Goal: Task Accomplishment & Management: Manage account settings

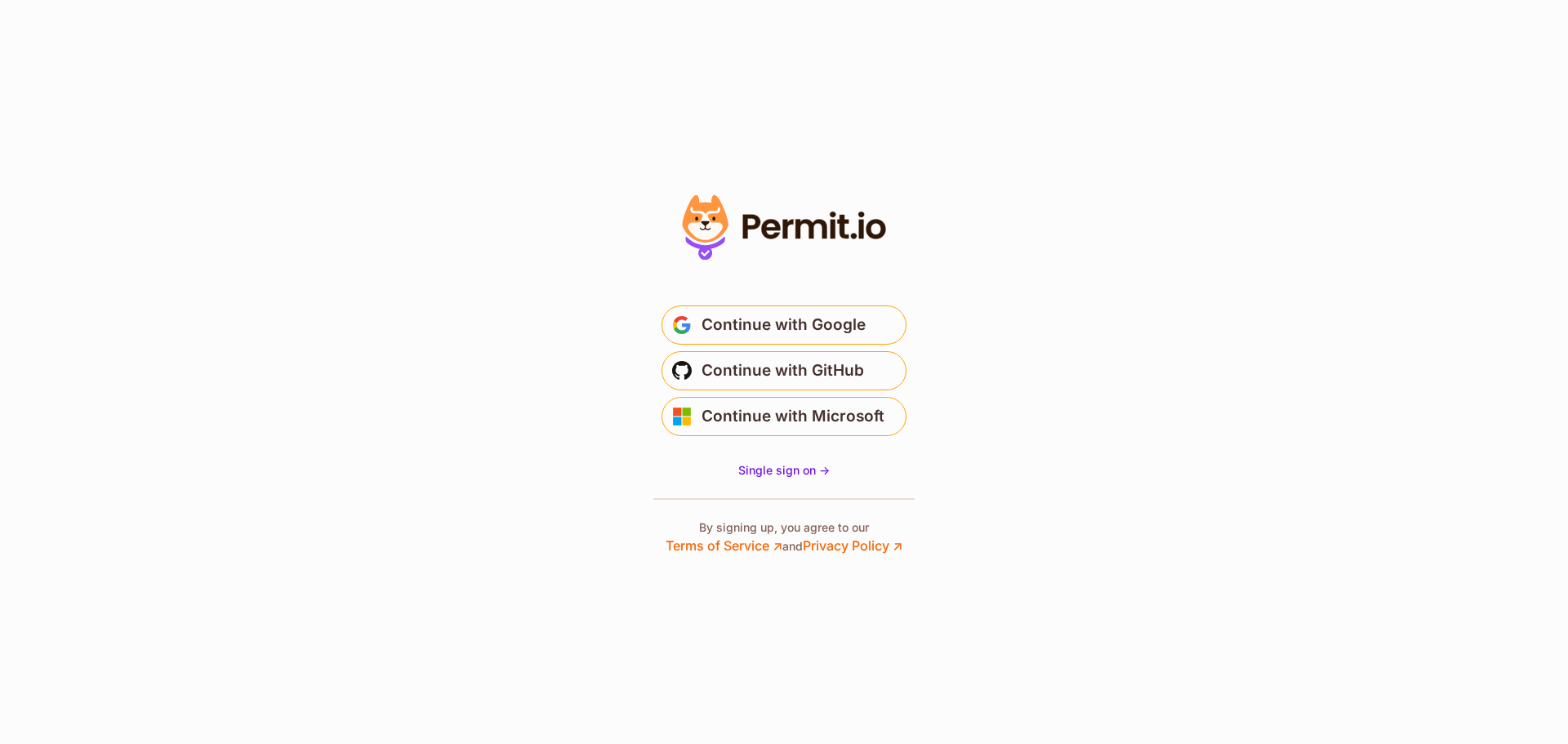
click at [767, 224] on icon at bounding box center [770, 228] width 18 height 19
click at [794, 464] on span "Single sign on ->" at bounding box center [784, 469] width 91 height 14
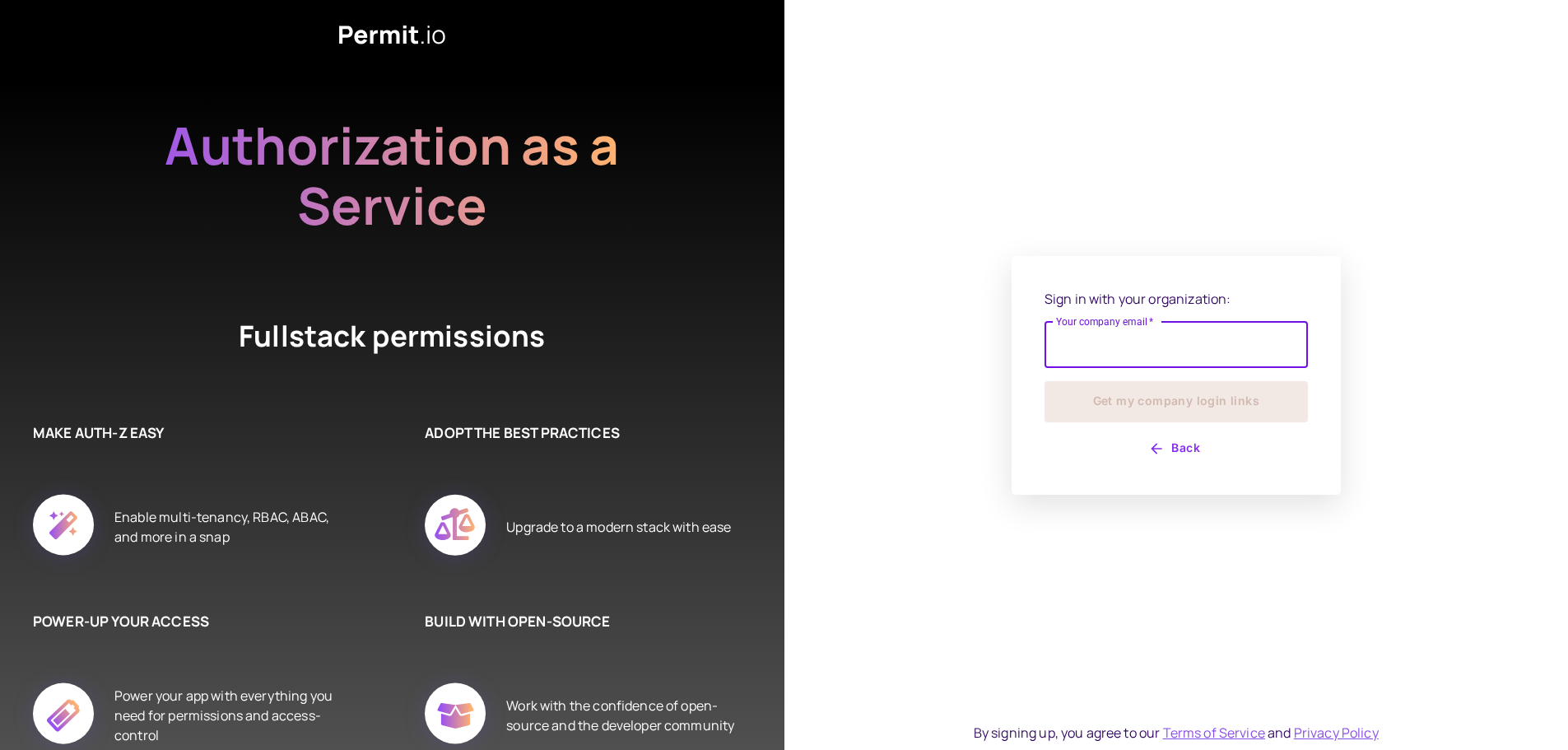
click at [1129, 356] on input "Your company email   *" at bounding box center [1176, 345] width 263 height 46
type input "**********"
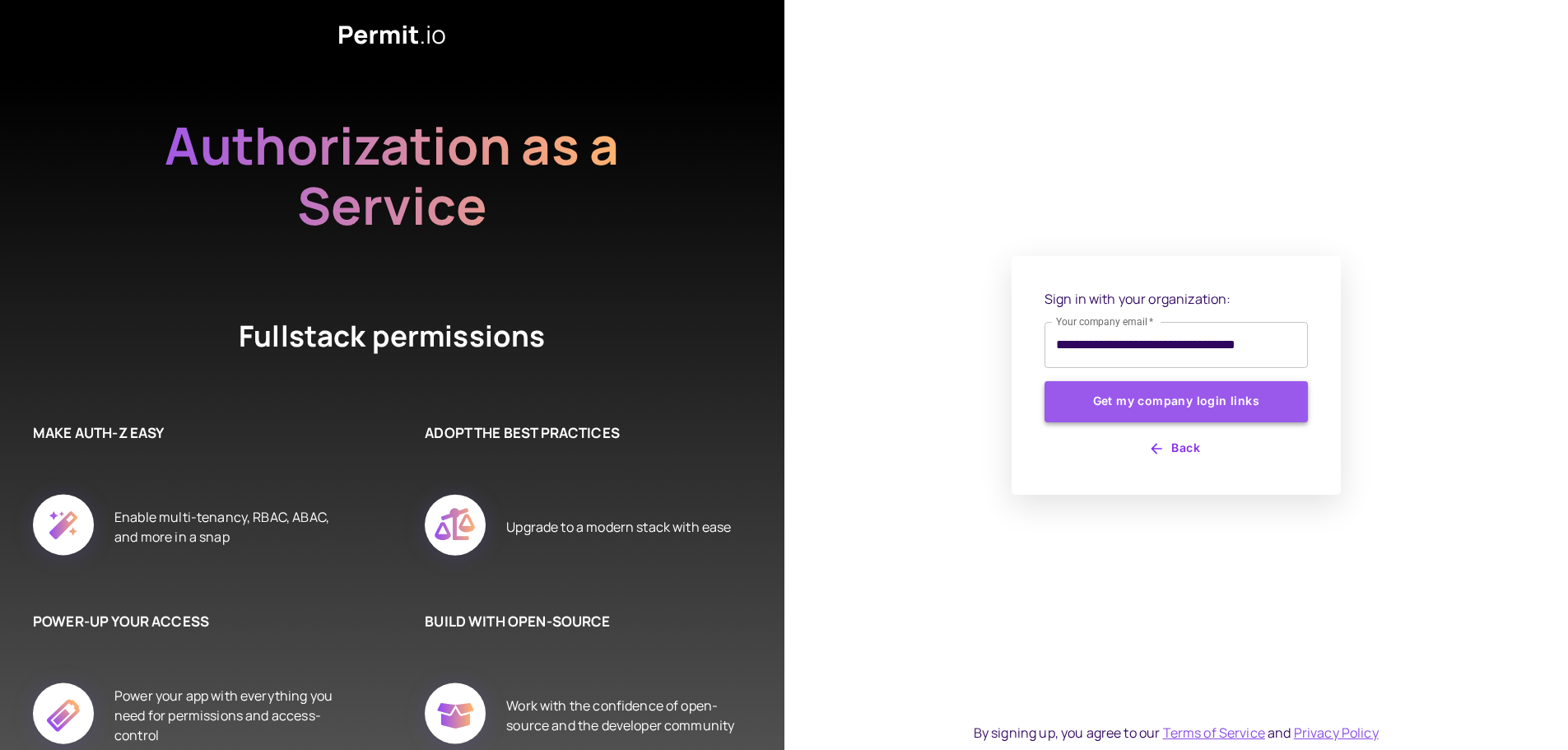
click at [1186, 413] on button "Get my company login links" at bounding box center [1176, 402] width 263 height 41
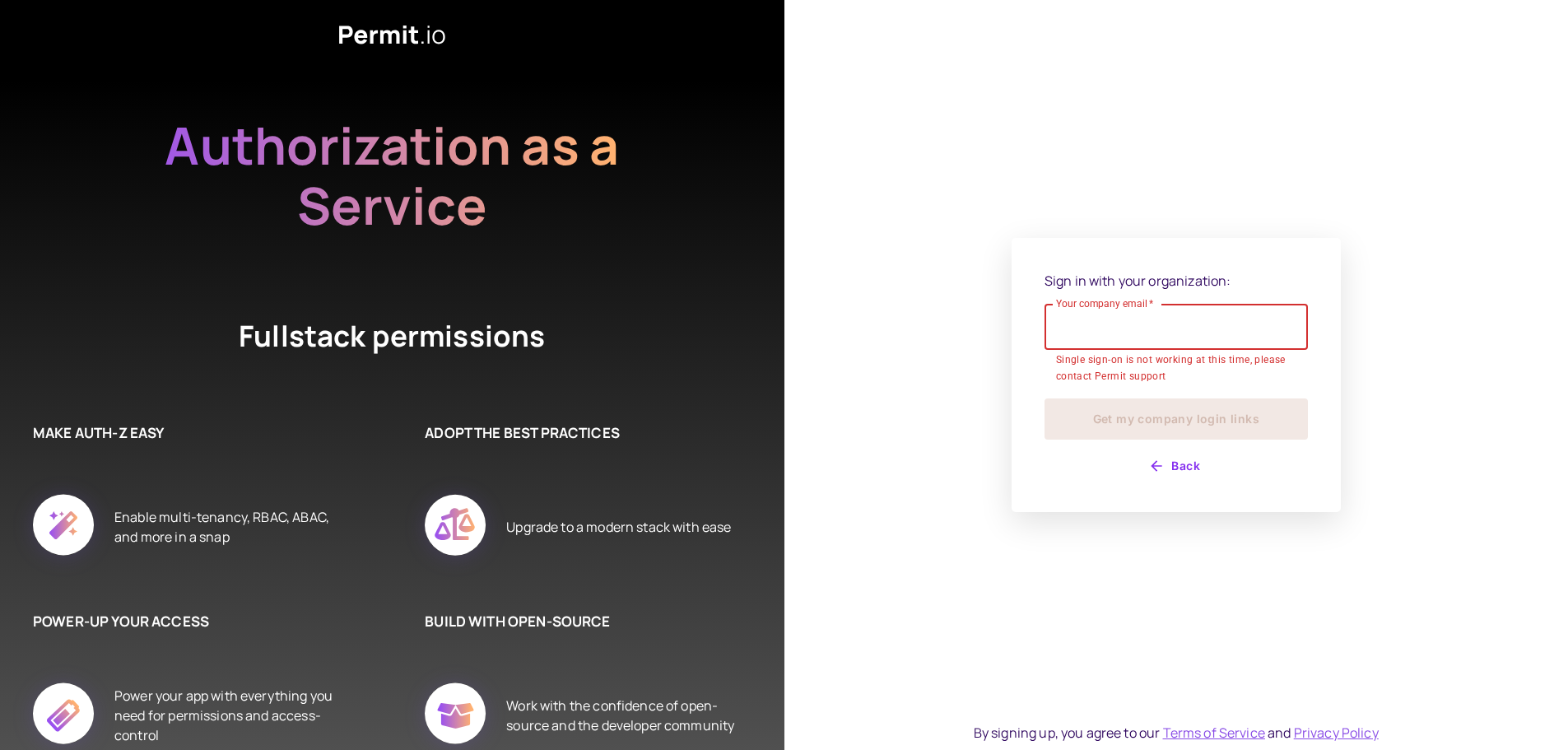
click at [1183, 457] on button "Back" at bounding box center [1176, 466] width 263 height 26
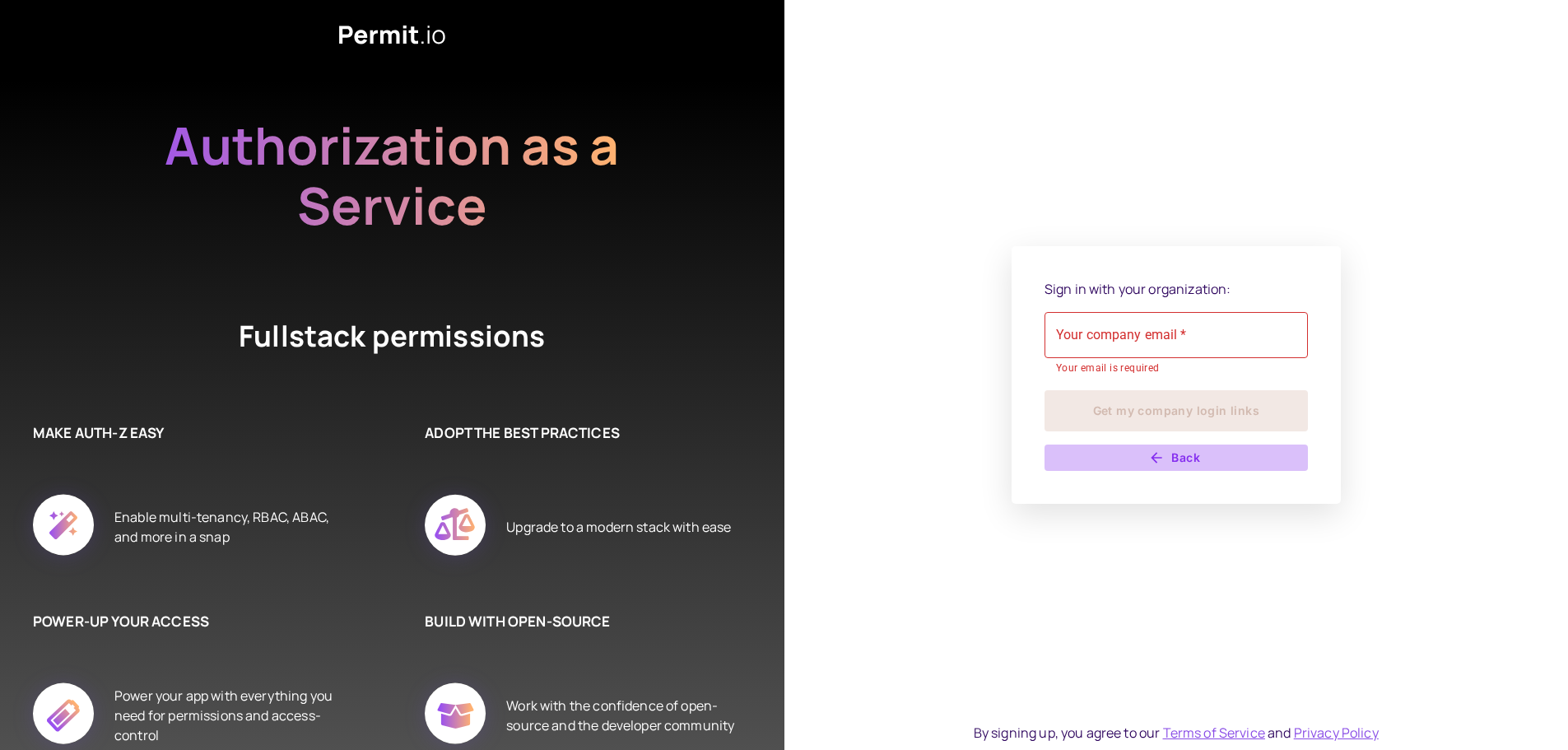
click at [1168, 447] on button "Back" at bounding box center [1176, 457] width 263 height 26
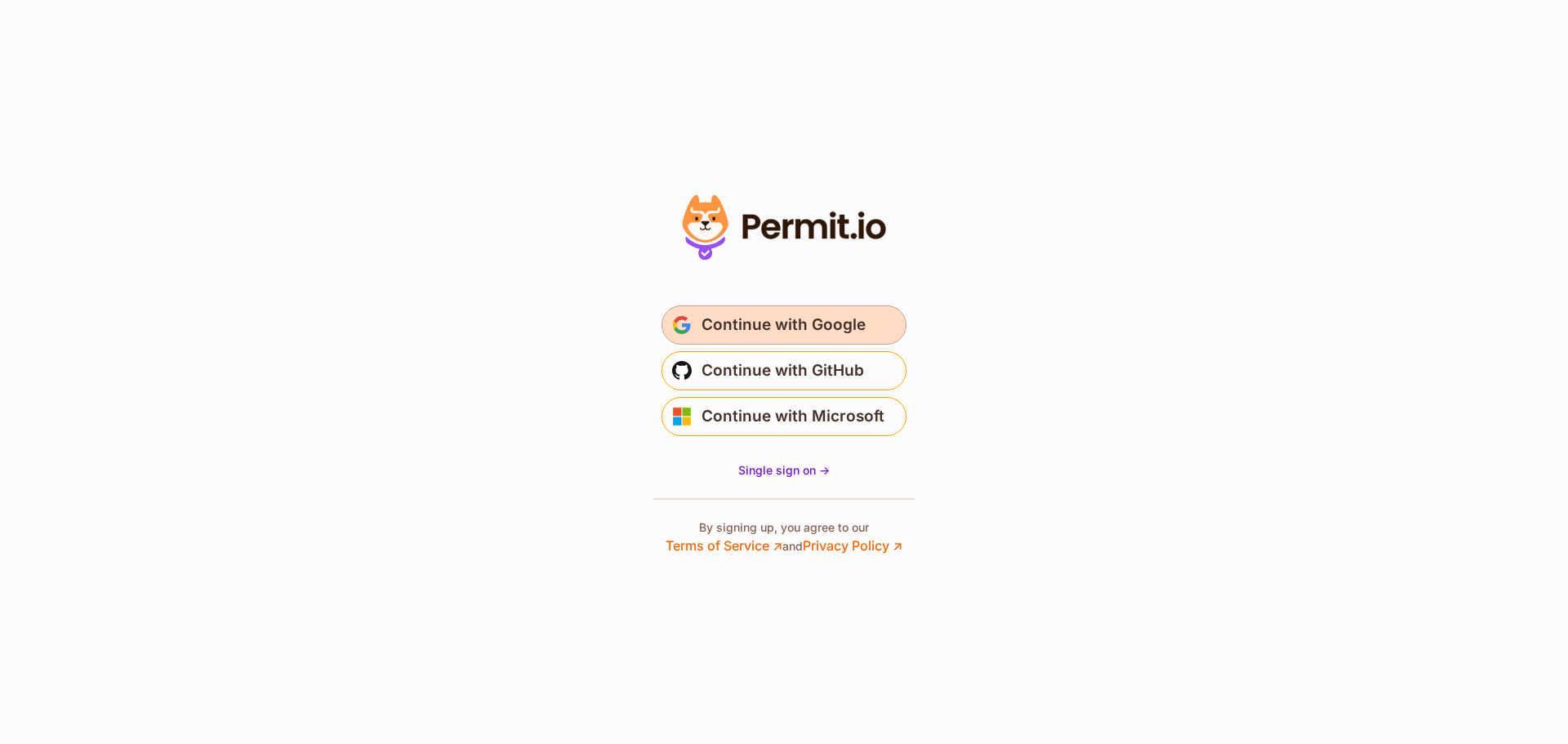
click at [807, 311] on button "Continue with Google" at bounding box center [784, 325] width 245 height 39
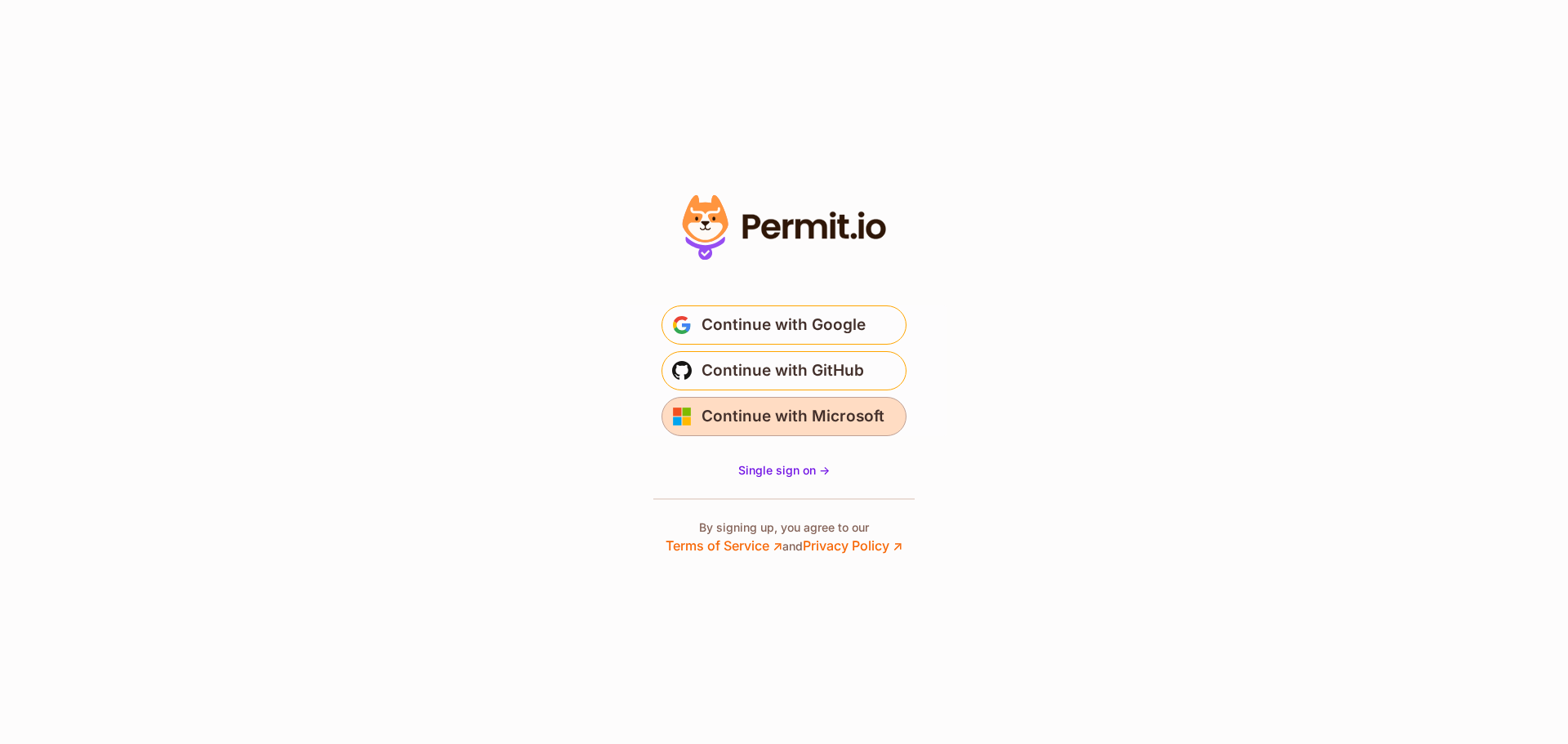
click at [825, 406] on span "Continue with Microsoft" at bounding box center [793, 416] width 183 height 26
click at [1164, 197] on section "Or" at bounding box center [784, 372] width 1568 height 744
click at [474, 162] on section "Or" at bounding box center [784, 372] width 1568 height 744
click at [369, 181] on section "Or" at bounding box center [784, 372] width 1568 height 744
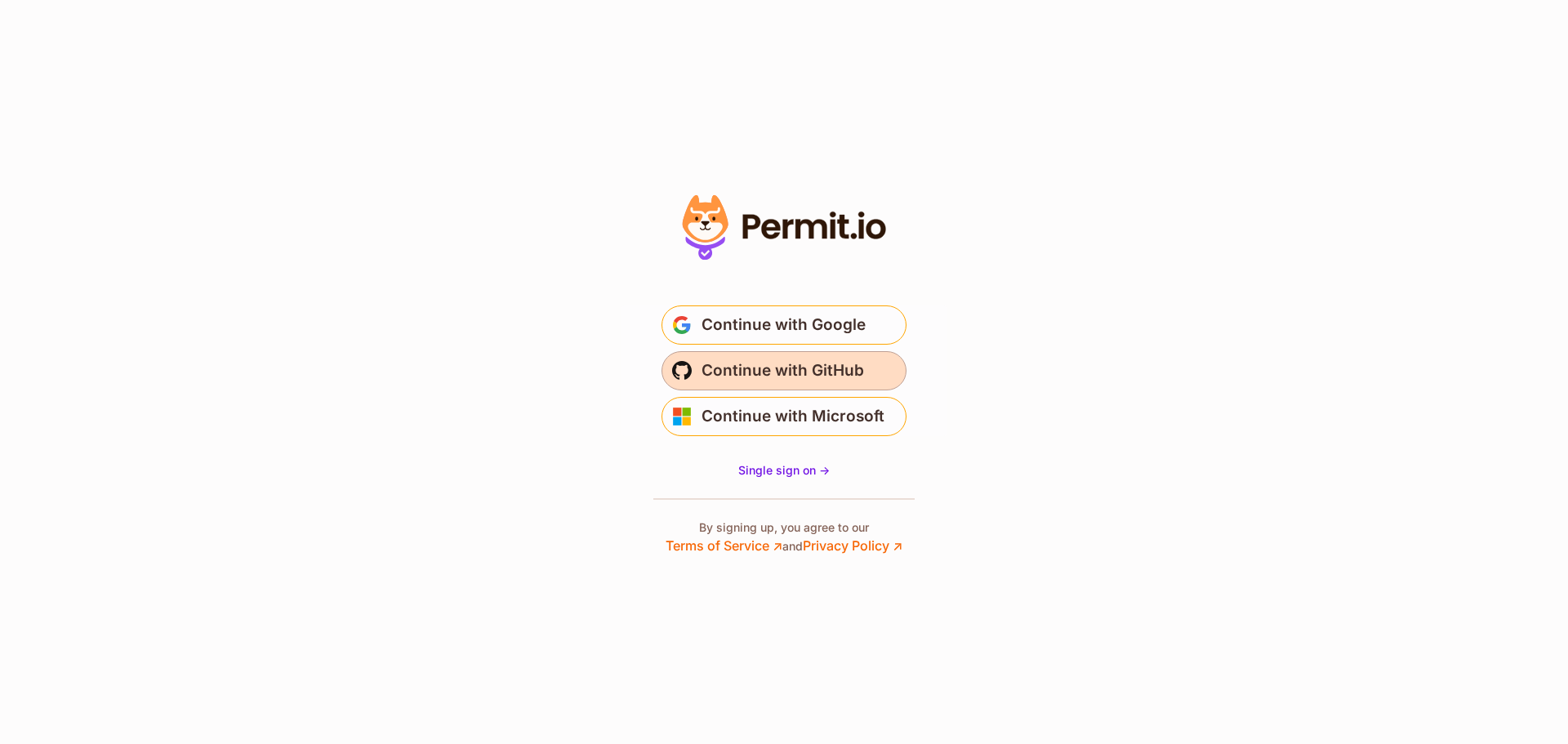
click at [809, 367] on span "Continue with GitHub" at bounding box center [783, 370] width 162 height 26
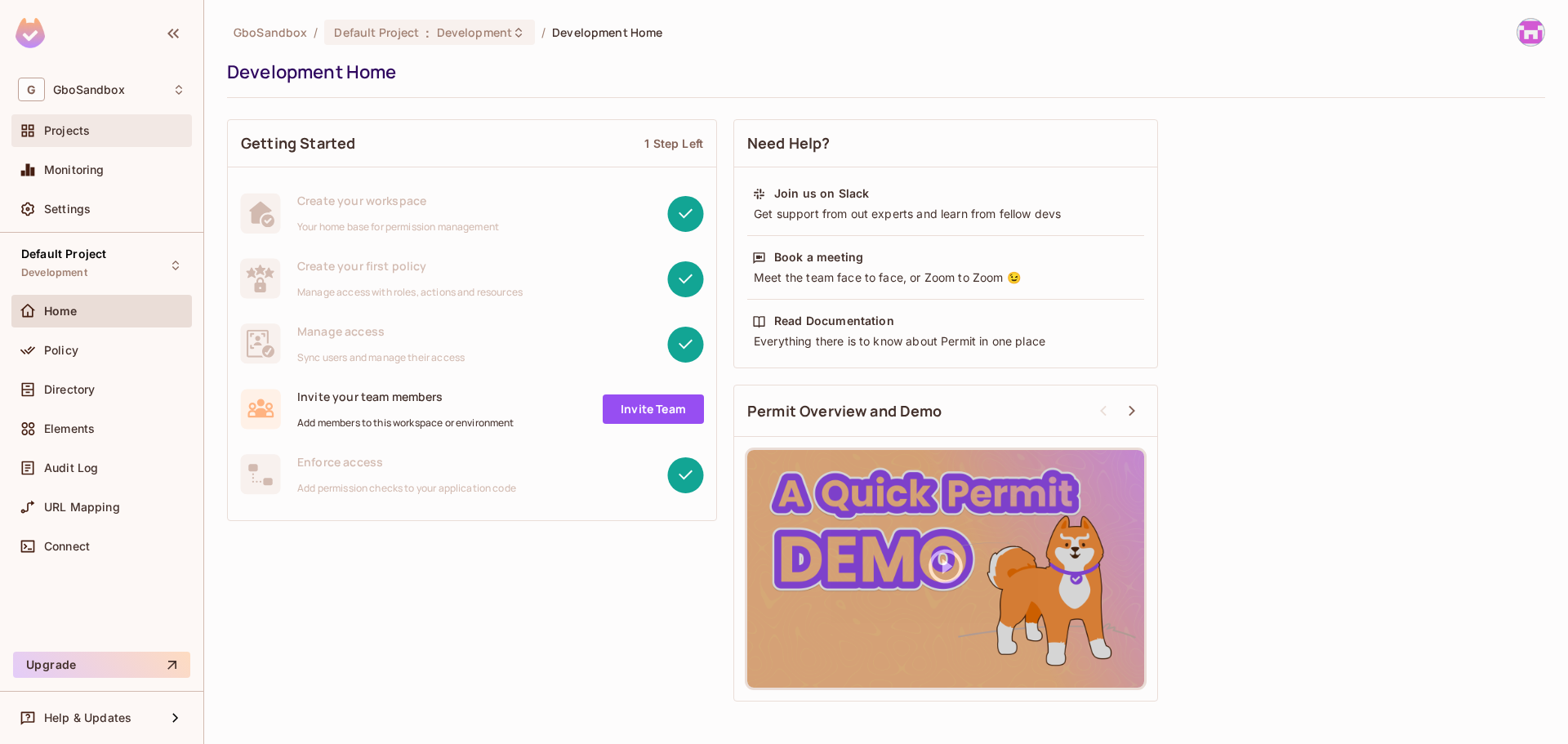
click at [84, 143] on div "Projects" at bounding box center [102, 131] width 181 height 33
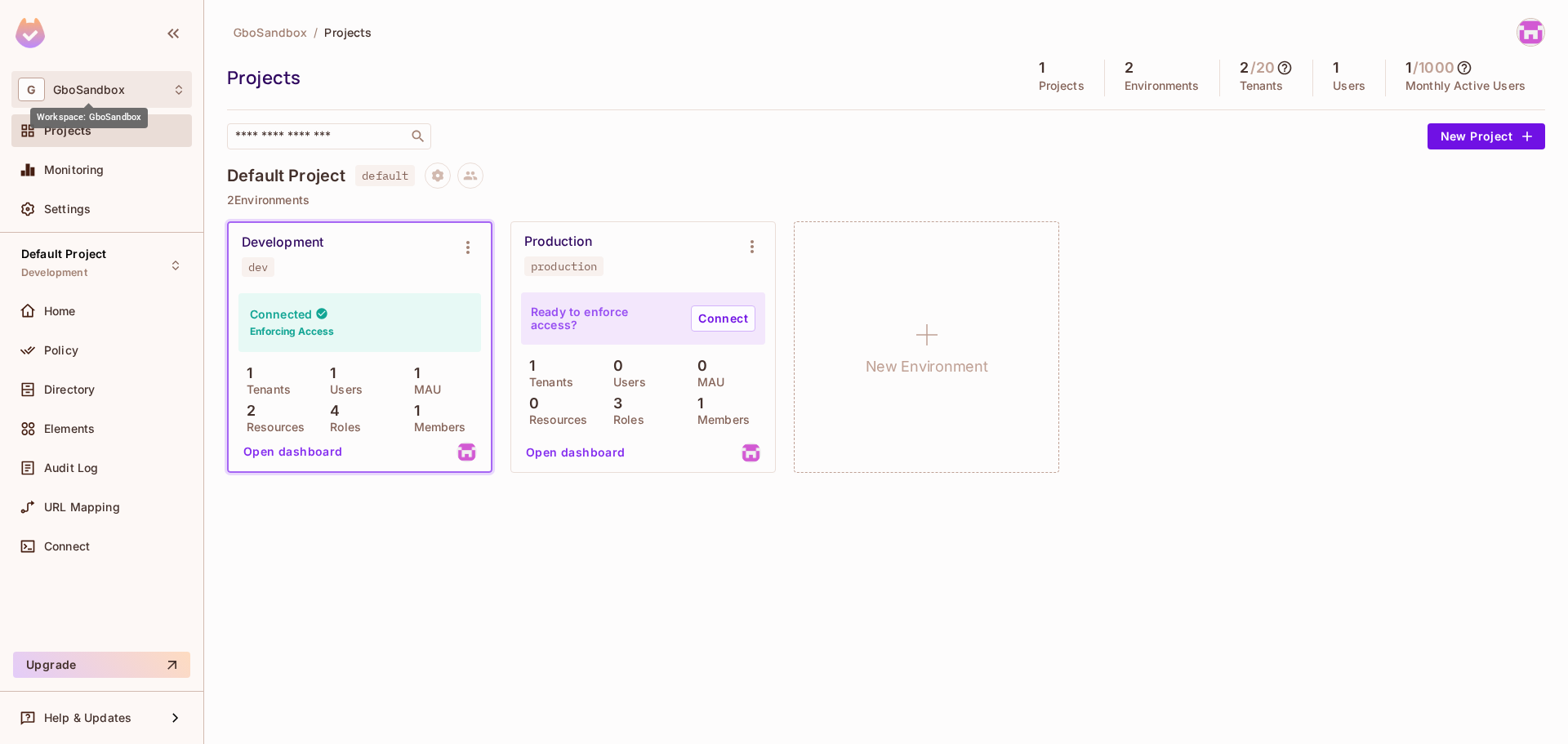
click at [87, 85] on span "GboSandbox" at bounding box center [89, 90] width 72 height 13
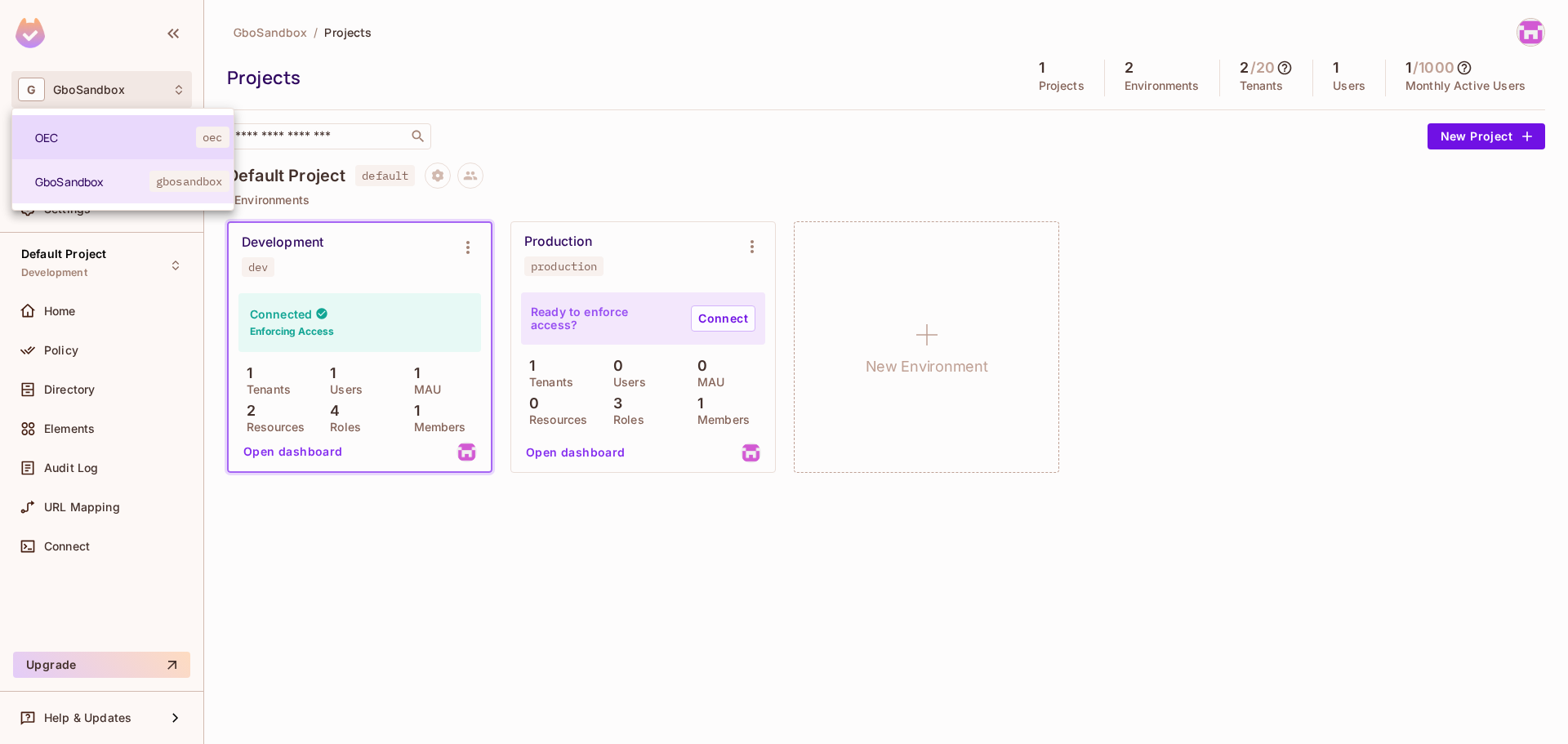
click at [82, 141] on span "OEC" at bounding box center [116, 137] width 161 height 16
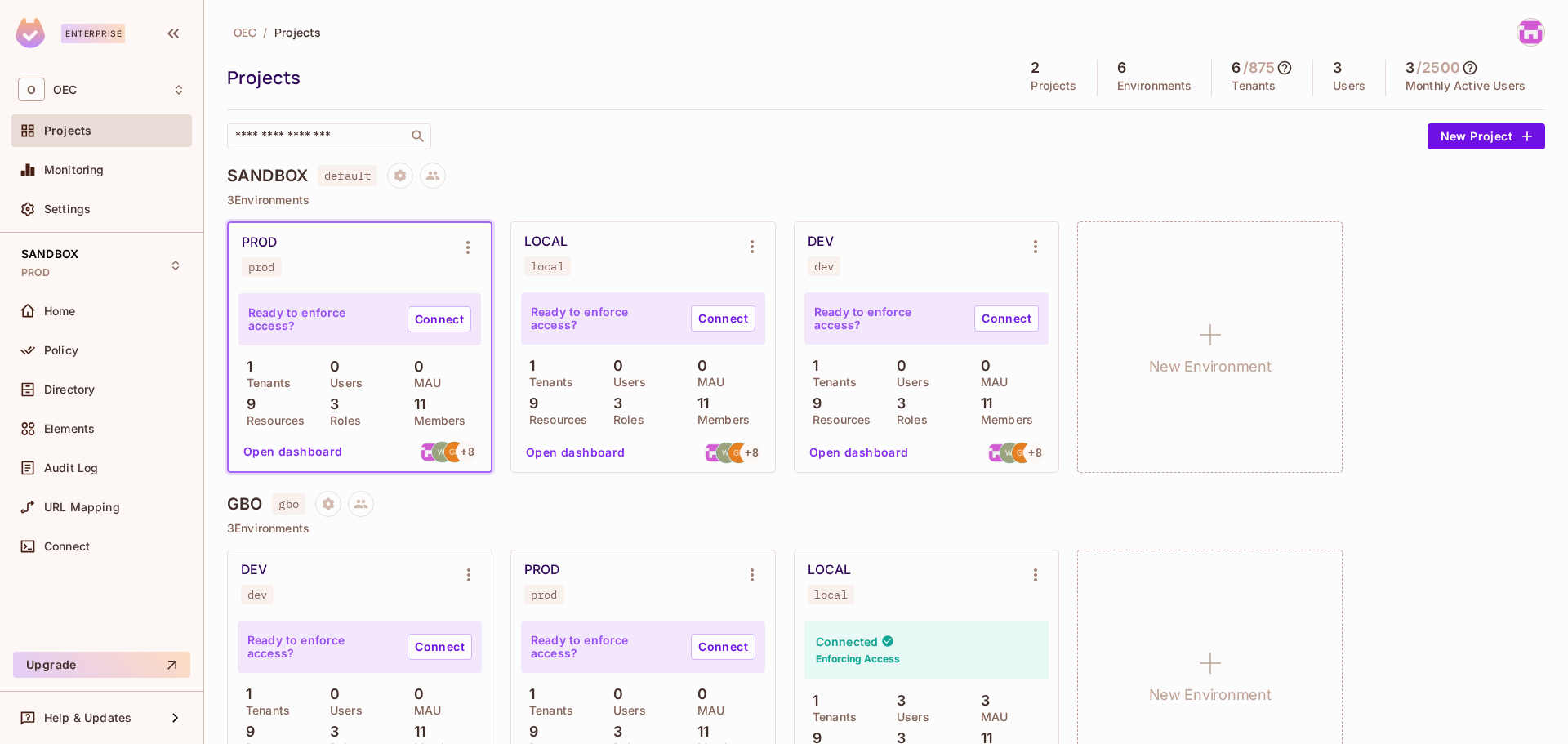
click at [638, 246] on div "LOCAL local" at bounding box center [630, 254] width 212 height 43
click at [558, 238] on div "LOCAL" at bounding box center [546, 242] width 44 height 17
click at [830, 566] on div "LOCAL" at bounding box center [830, 570] width 44 height 17
click at [1038, 577] on icon "Environment settings" at bounding box center [1035, 574] width 19 height 19
click at [927, 528] on div at bounding box center [784, 372] width 1568 height 744
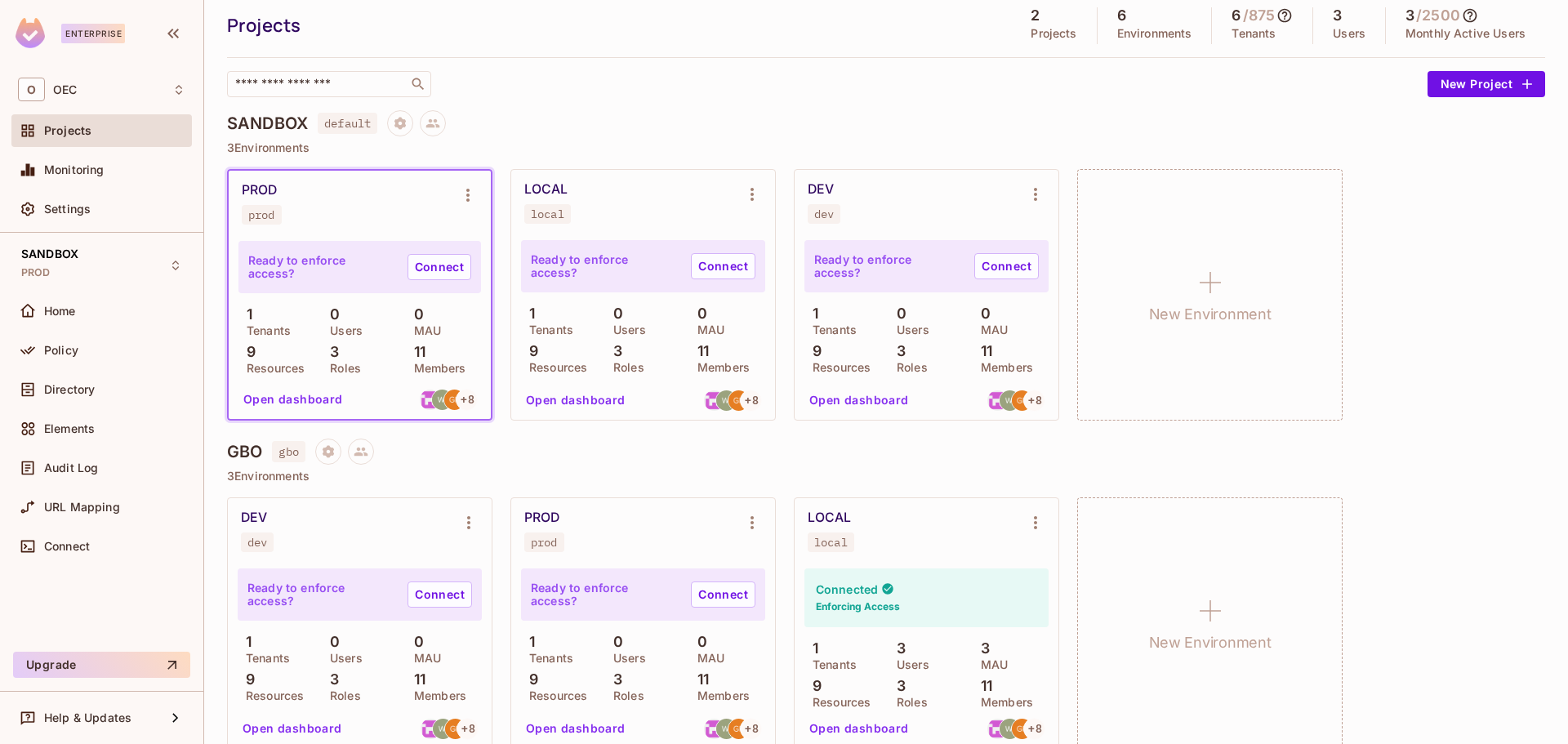
scroll to position [75, 0]
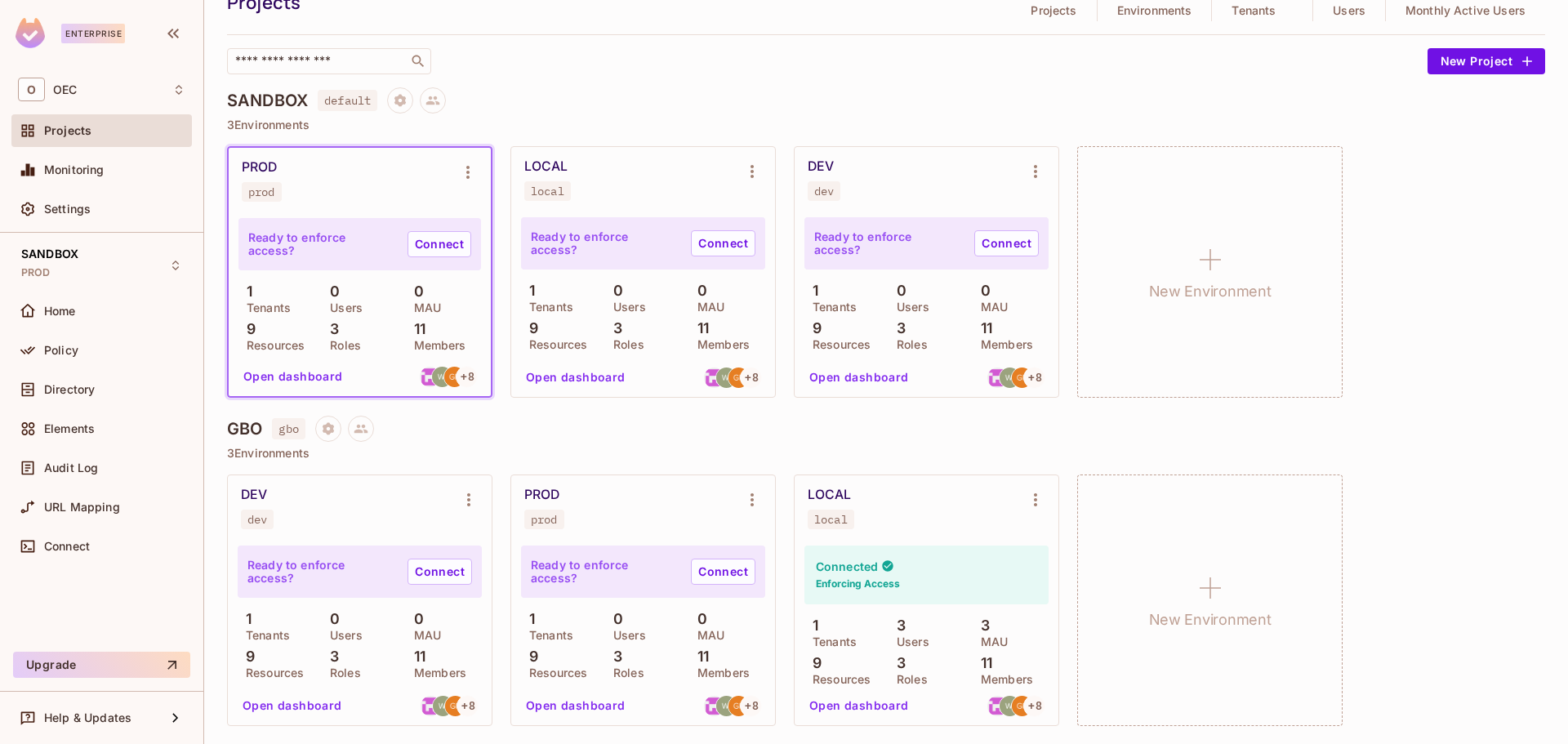
click at [927, 509] on div "LOCAL local" at bounding box center [913, 508] width 212 height 43
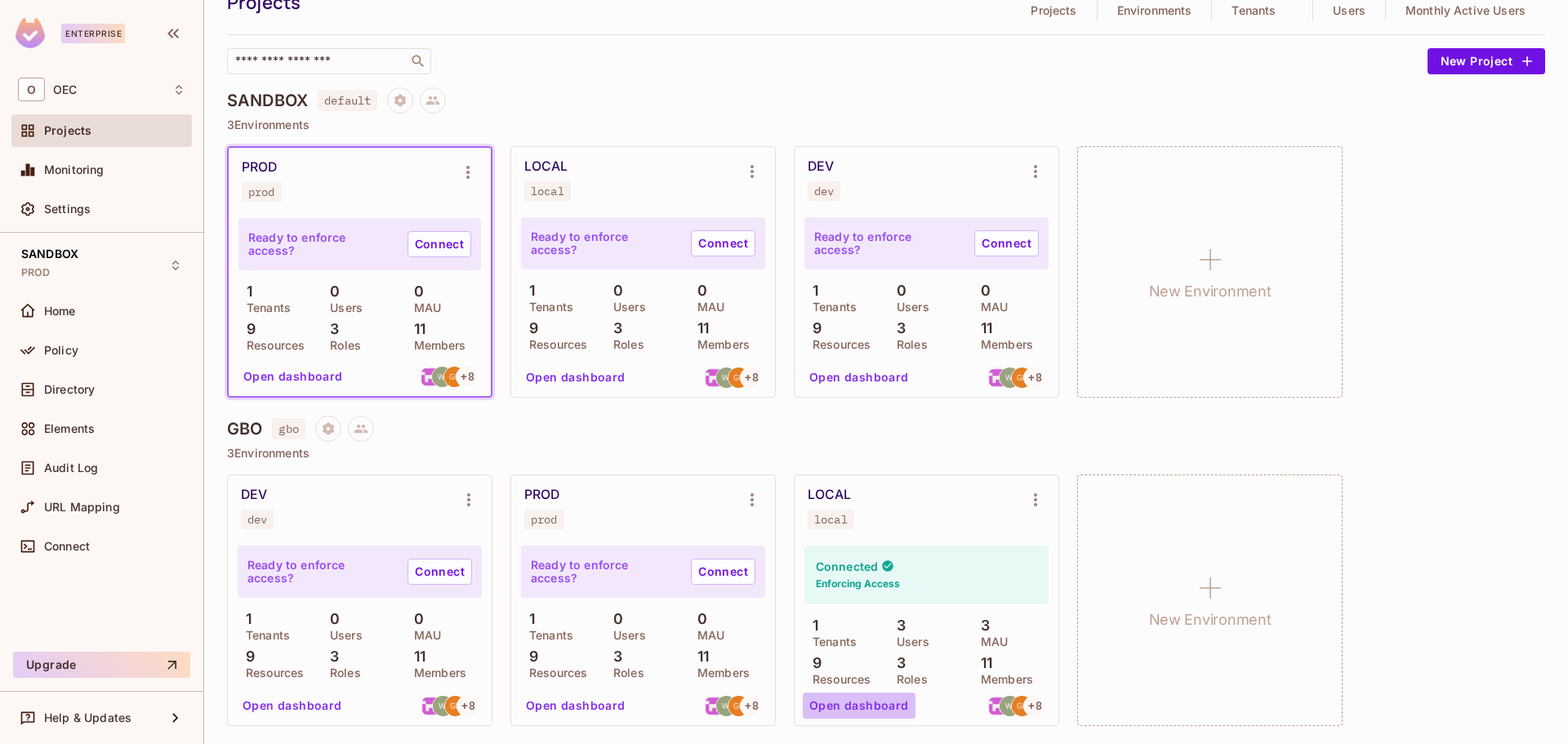
click at [862, 707] on button "Open dashboard" at bounding box center [859, 705] width 113 height 26
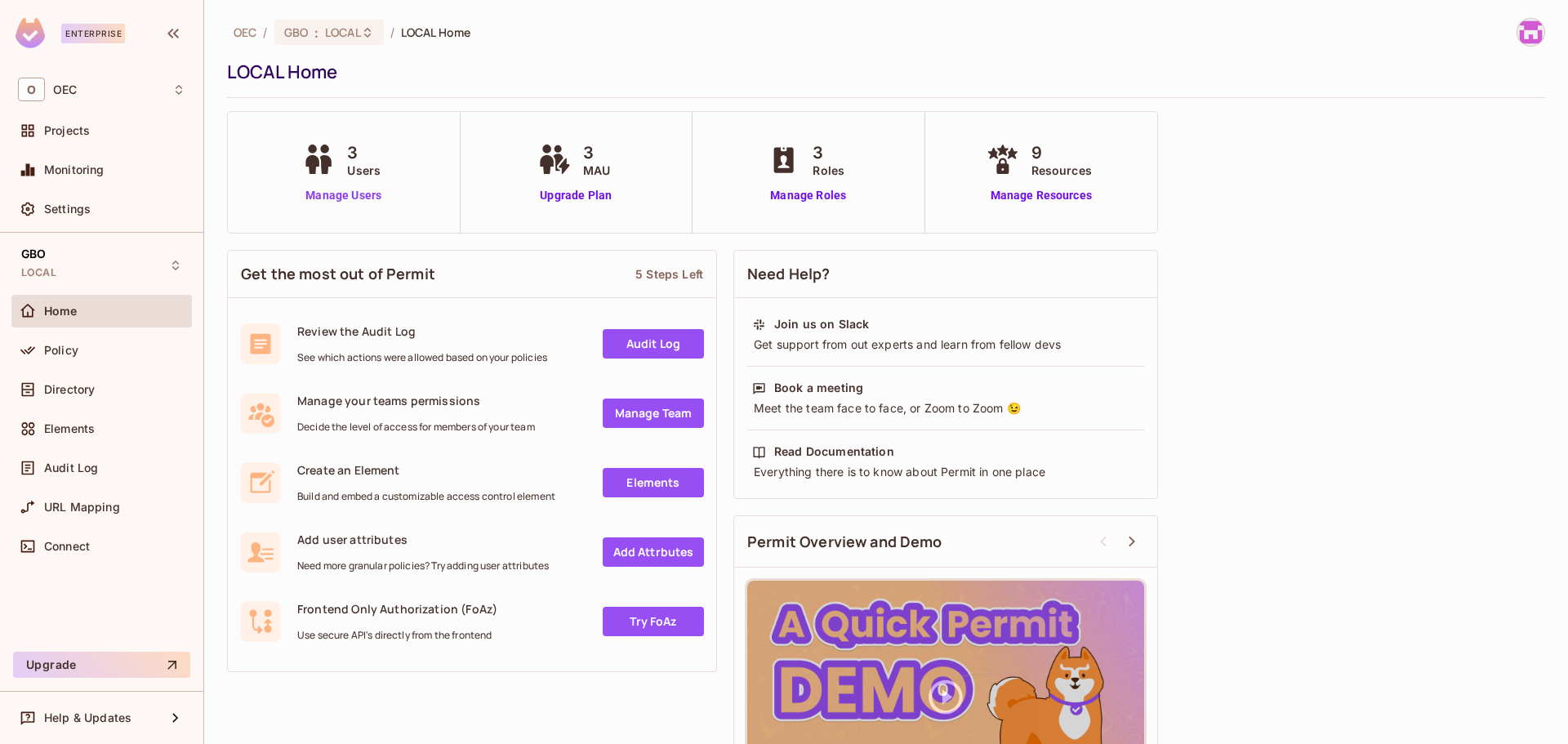
click at [335, 191] on link "Manage Users" at bounding box center [343, 195] width 90 height 17
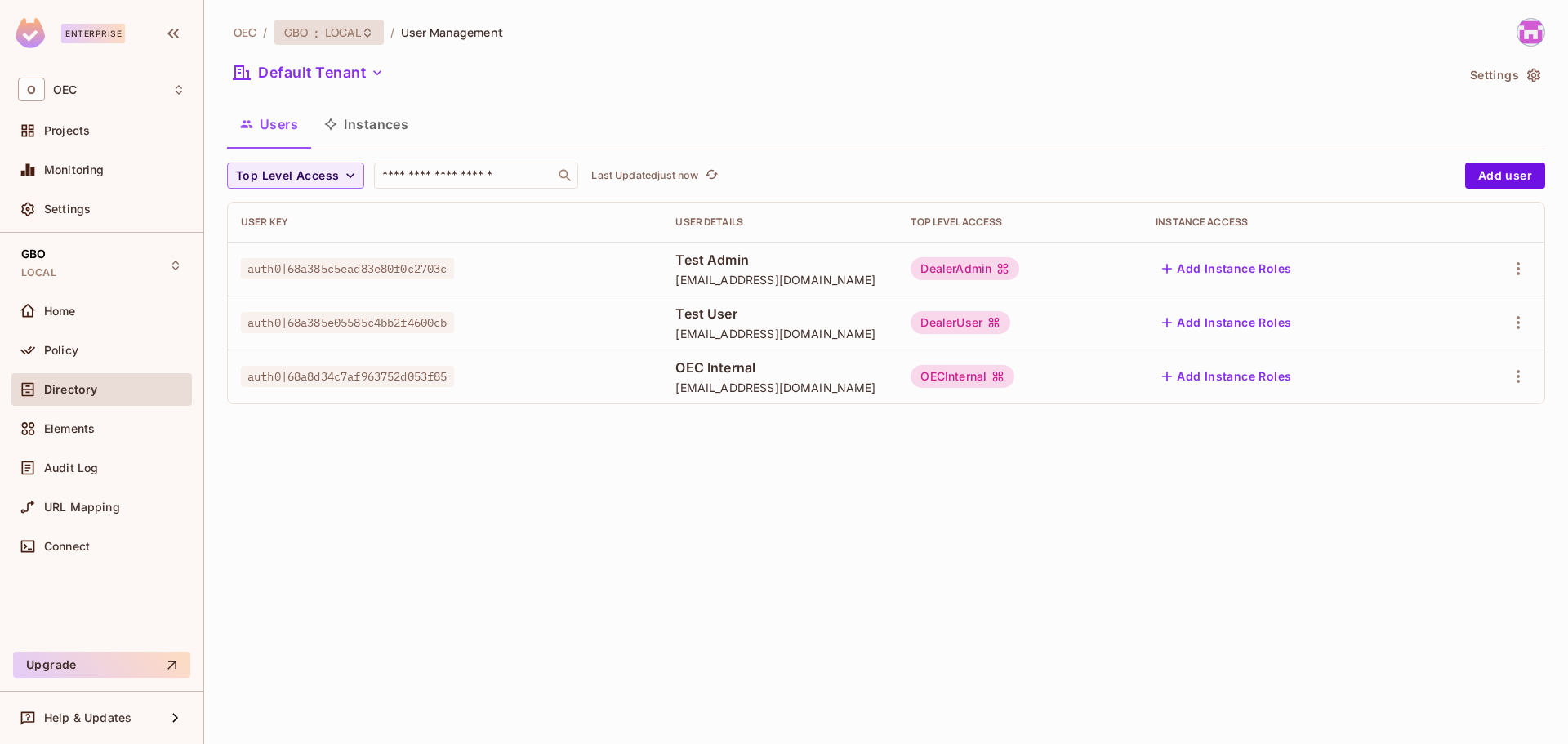
click at [326, 28] on span "LOCAL" at bounding box center [342, 32] width 36 height 16
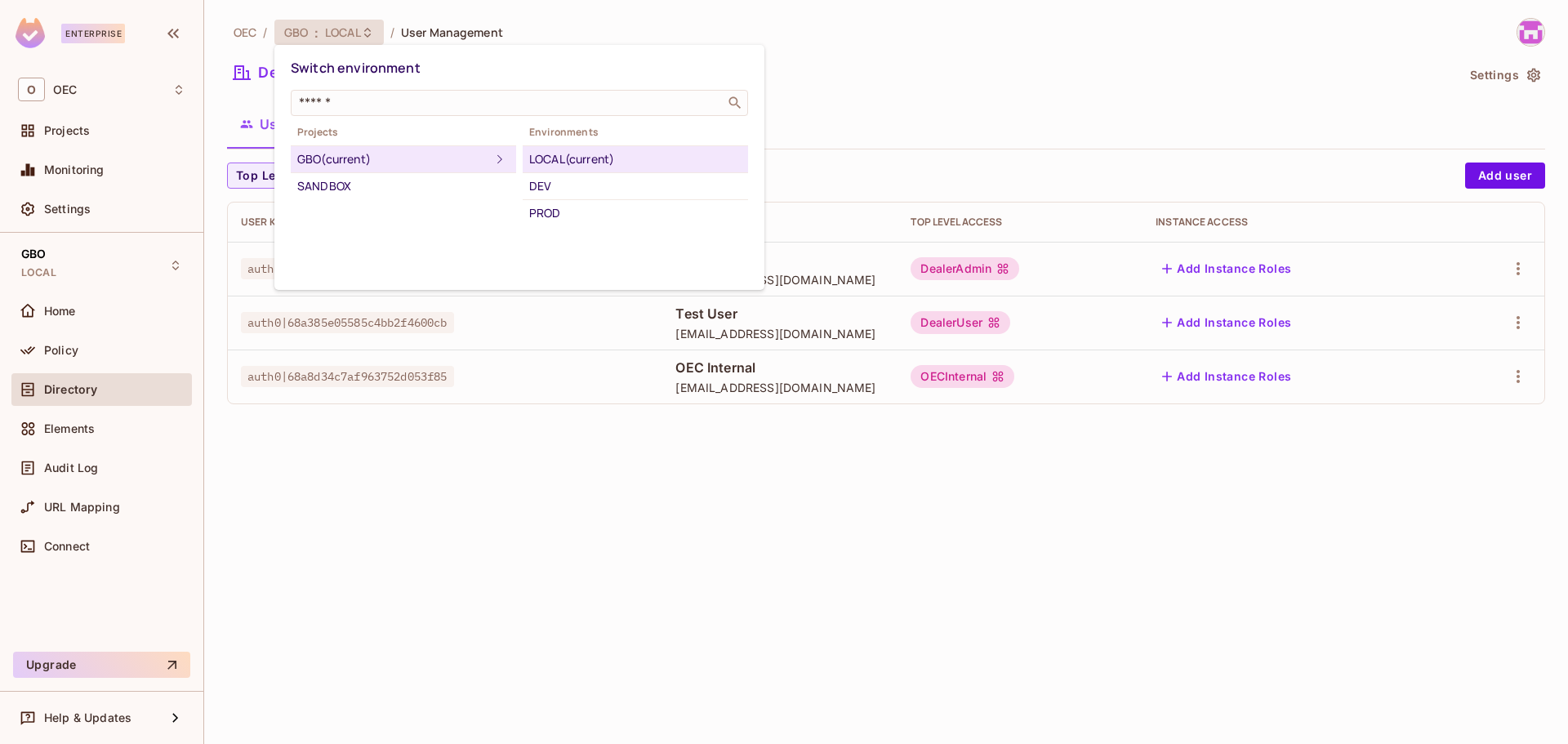
click at [589, 150] on div "LOCAL (current)" at bounding box center [635, 159] width 213 height 19
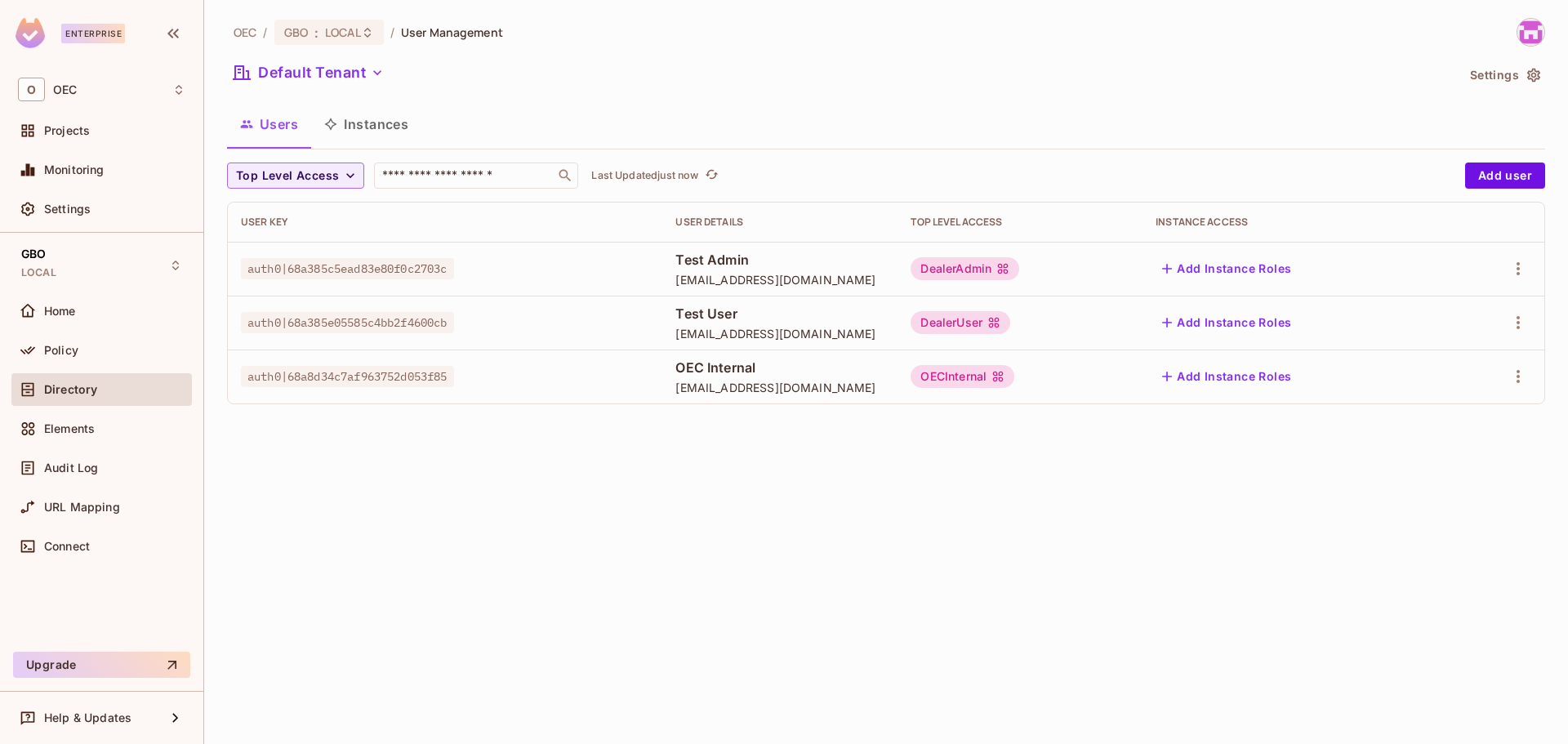
click at [260, 118] on button "Users" at bounding box center [269, 124] width 84 height 41
click at [393, 129] on button "Instances" at bounding box center [367, 124] width 111 height 41
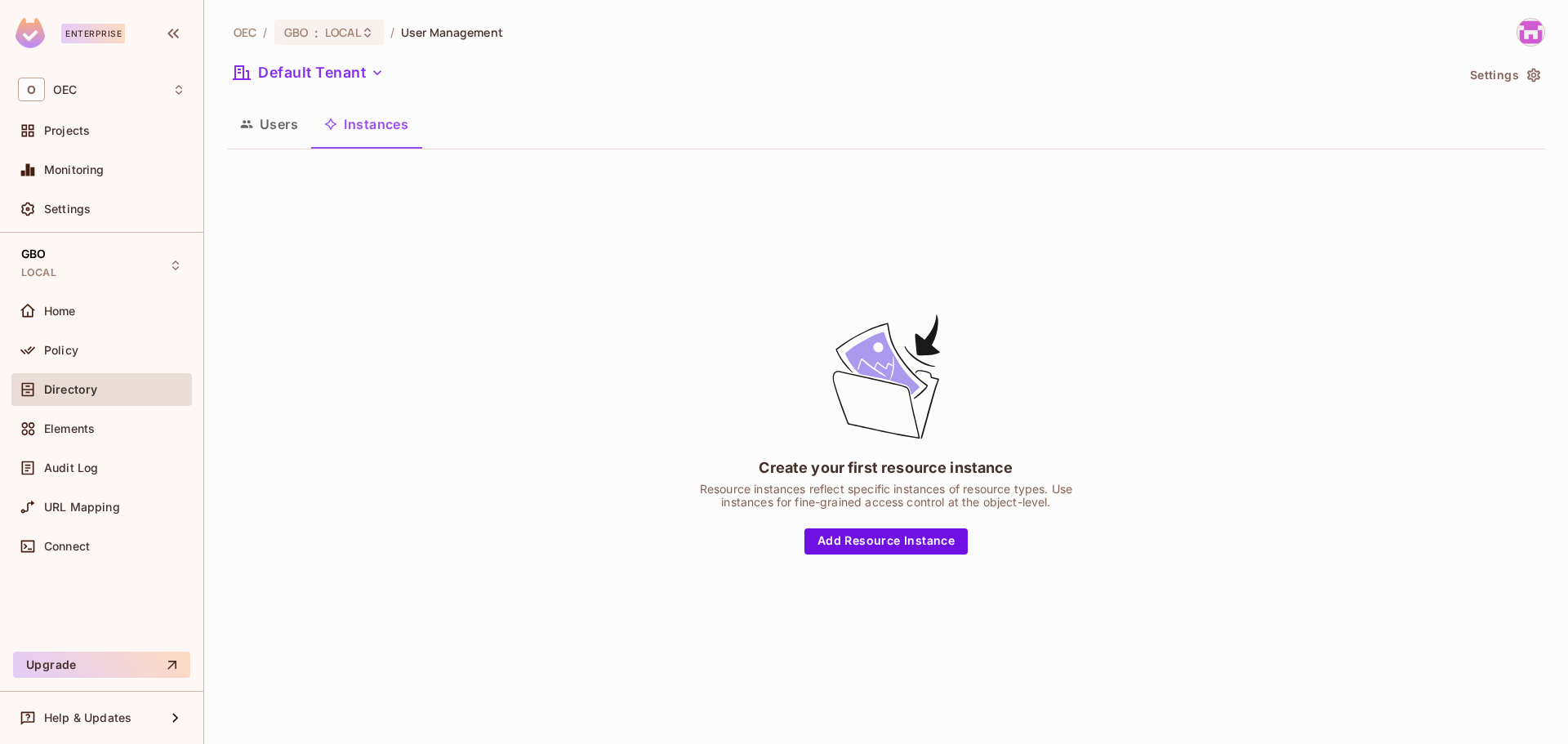
click at [270, 131] on button "Users" at bounding box center [269, 124] width 84 height 41
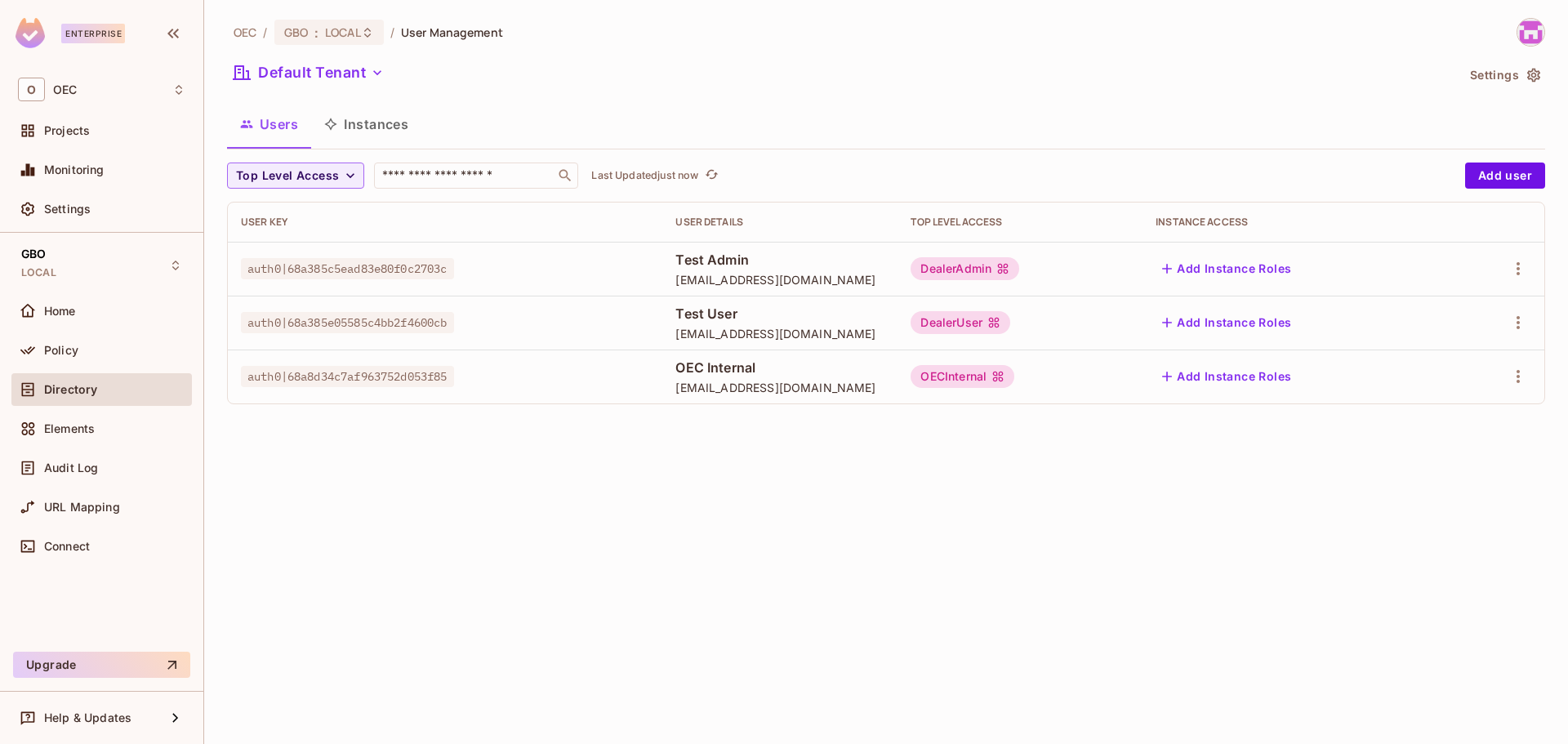
click at [69, 399] on div "Directory" at bounding box center [102, 389] width 181 height 33
click at [68, 341] on div "Policy" at bounding box center [101, 350] width 167 height 19
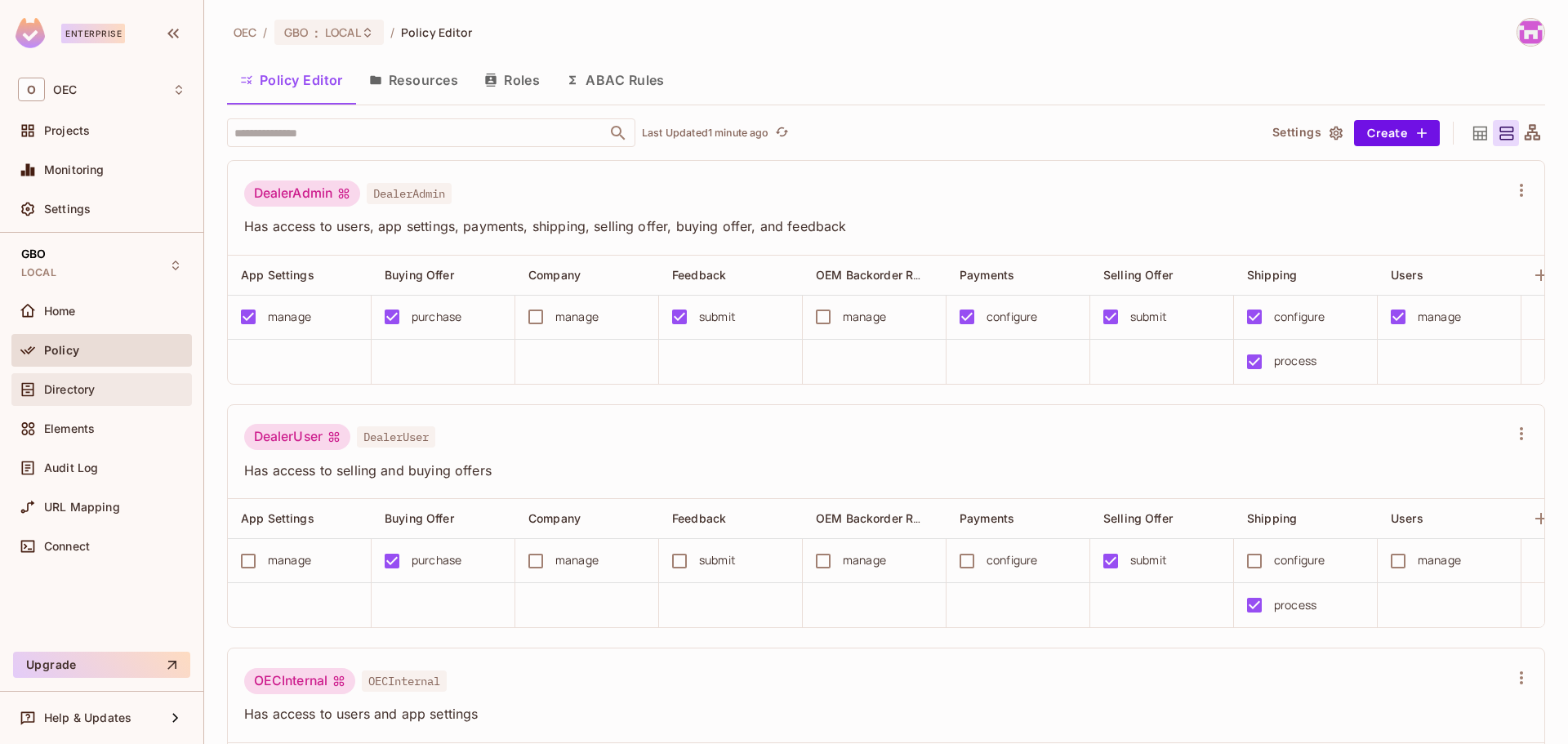
click at [65, 401] on div "Directory" at bounding box center [102, 389] width 181 height 33
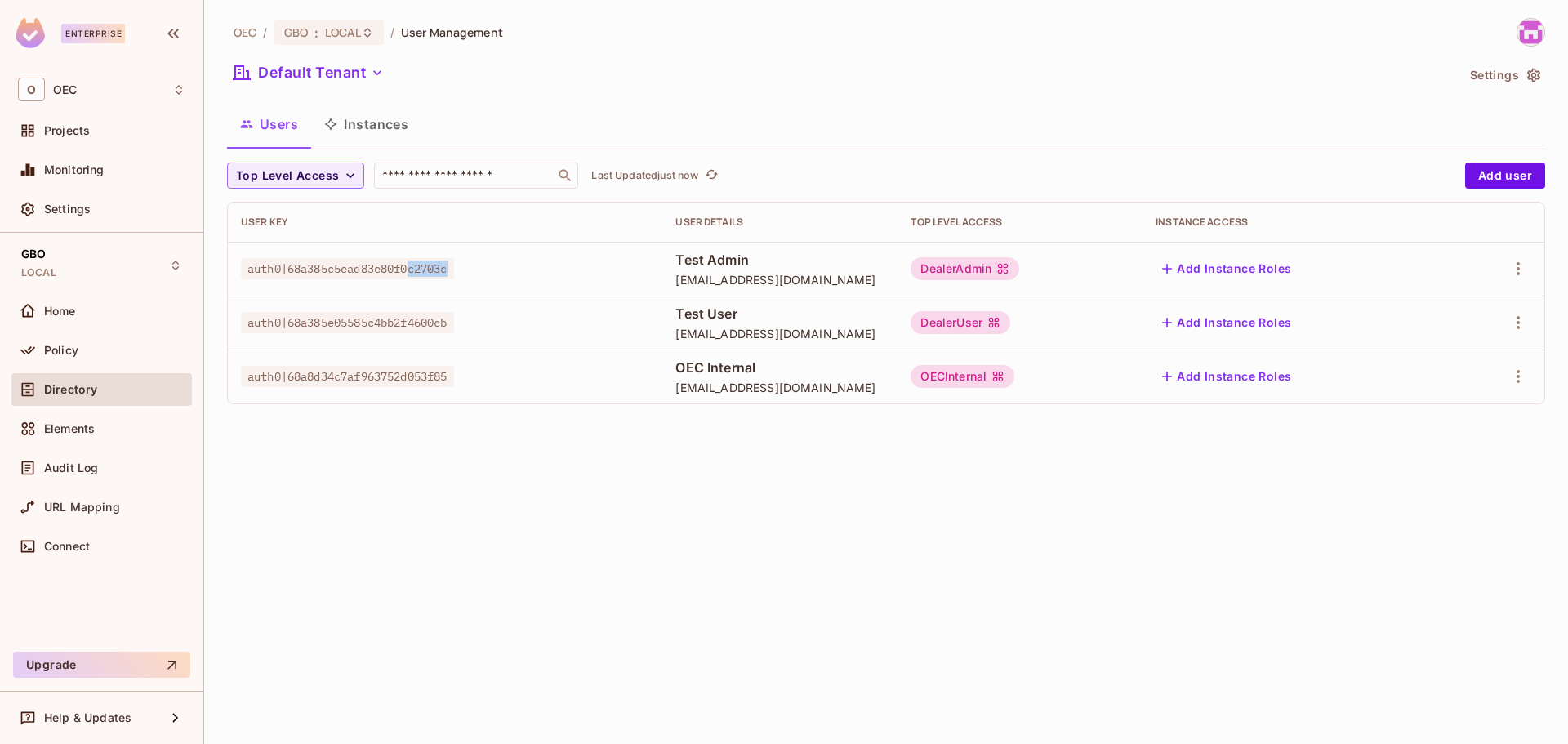
drag, startPoint x: 416, startPoint y: 269, endPoint x: 473, endPoint y: 269, distance: 57.0
click at [473, 269] on div "auth0|68a385c5ead83e80f0c2703c" at bounding box center [445, 269] width 409 height 17
click at [498, 269] on div "auth0|68a385c5ead83e80f0c2703c" at bounding box center [445, 269] width 409 height 17
drag, startPoint x: 703, startPoint y: 652, endPoint x: 704, endPoint y: 664, distance: 12.0
click at [703, 659] on div "OEC / GBO : LOCAL / User Management Default Tenant Settings Users Instances Top…" at bounding box center [886, 372] width 1364 height 744
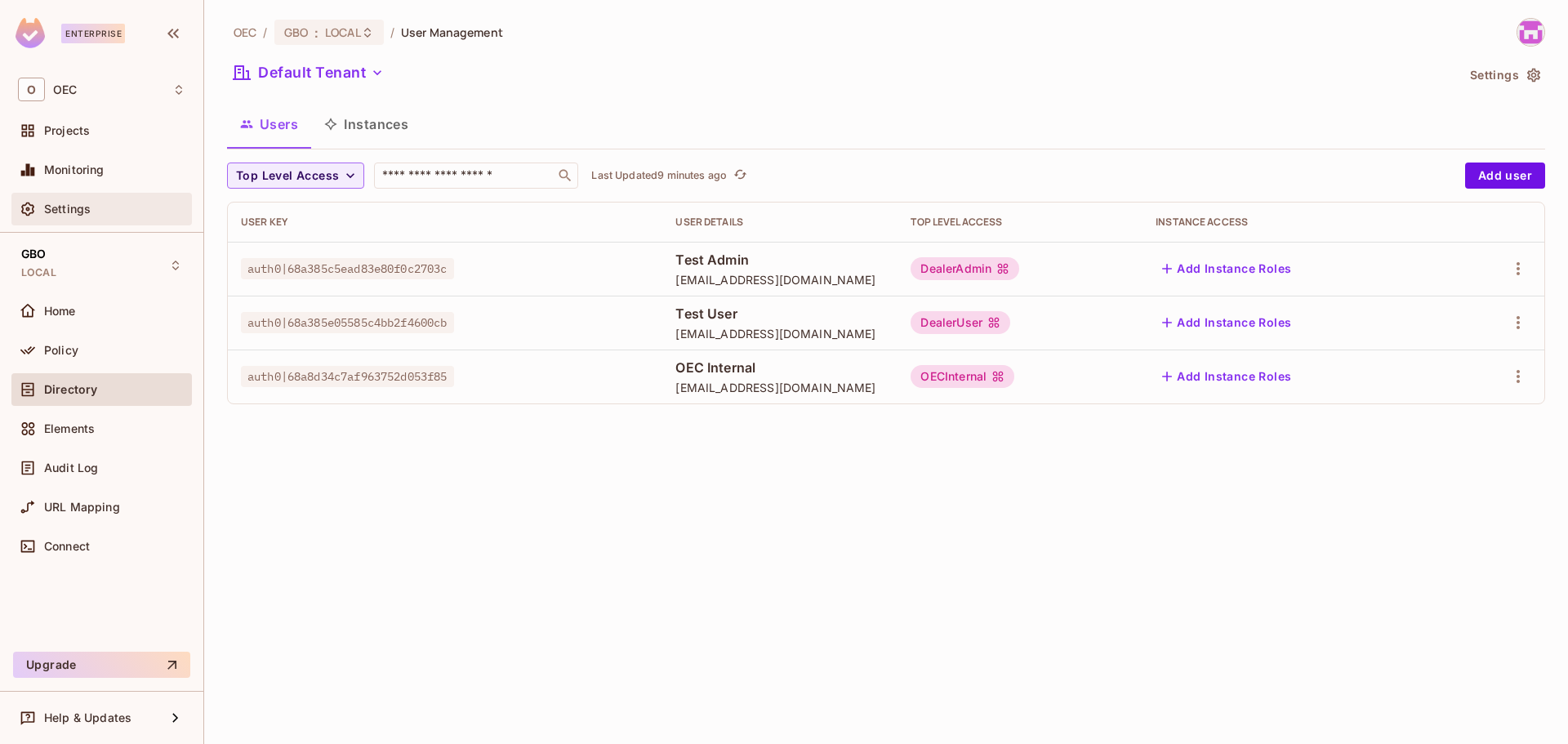
click at [72, 205] on span "Settings" at bounding box center [68, 209] width 47 height 13
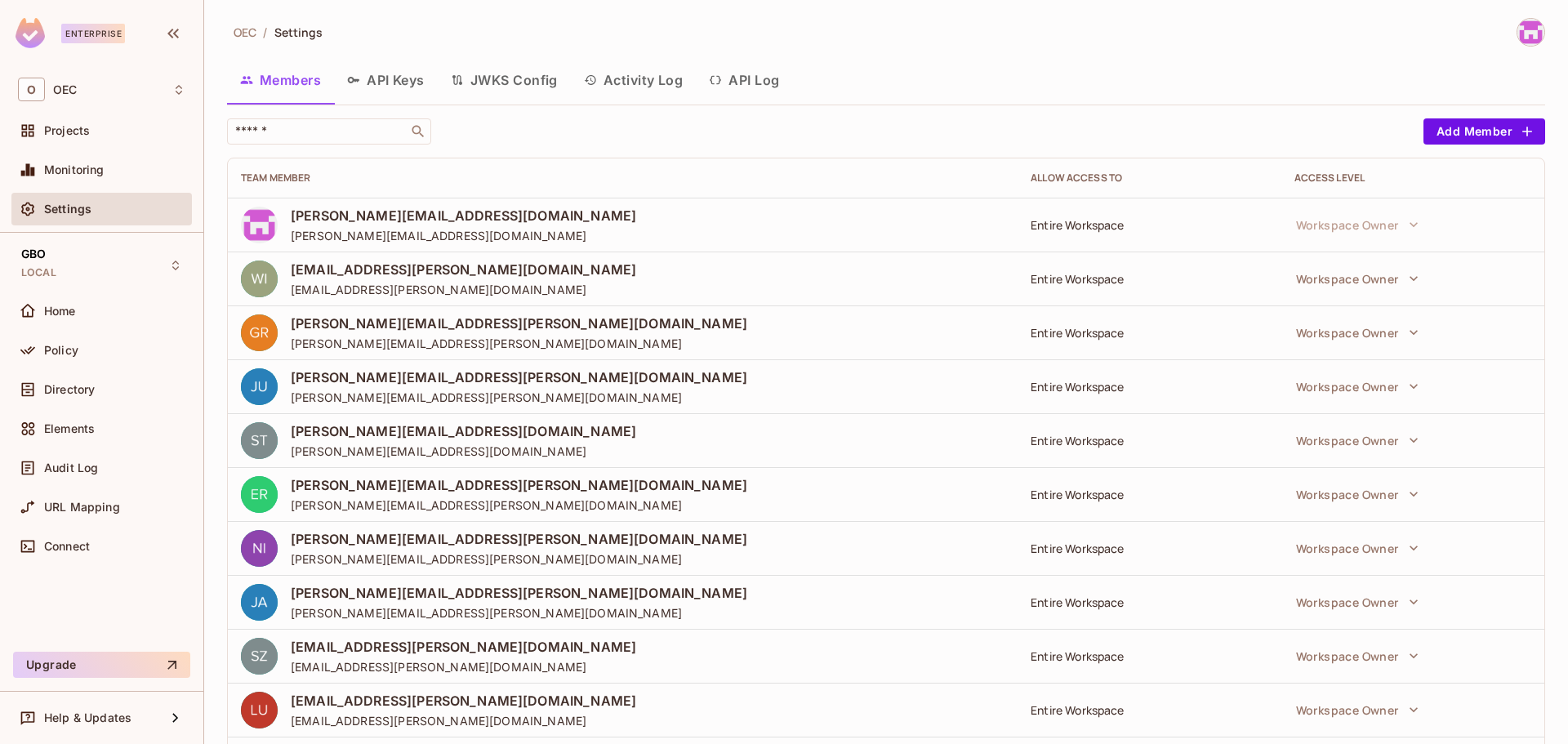
click at [402, 85] on button "API Keys" at bounding box center [386, 80] width 104 height 41
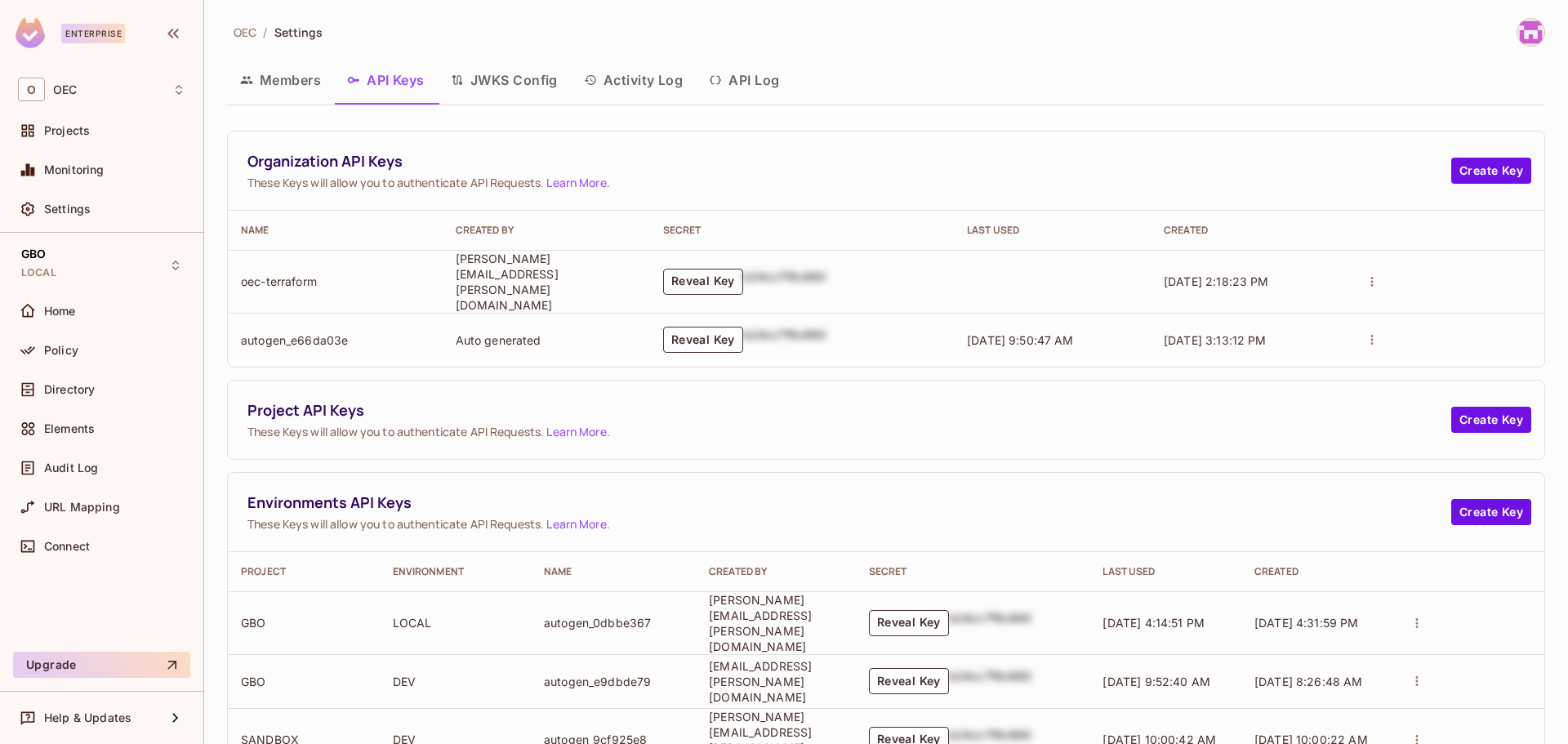
click at [743, 269] on button "Reveal Key" at bounding box center [703, 281] width 80 height 26
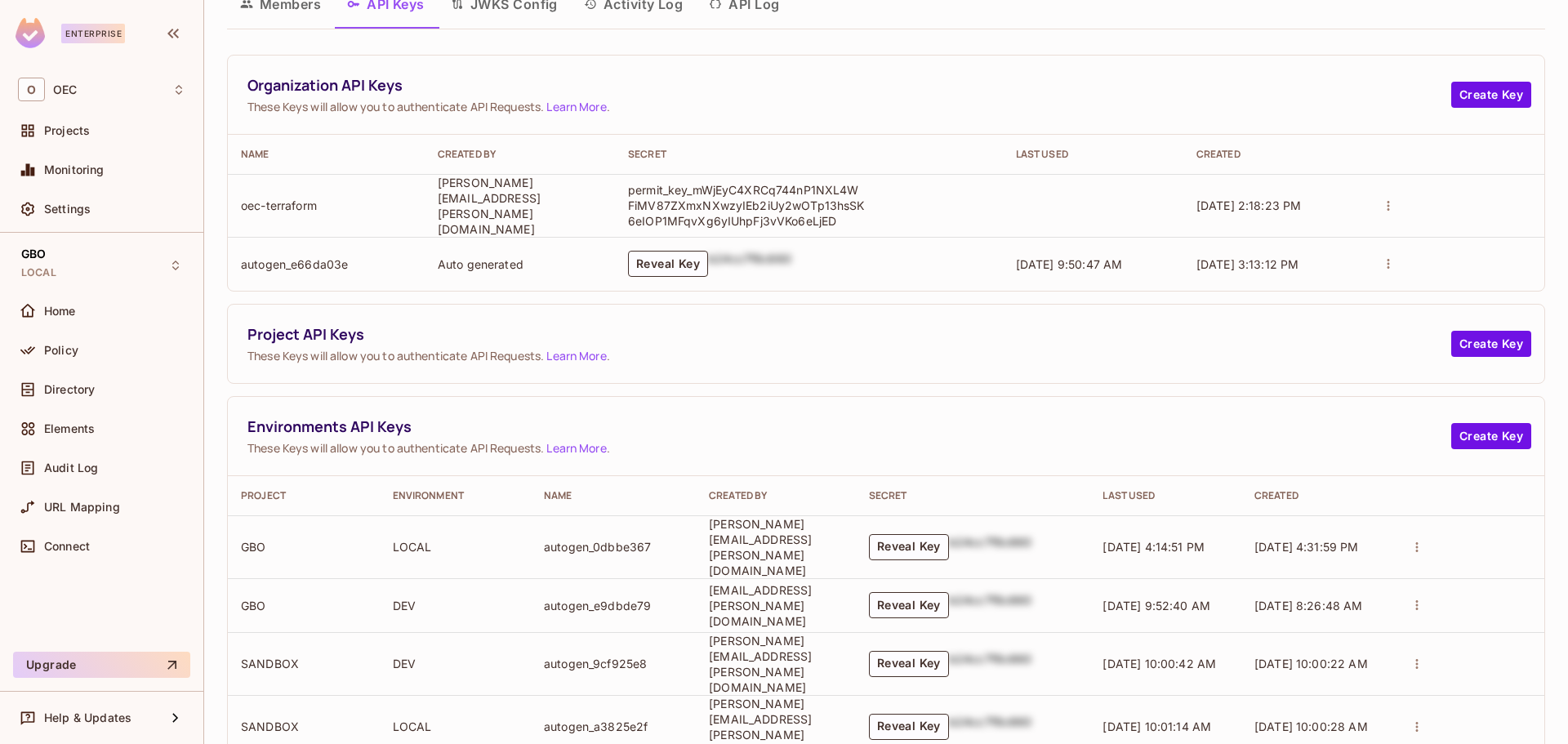
scroll to position [198, 0]
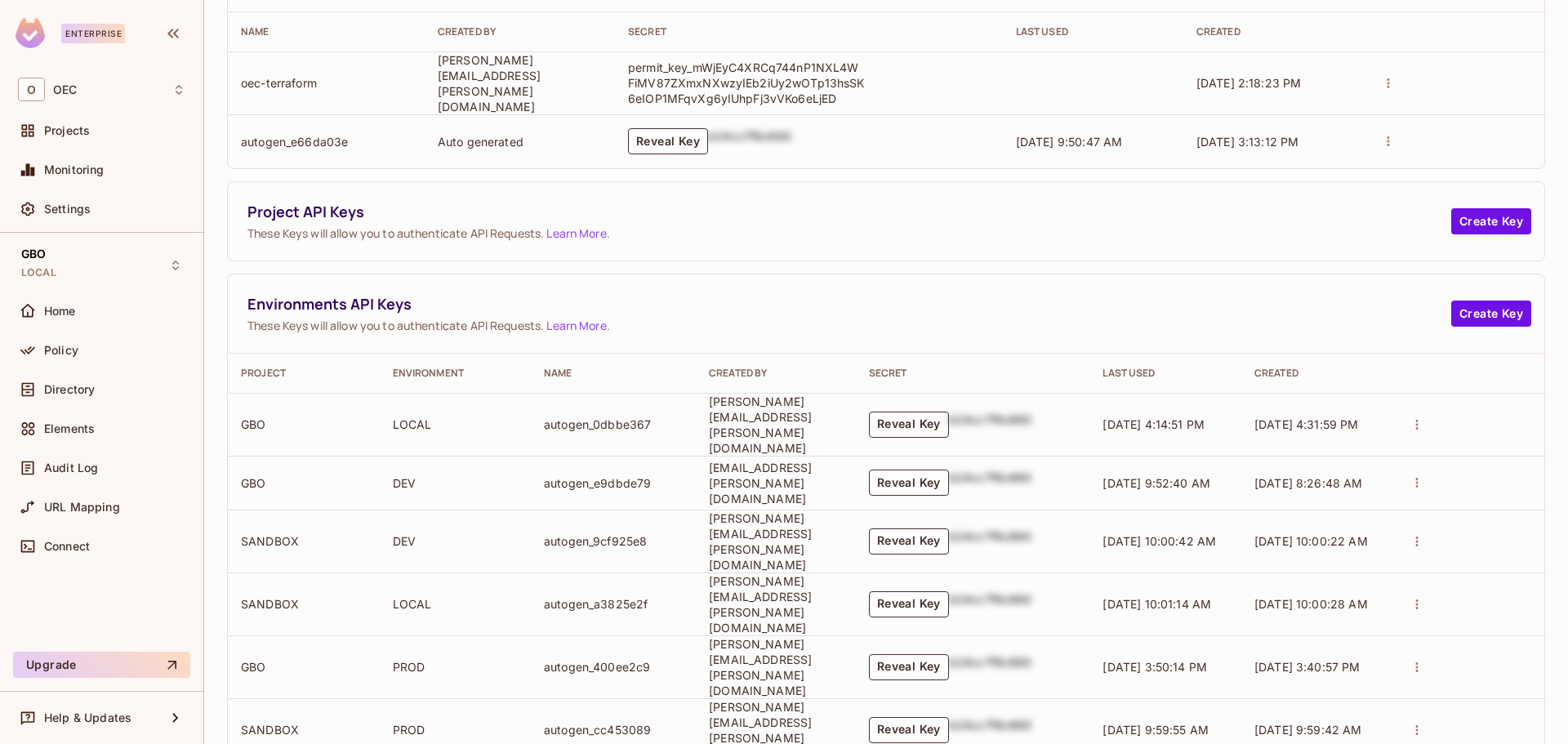
click at [938, 412] on button "Reveal Key" at bounding box center [909, 424] width 80 height 26
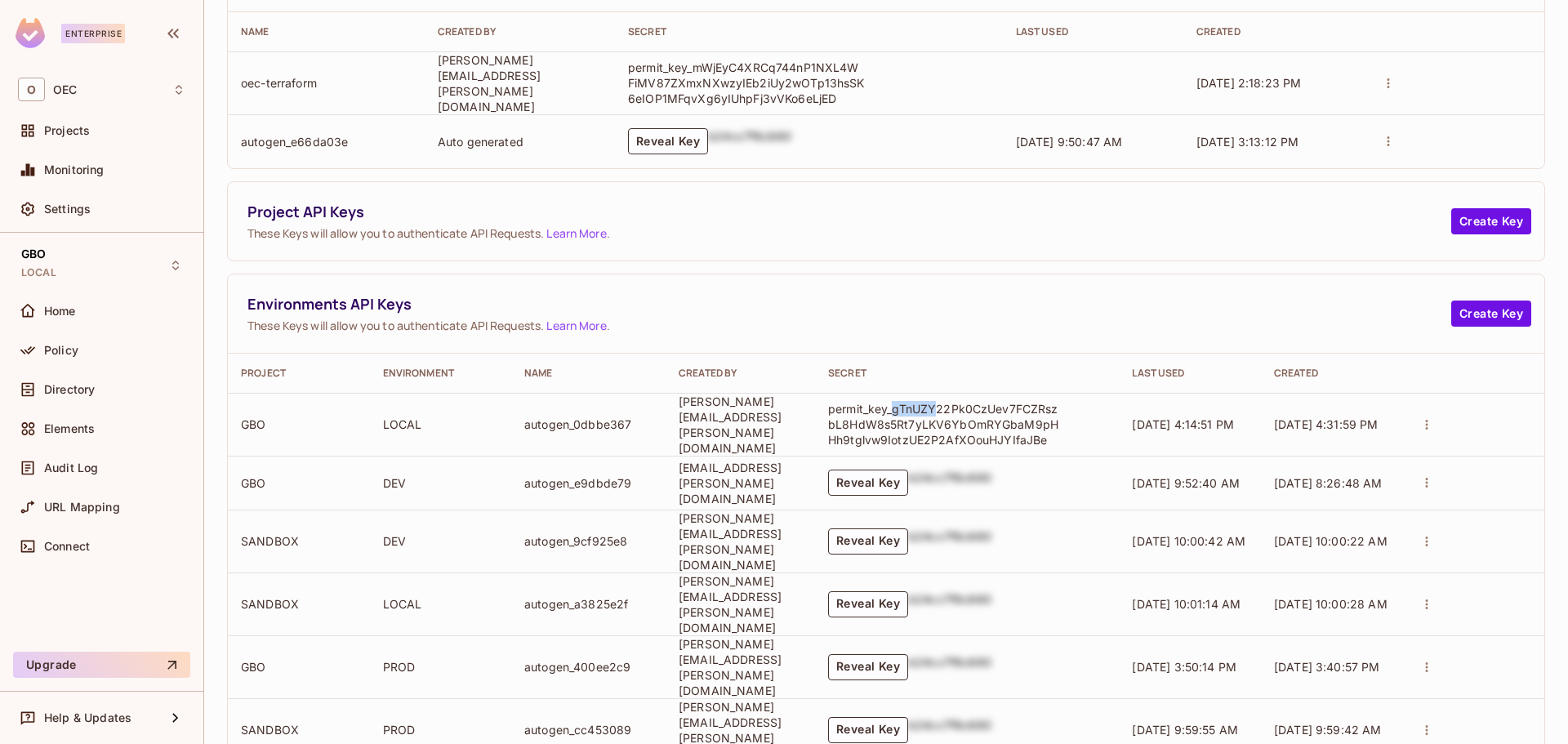
drag, startPoint x: 930, startPoint y: 397, endPoint x: 974, endPoint y: 396, distance: 44.0
click at [974, 401] on p "permit_key_gTnUZY22Pk0CzUev7FCZRszbL8HdW8s5Rt7yLKV6YbOmRYGbaM9pHHh9tglvw9IotzUE…" at bounding box center [946, 424] width 237 height 47
click at [80, 129] on span "Projects" at bounding box center [67, 131] width 46 height 13
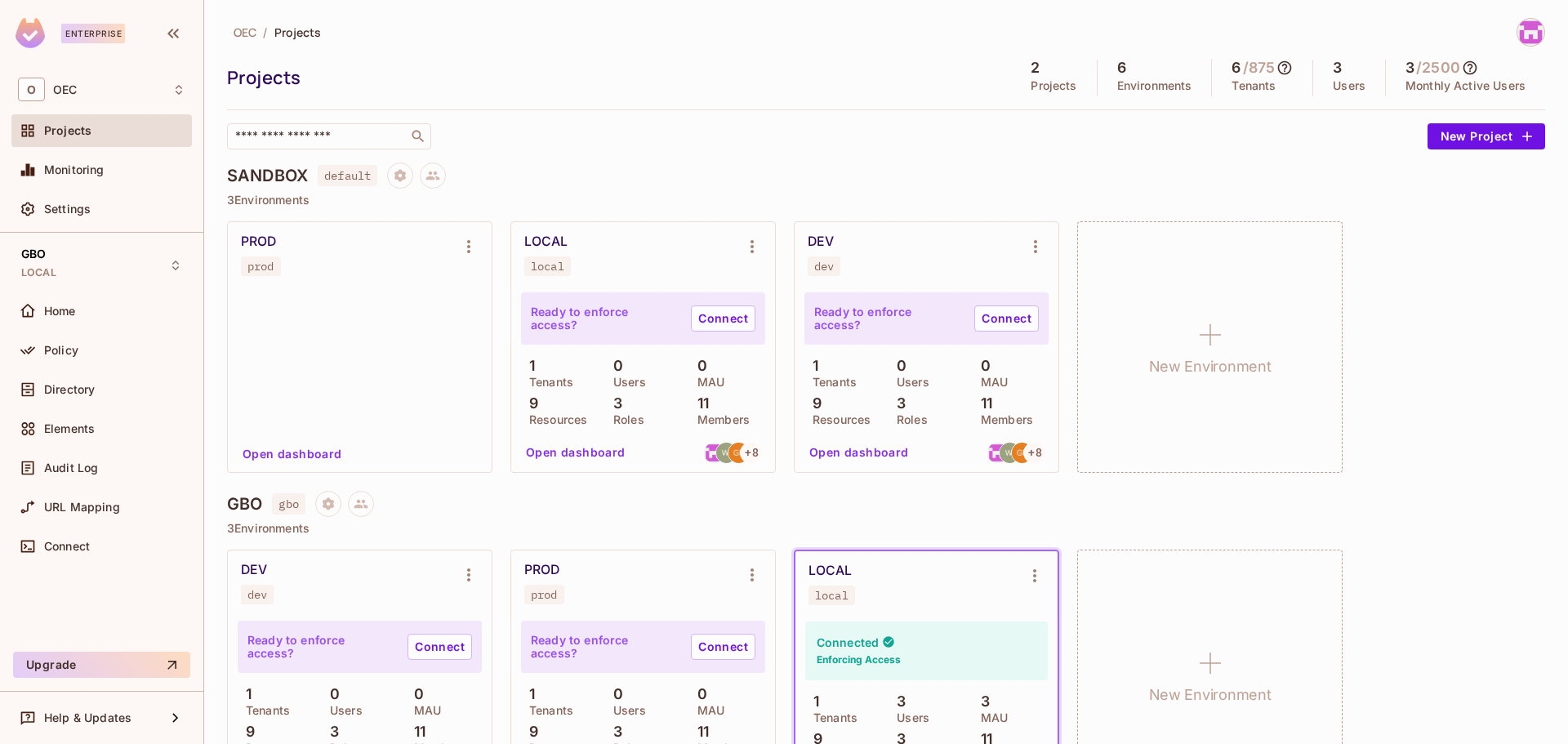
scroll to position [75, 0]
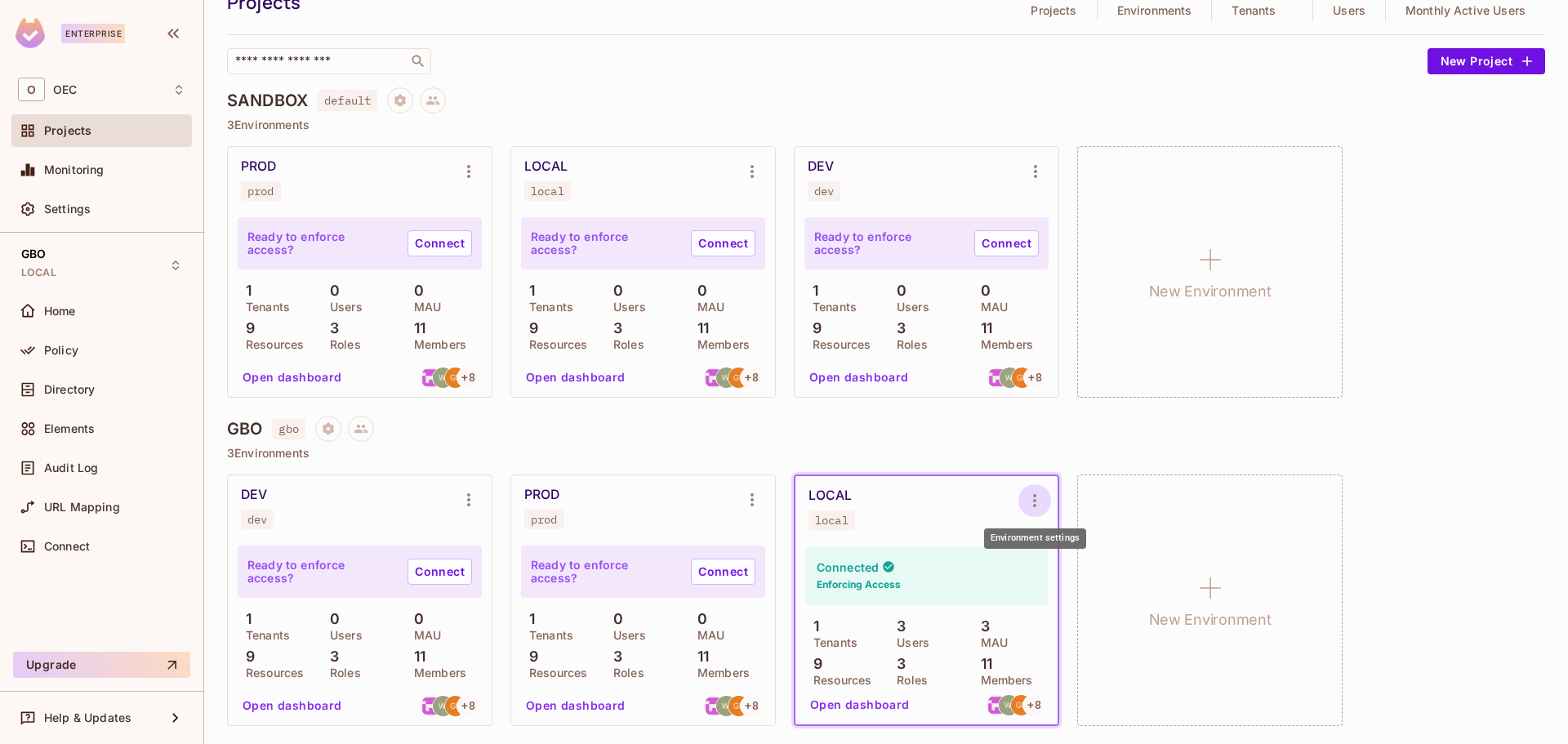
click at [1041, 495] on icon "Environment settings" at bounding box center [1035, 500] width 19 height 19
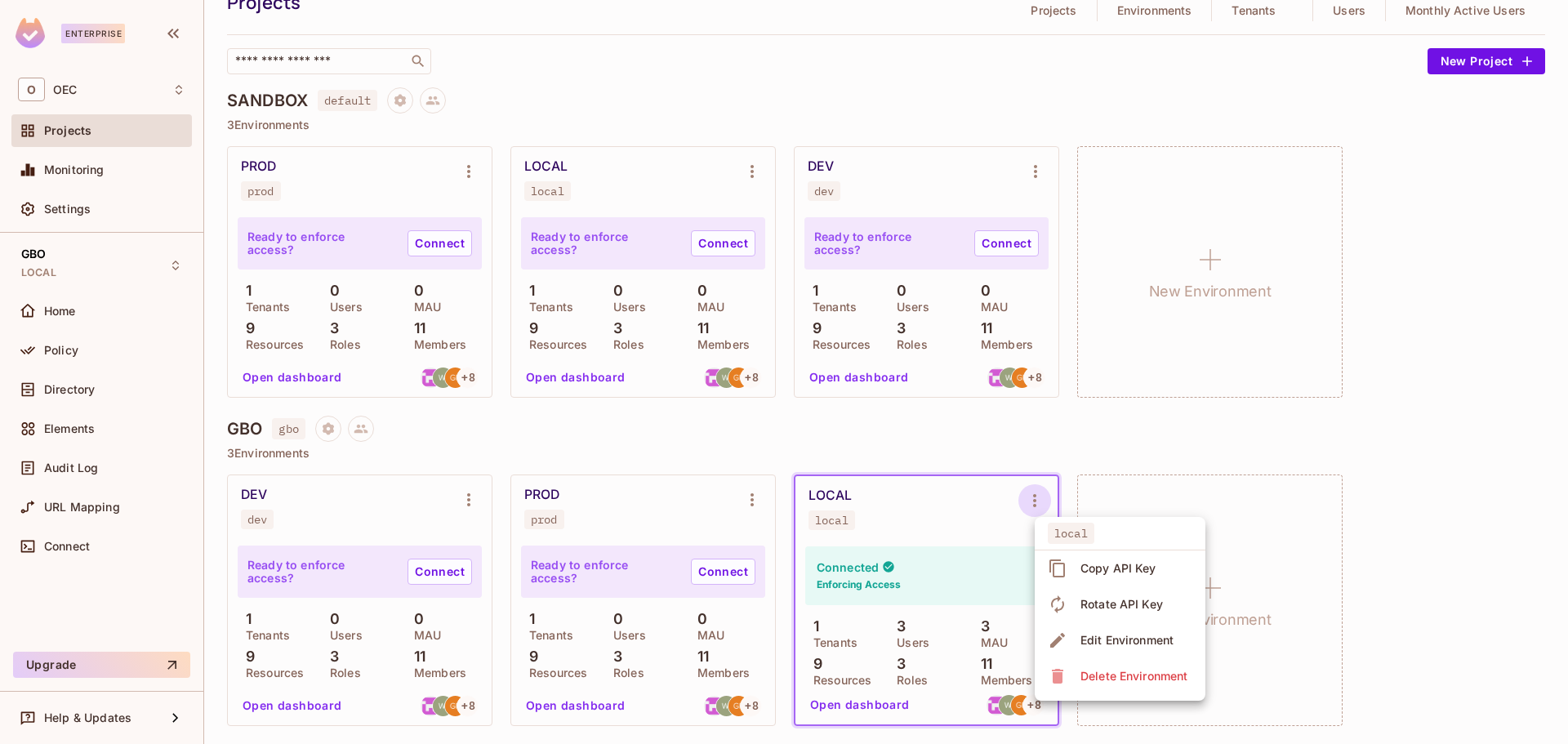
click at [1154, 634] on div "Edit Environment" at bounding box center [1127, 640] width 93 height 17
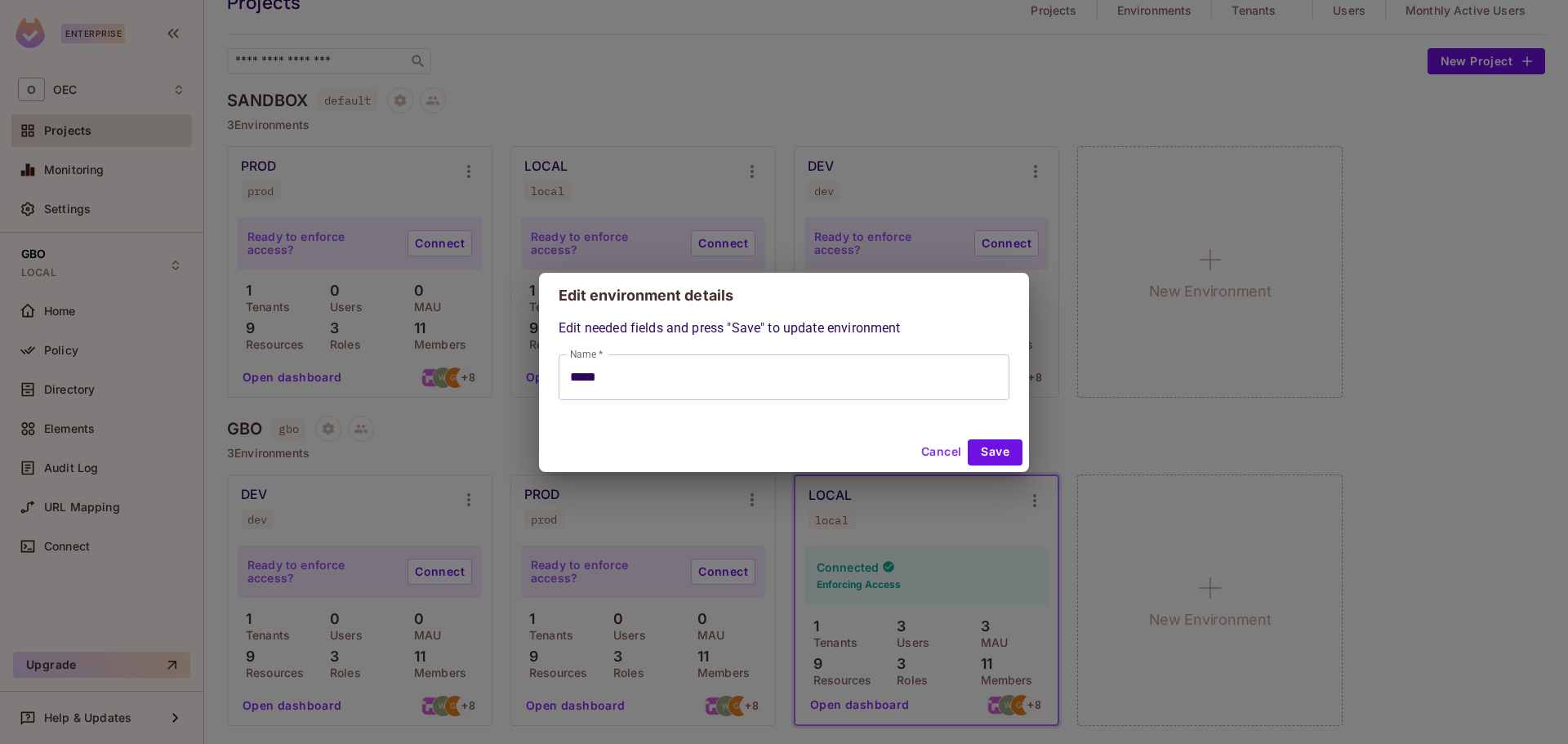
click at [938, 454] on button "Cancel" at bounding box center [941, 452] width 53 height 26
type input "*****"
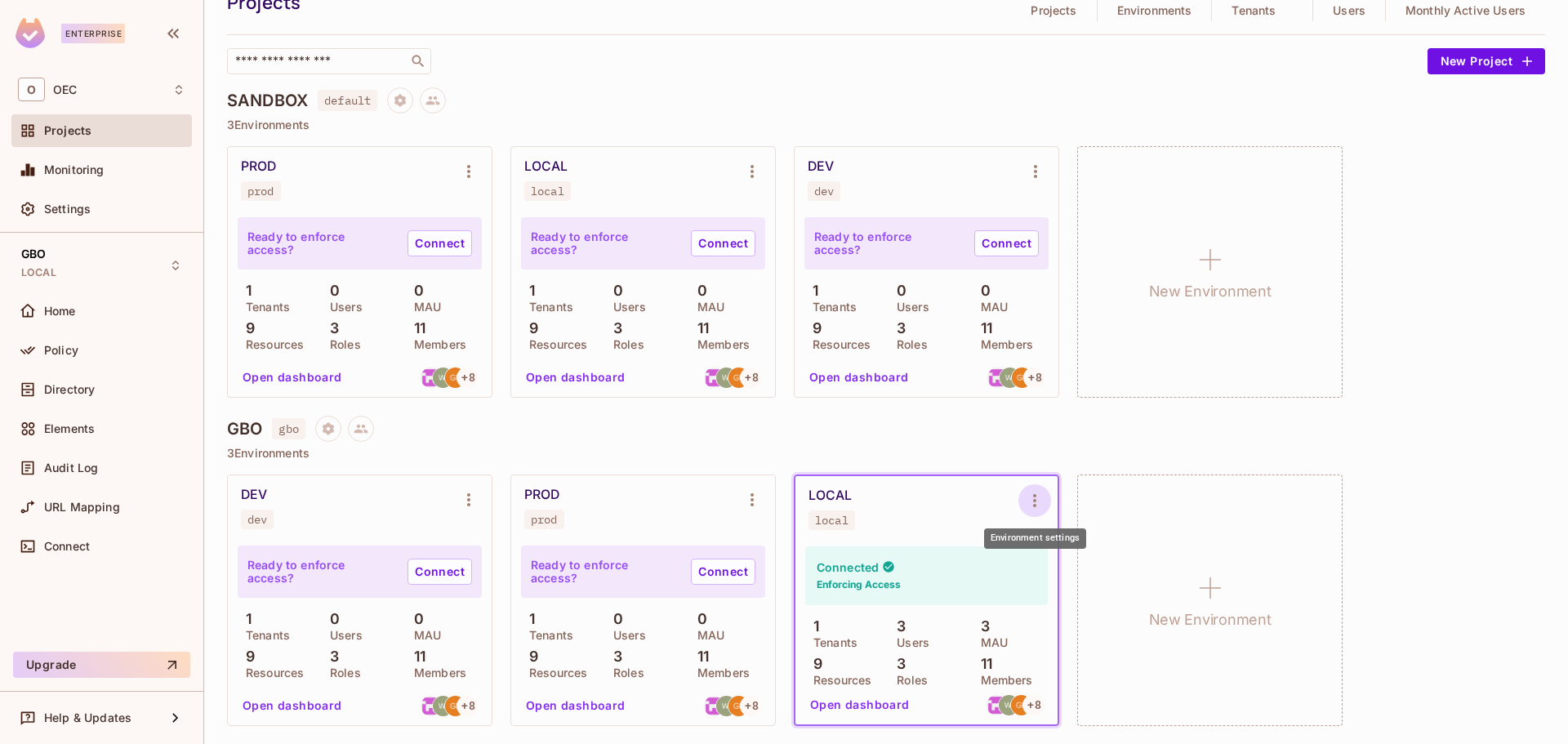
click at [1031, 505] on icon "Environment settings" at bounding box center [1035, 500] width 19 height 19
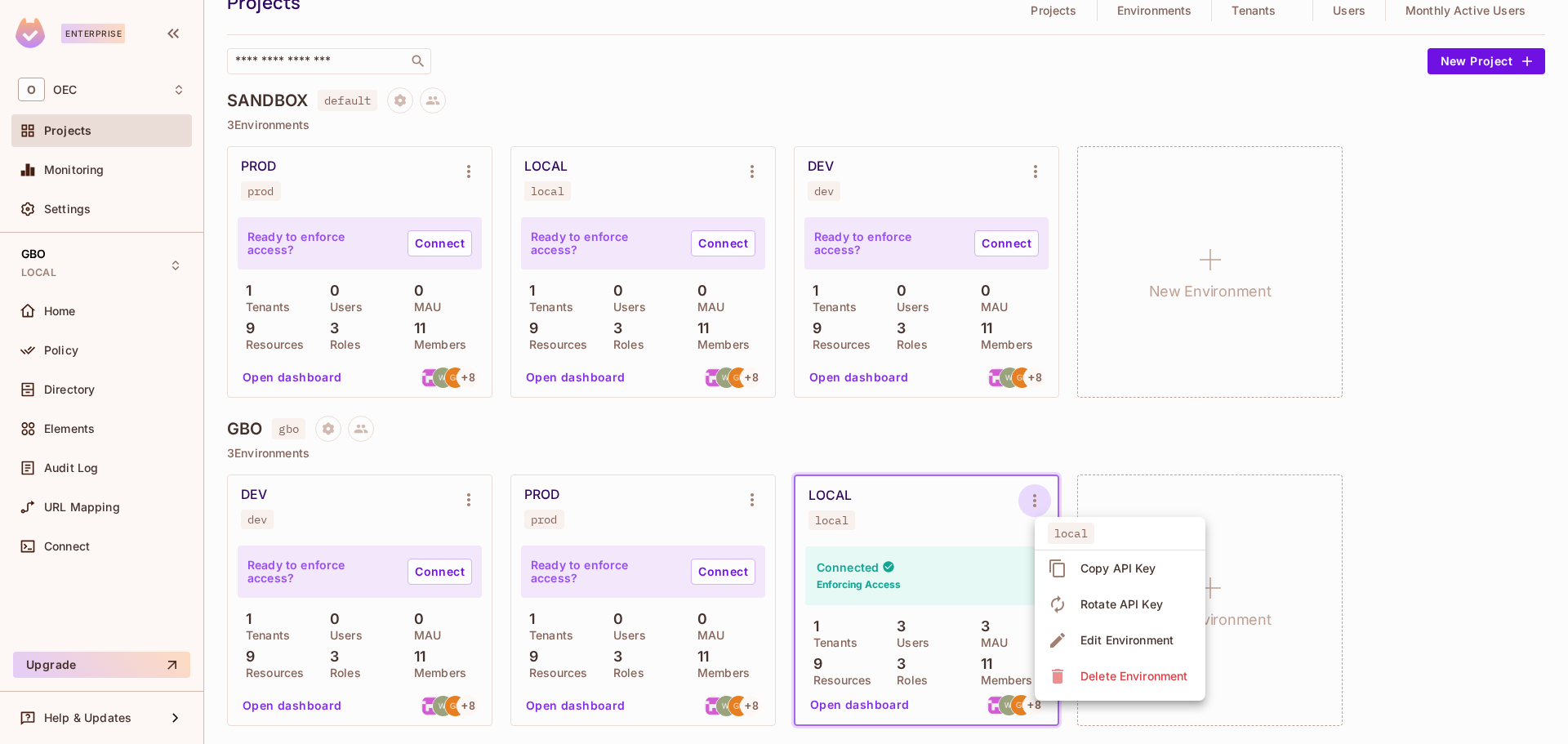
click at [1404, 455] on div at bounding box center [784, 372] width 1568 height 744
click at [835, 491] on div "LOCAL" at bounding box center [830, 496] width 44 height 17
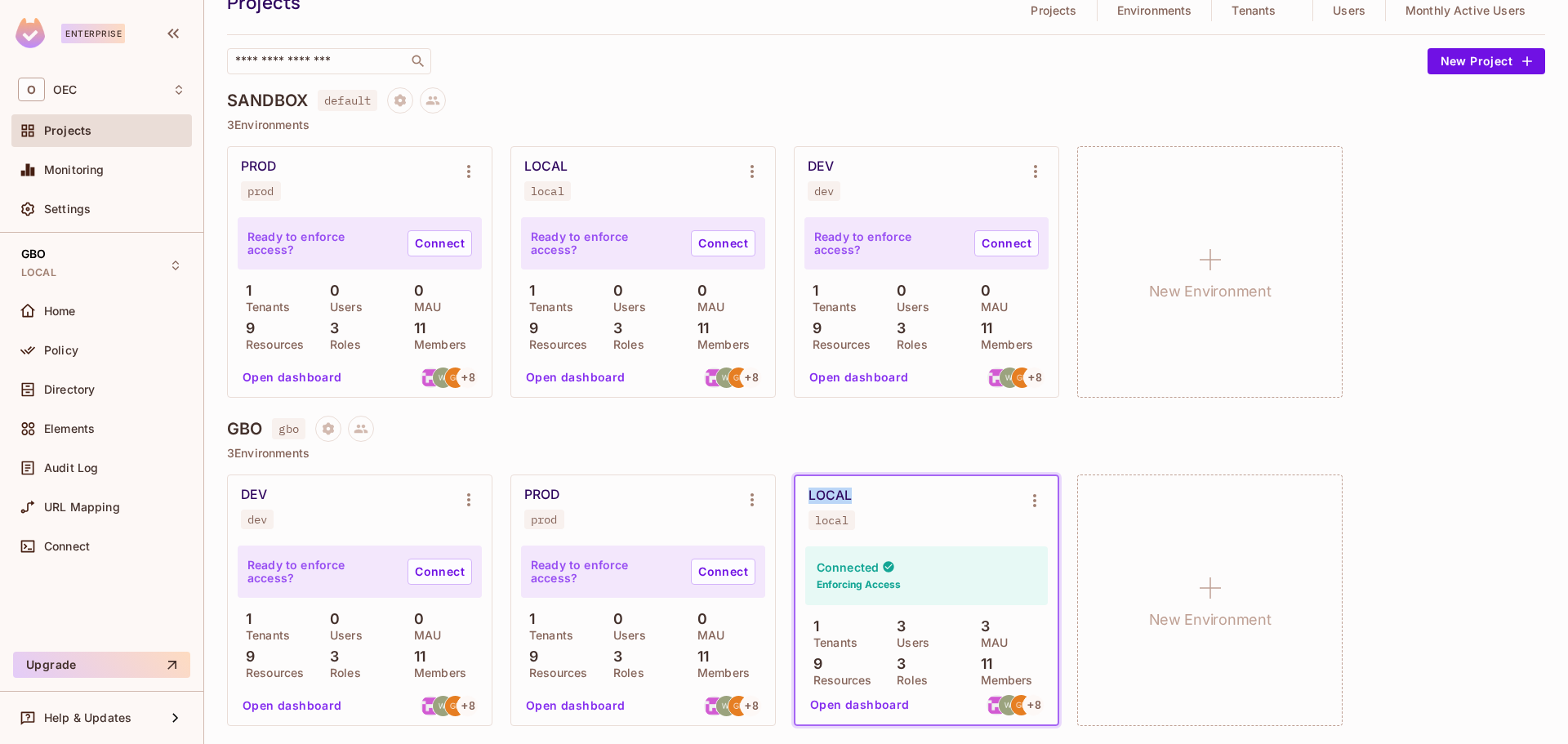
click at [835, 495] on div "LOCAL" at bounding box center [830, 496] width 44 height 17
click at [850, 706] on button "Open dashboard" at bounding box center [860, 704] width 113 height 26
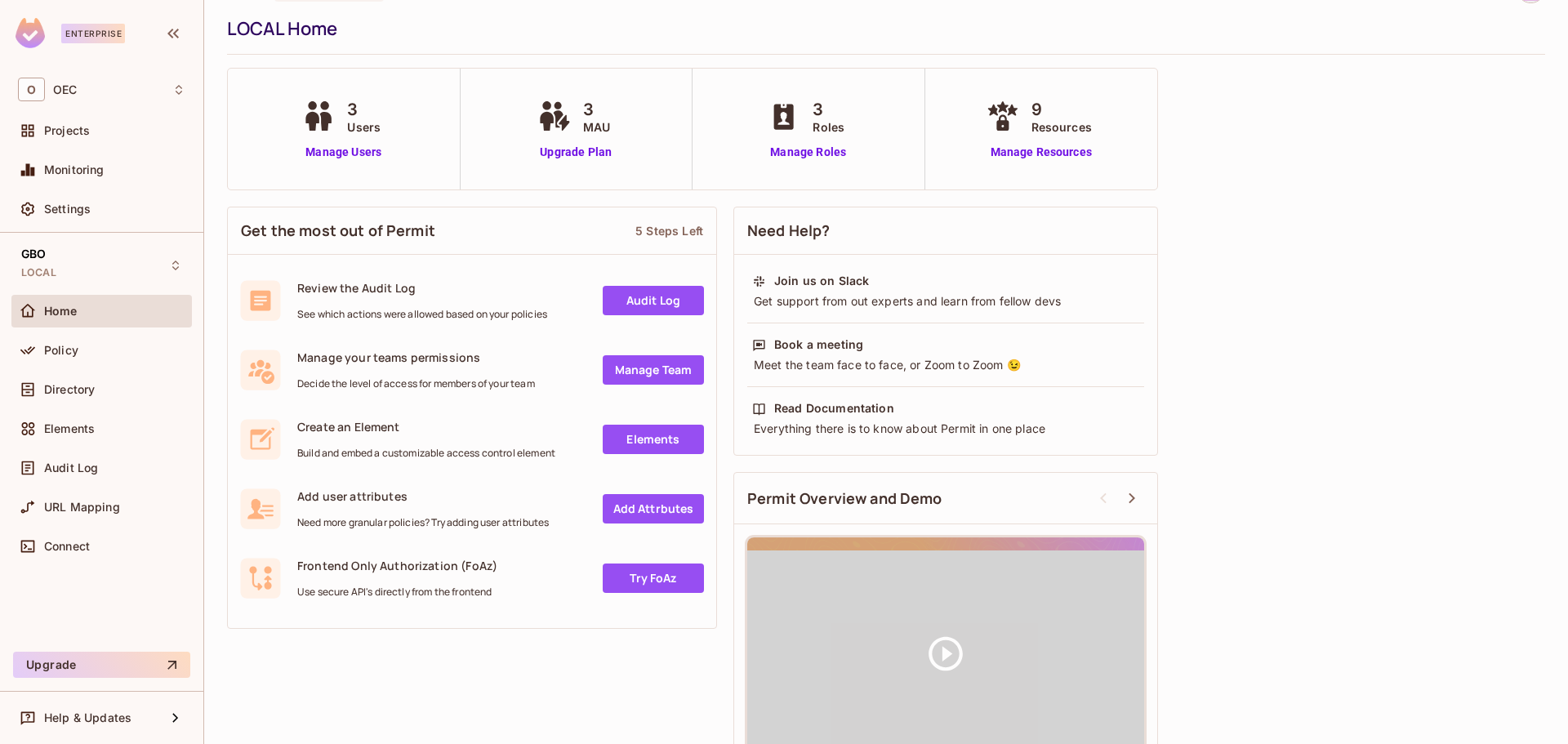
scroll to position [15, 0]
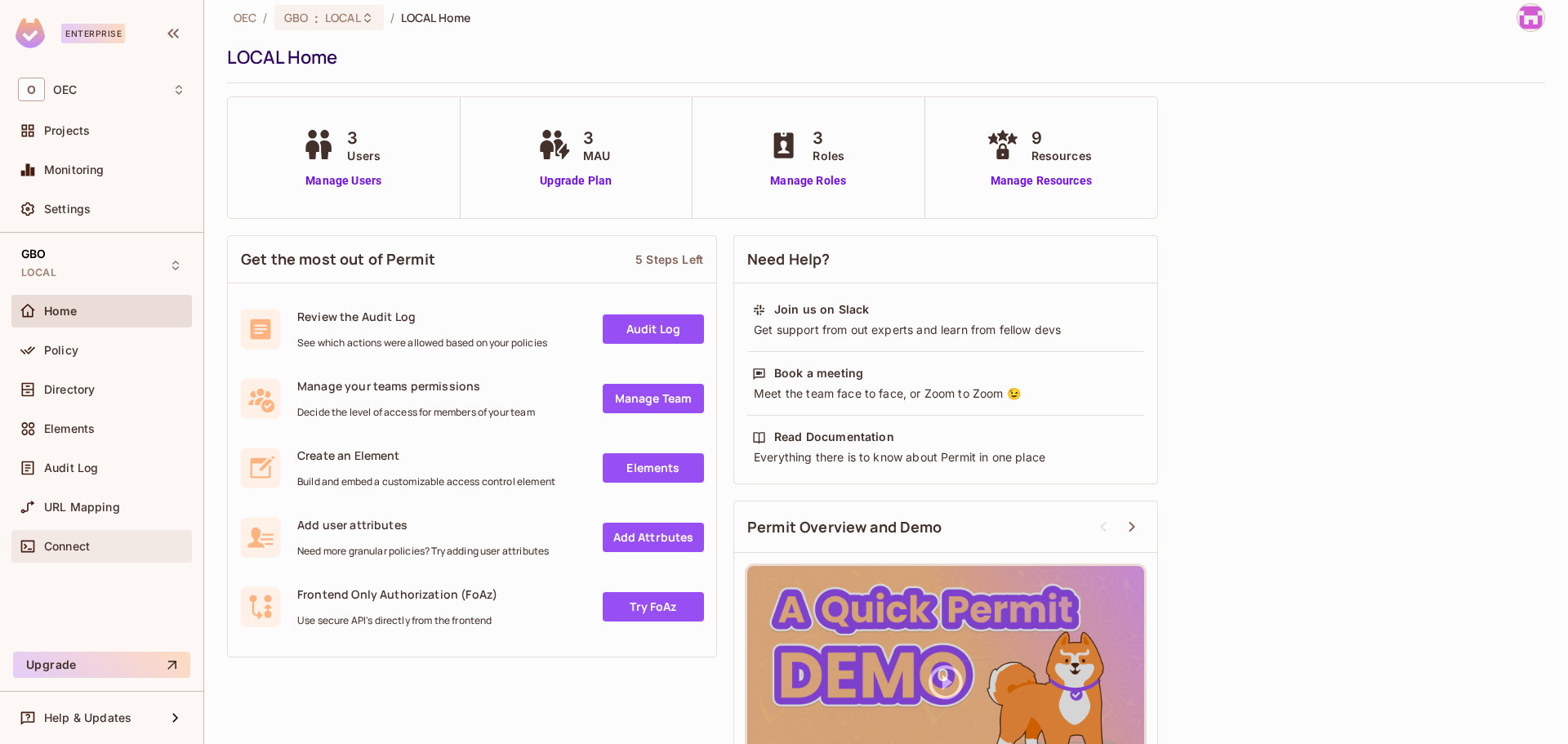
click at [119, 544] on div "Connect" at bounding box center [115, 546] width 141 height 13
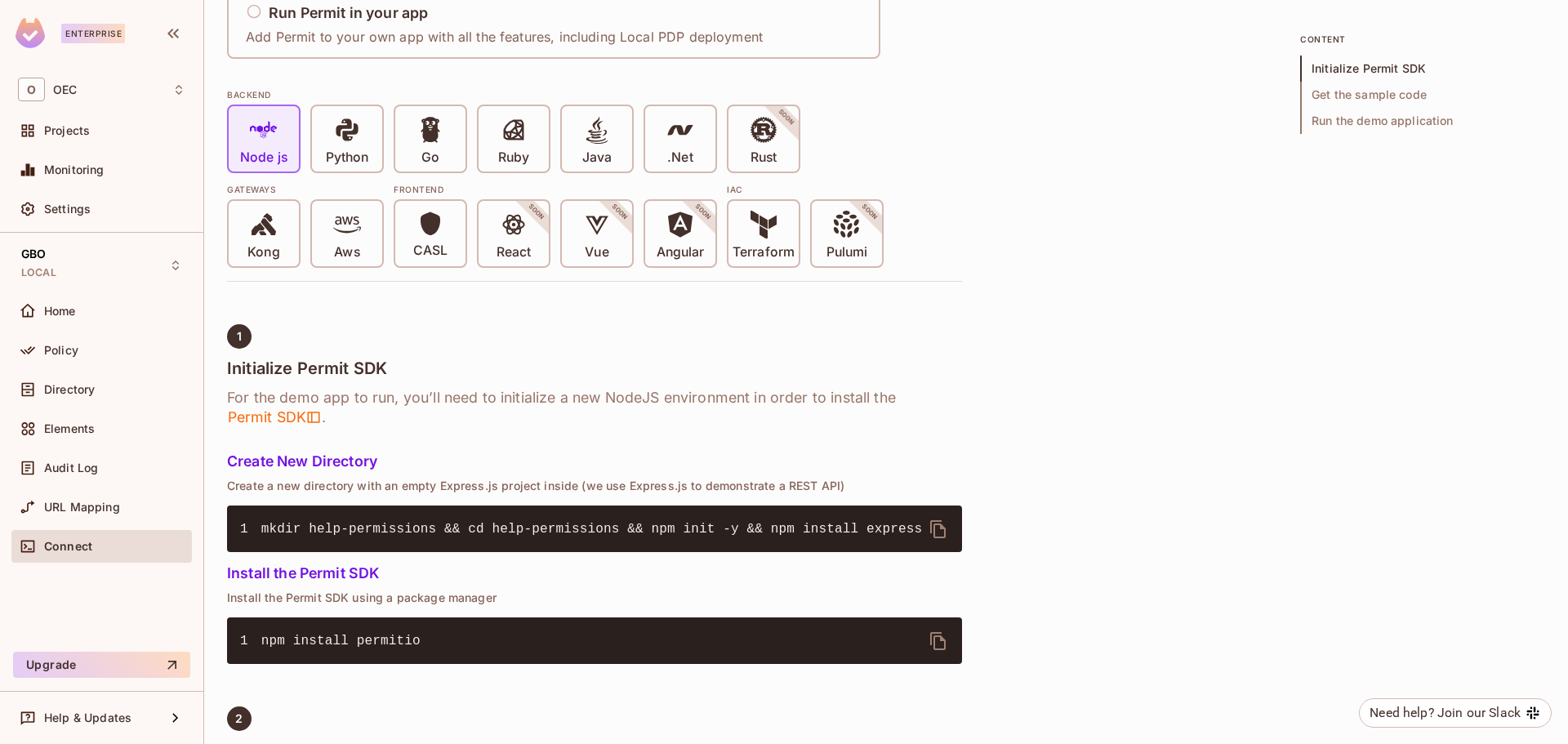
scroll to position [326, 0]
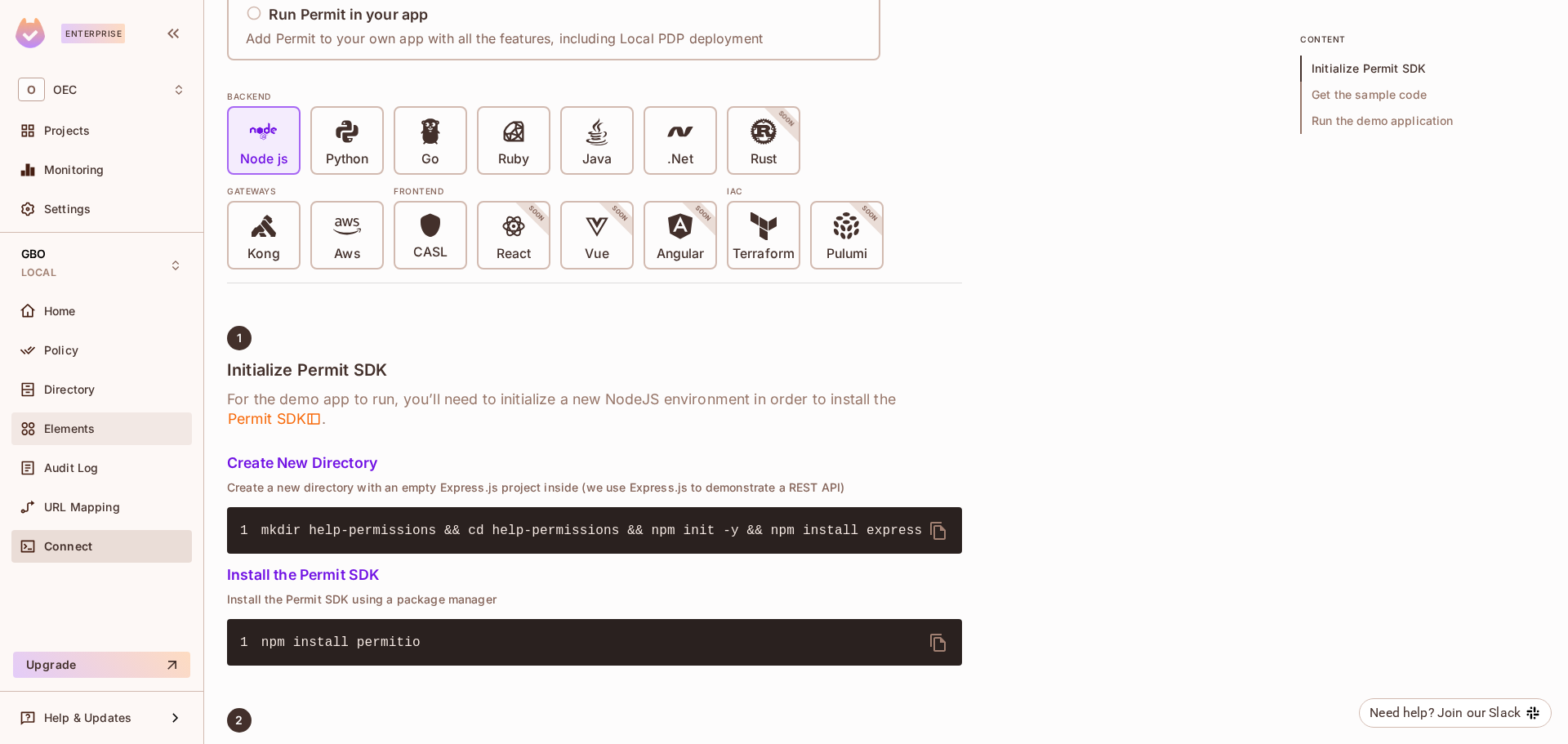
click at [75, 428] on span "Elements" at bounding box center [69, 428] width 50 height 13
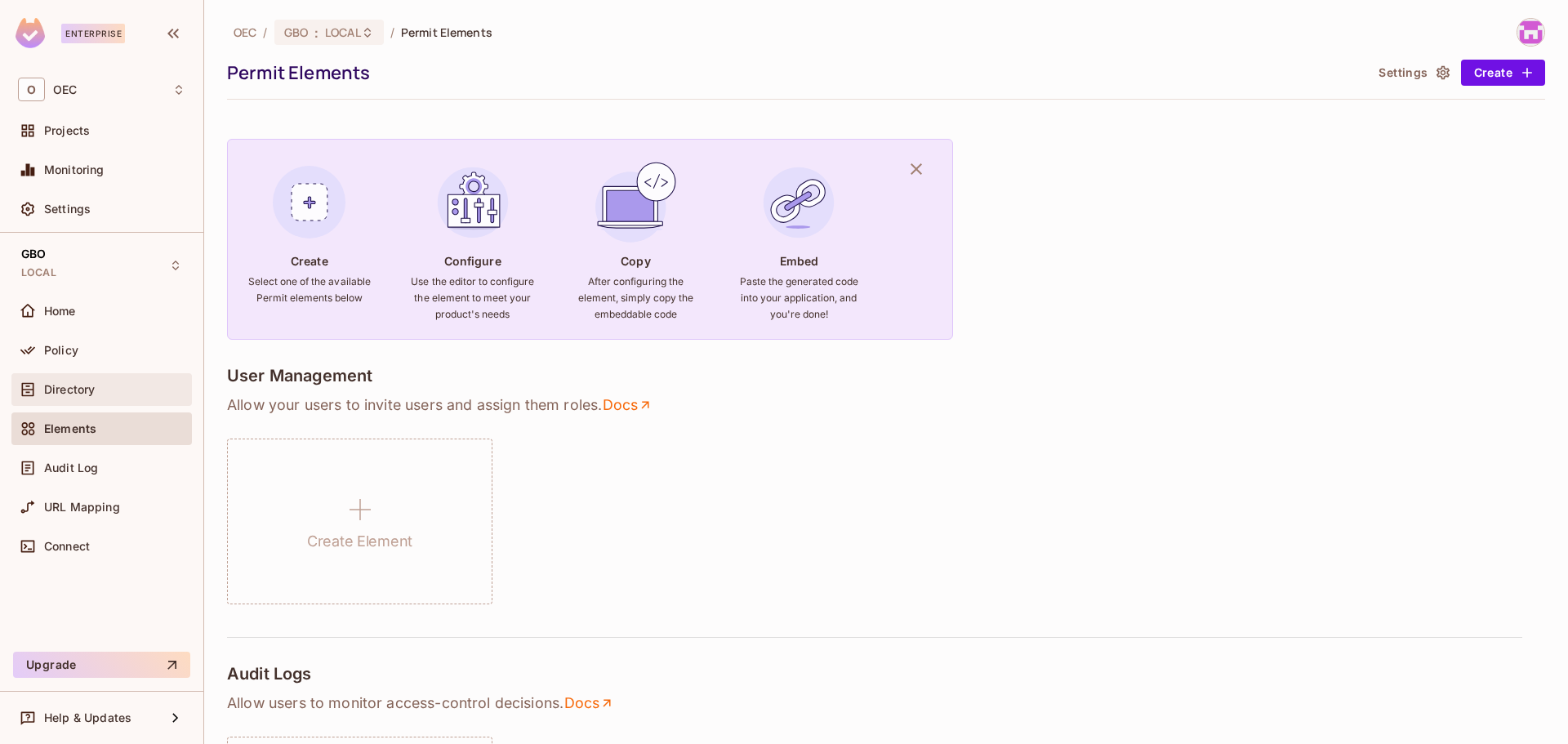
click at [84, 390] on span "Directory" at bounding box center [69, 390] width 50 height 13
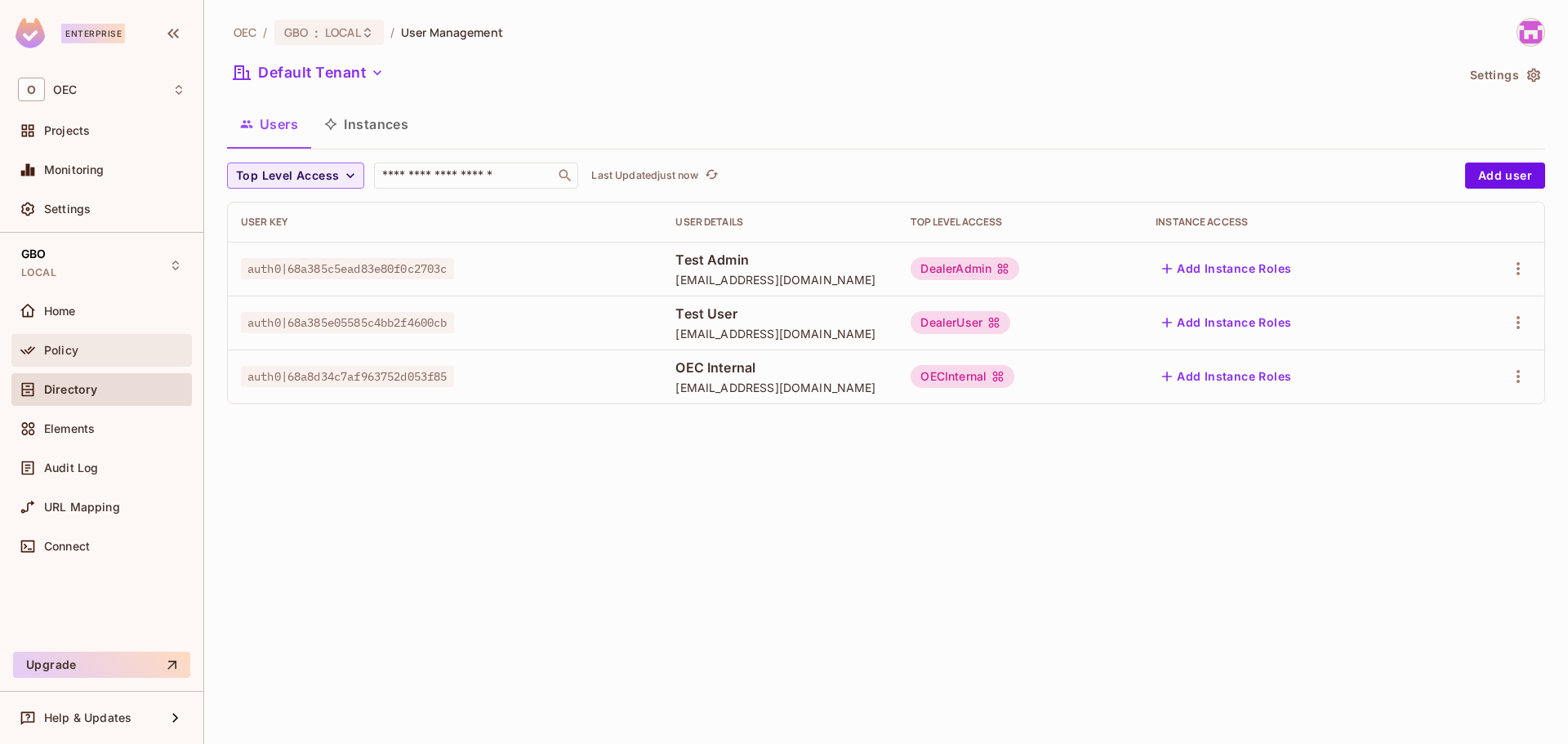
click at [84, 355] on div "Policy" at bounding box center [115, 351] width 141 height 13
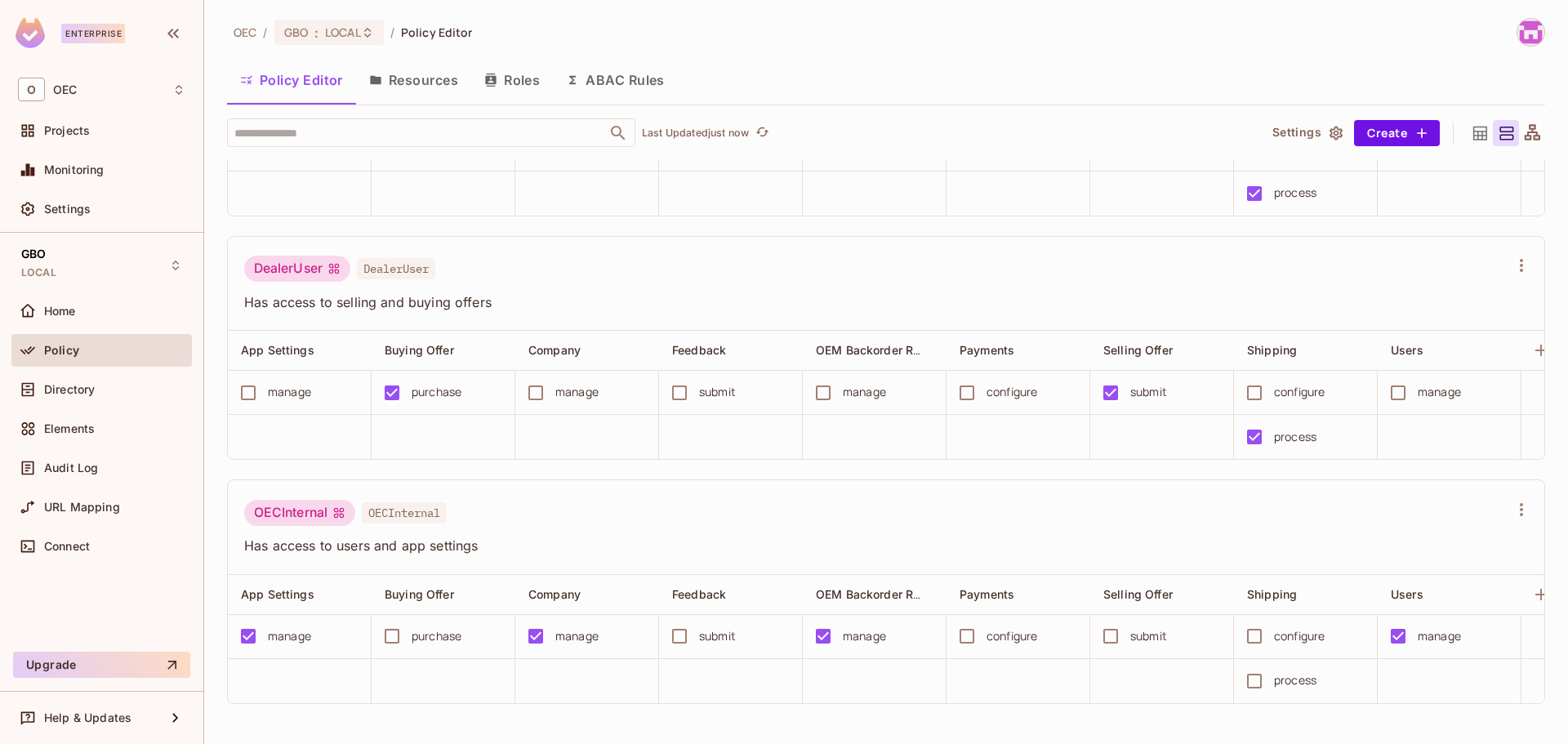
scroll to position [1, 0]
click at [92, 417] on div "Elements" at bounding box center [102, 428] width 181 height 33
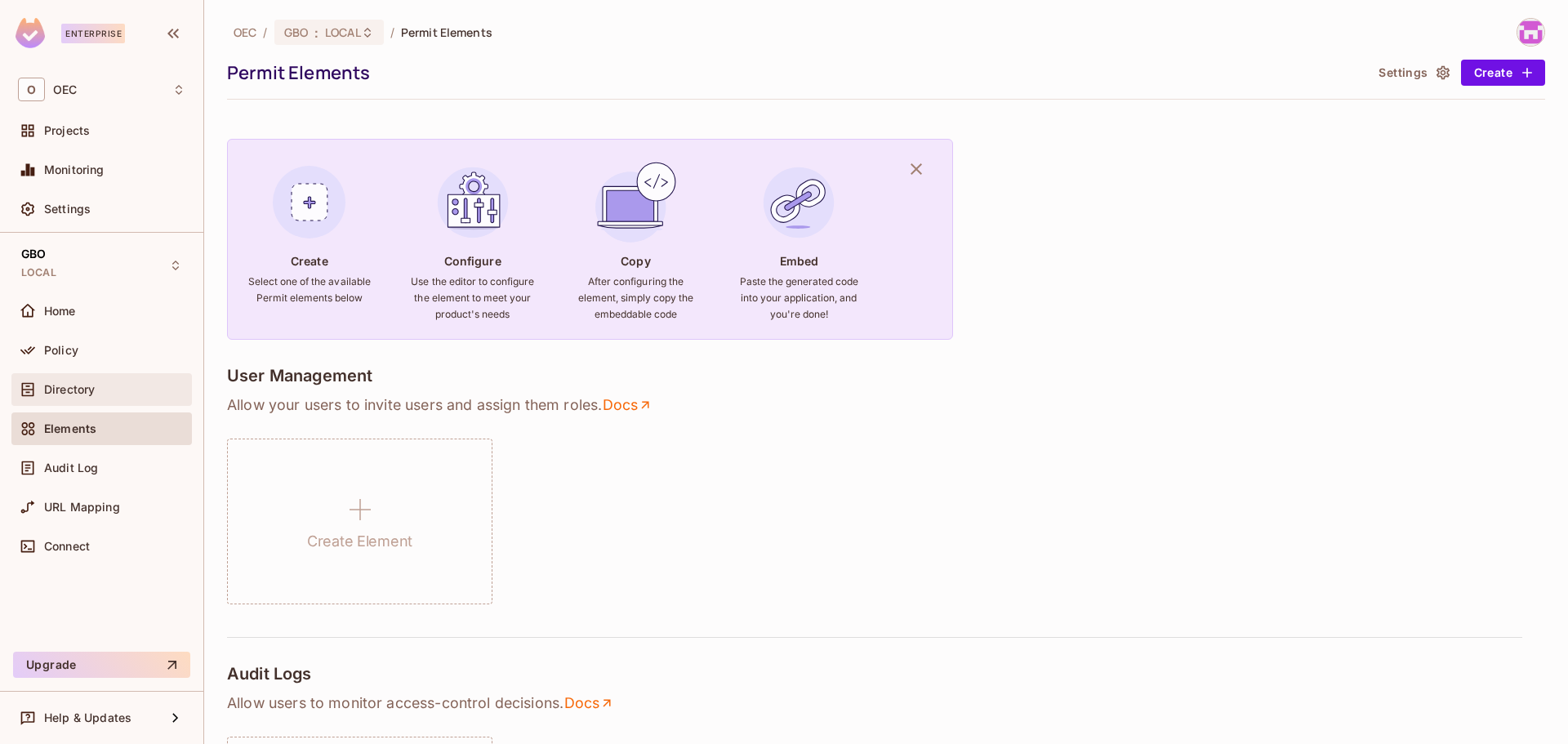
click at [90, 399] on div "Directory" at bounding box center [102, 389] width 181 height 33
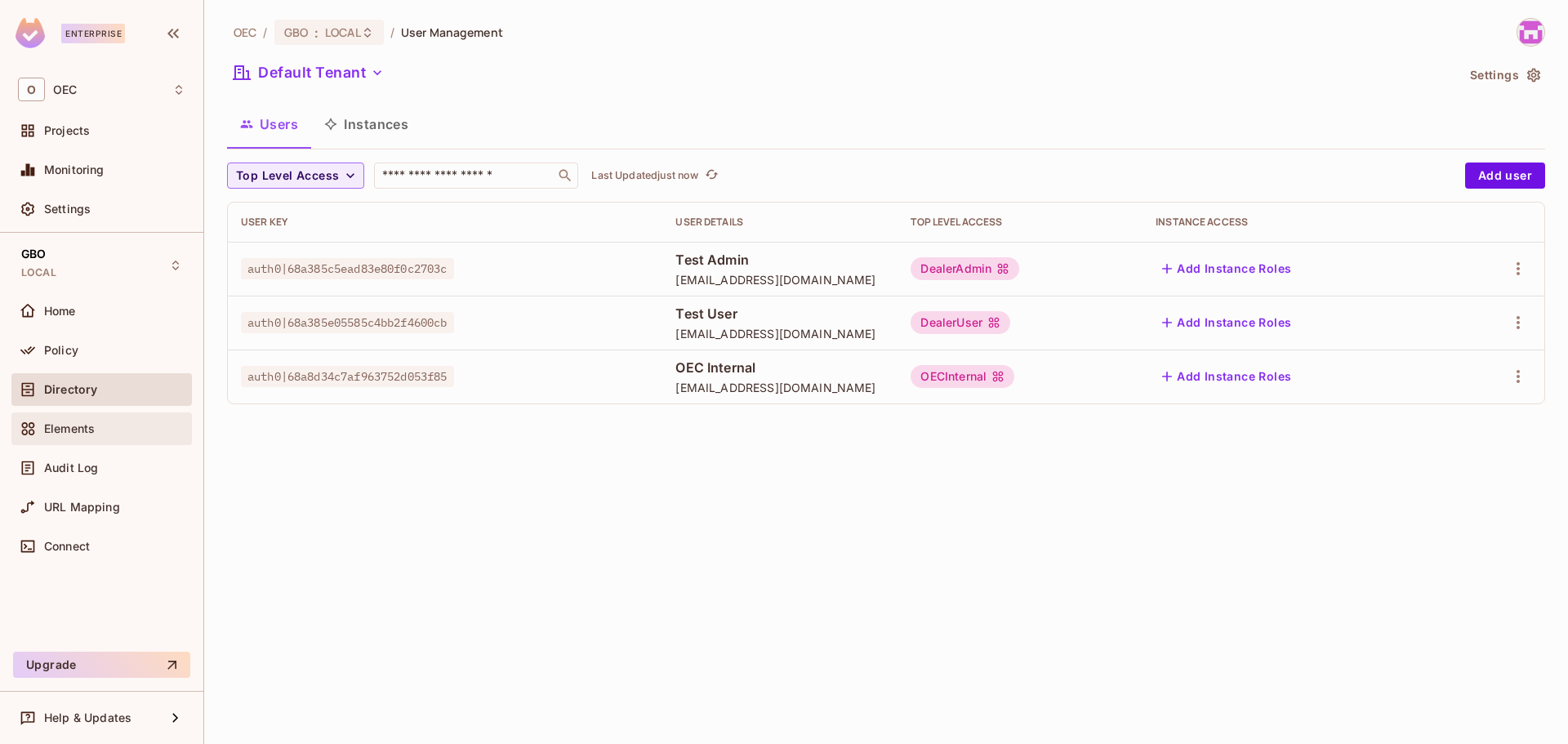
click at [67, 425] on span "Elements" at bounding box center [69, 428] width 50 height 13
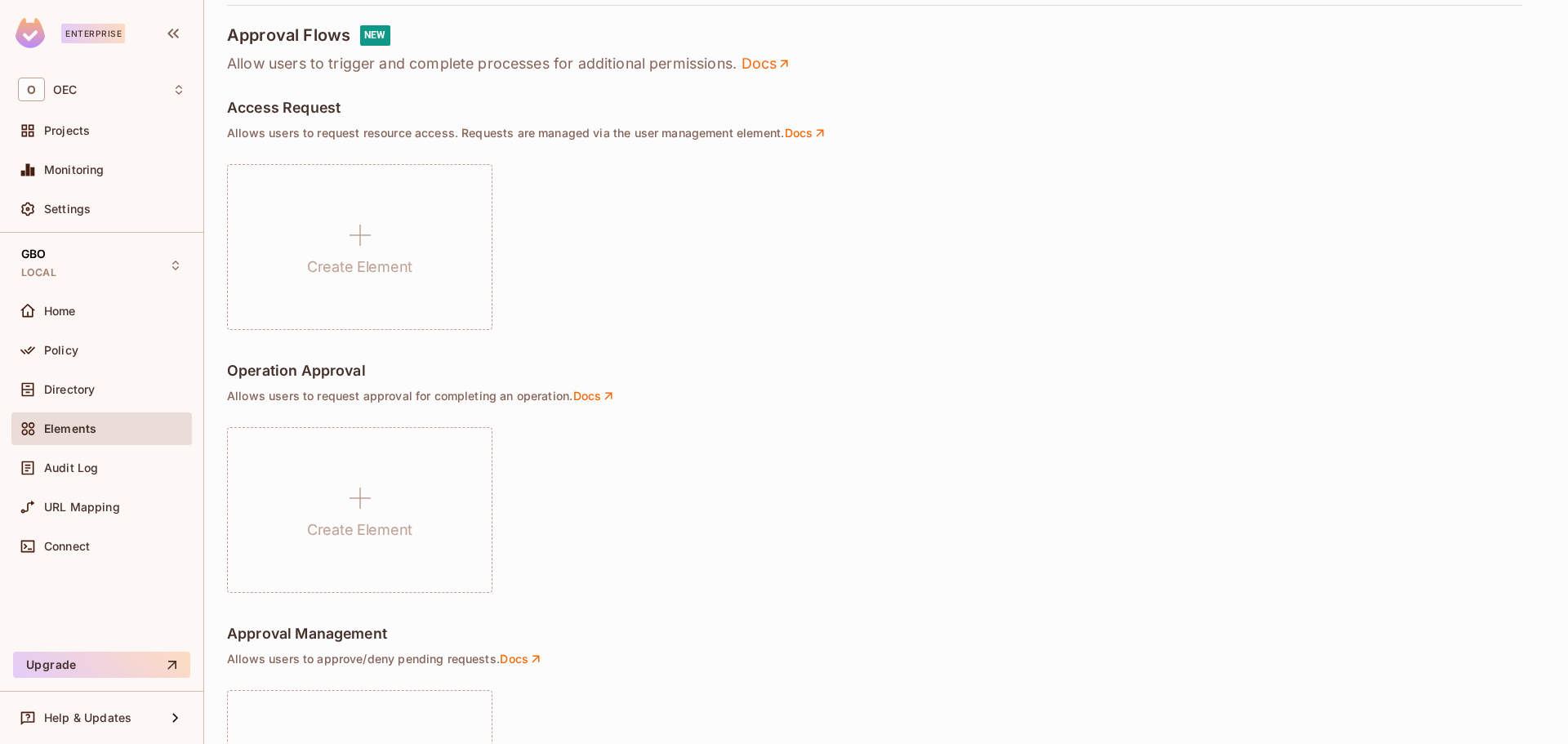
scroll to position [1075, 0]
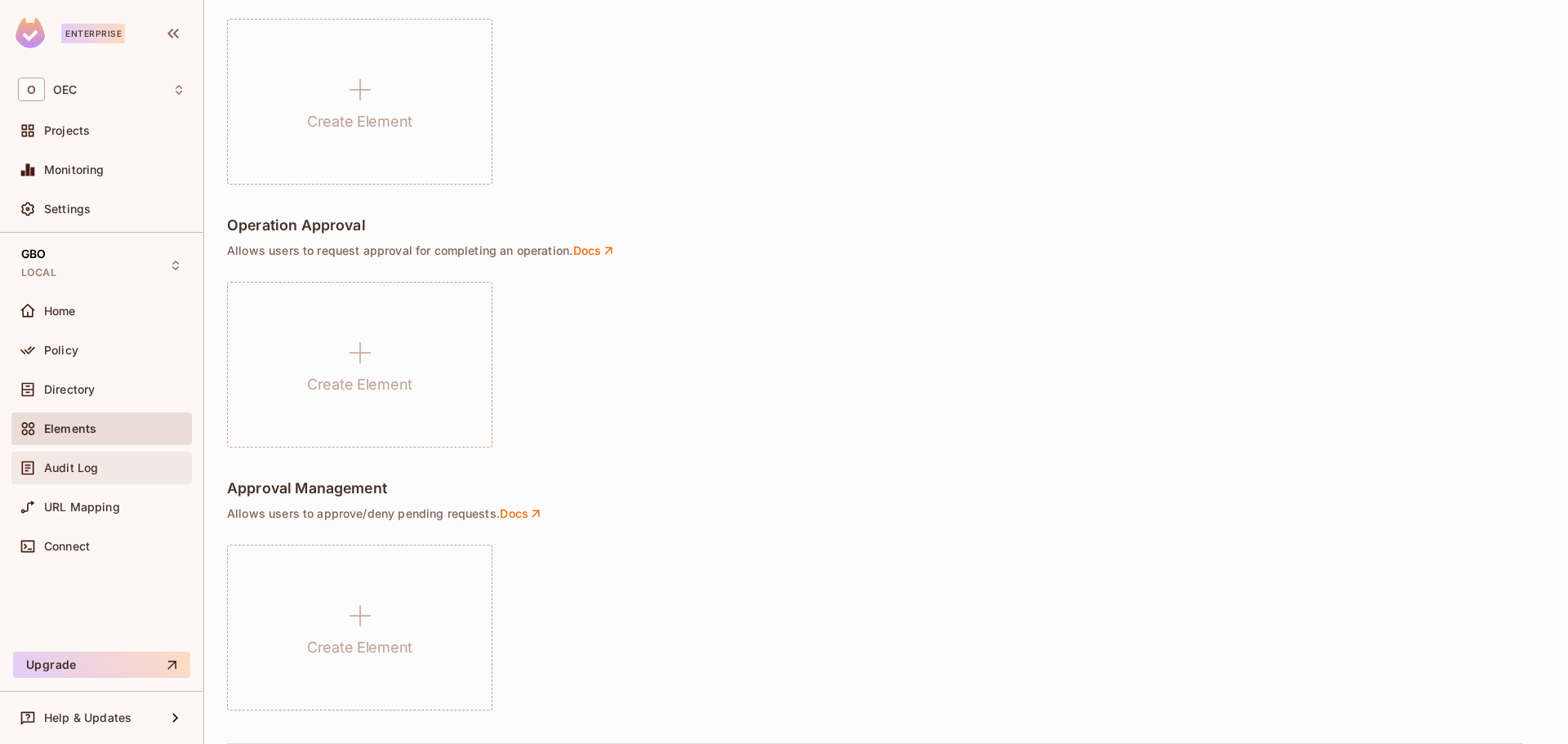
click at [105, 480] on div "Audit Log" at bounding box center [102, 468] width 181 height 33
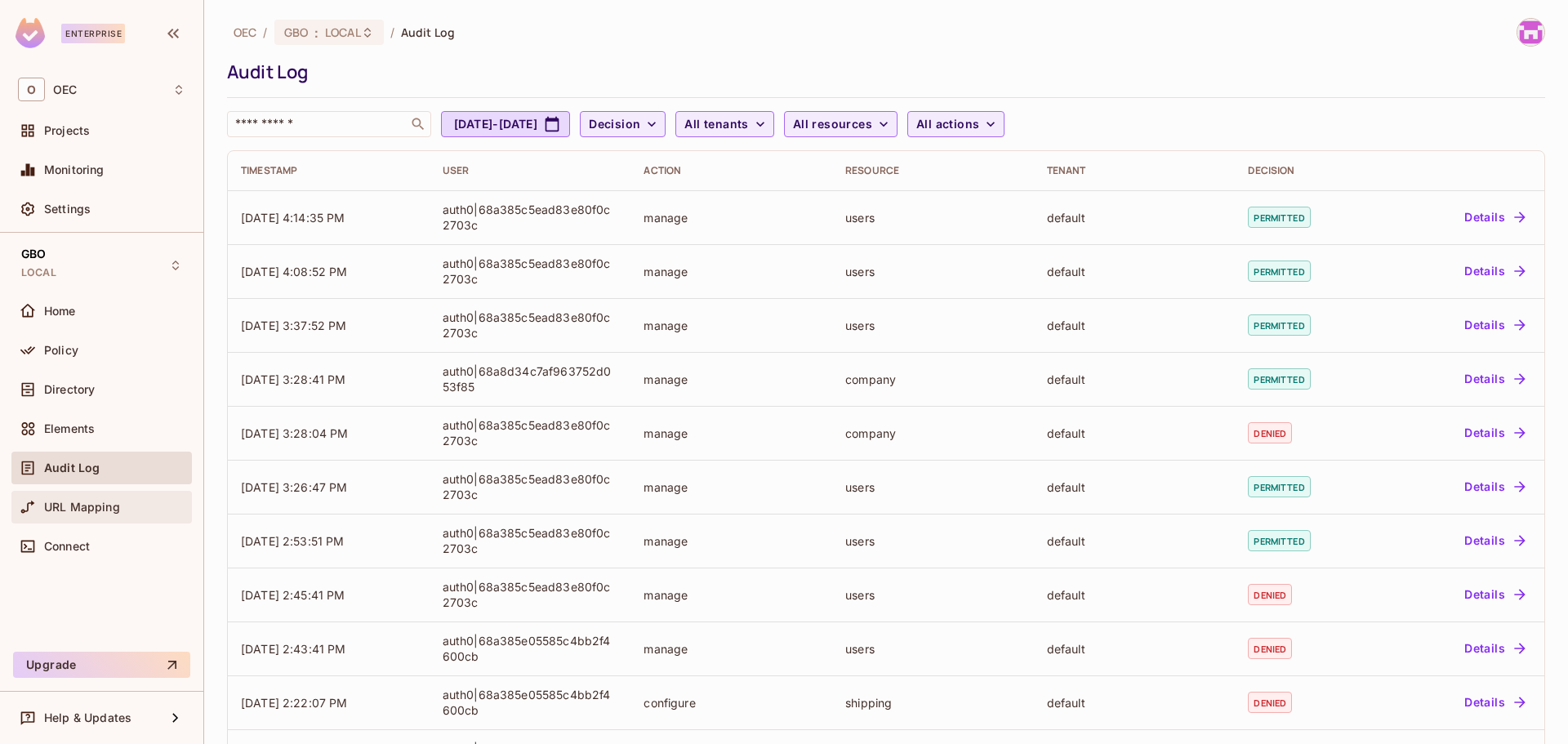
click at [75, 516] on div "URL Mapping" at bounding box center [101, 506] width 167 height 19
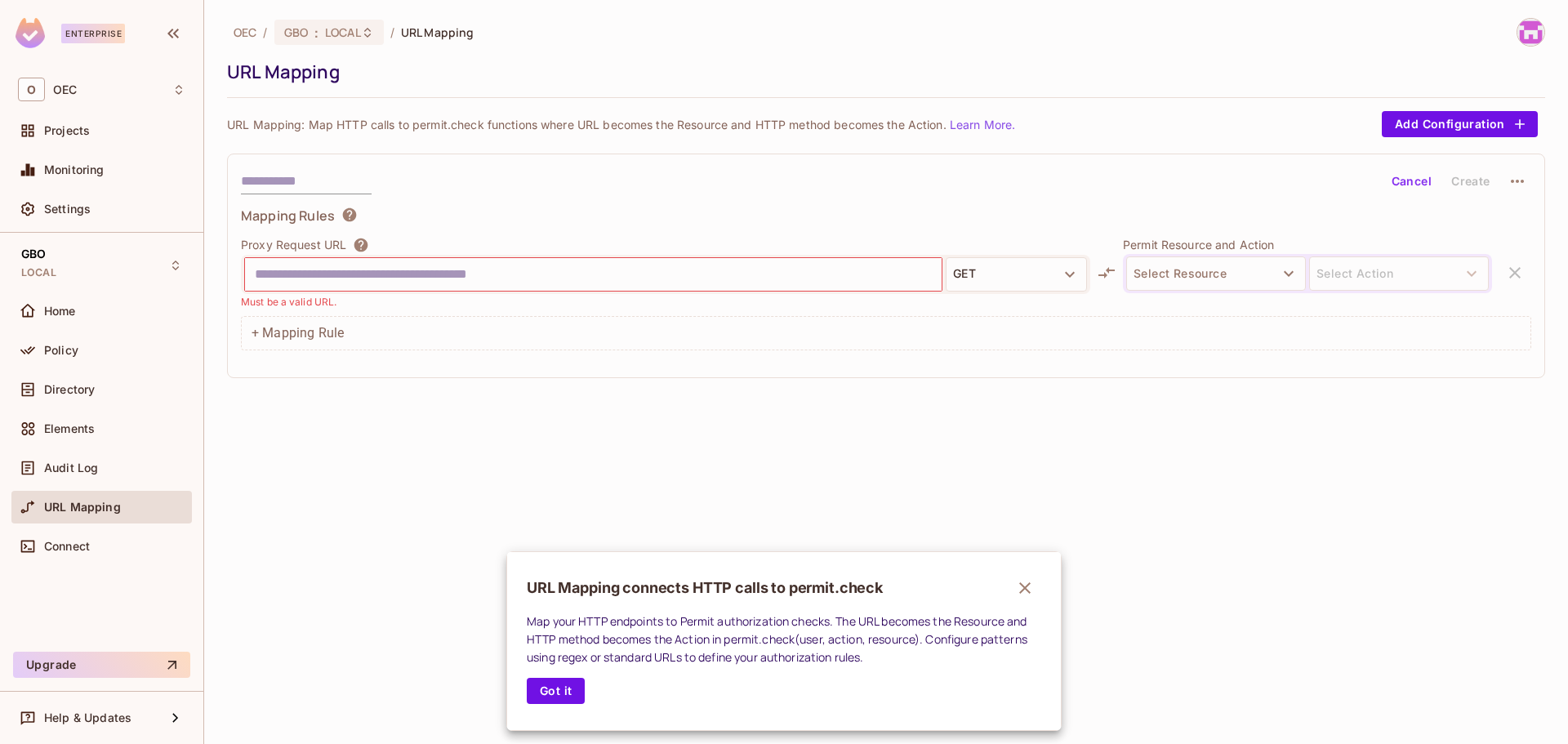
click at [1017, 579] on button "button" at bounding box center [1025, 588] width 33 height 33
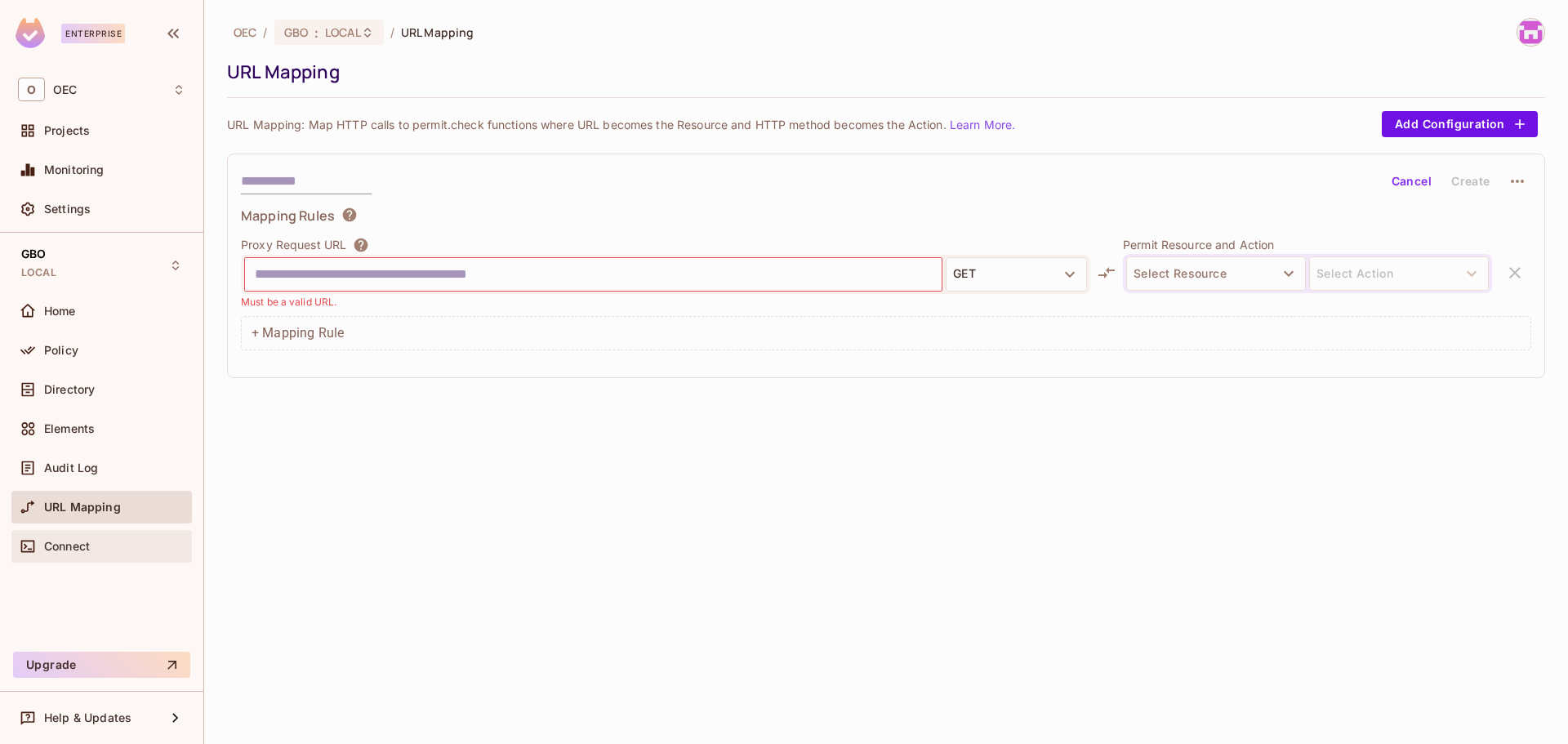
click at [65, 545] on span "Connect" at bounding box center [67, 546] width 46 height 13
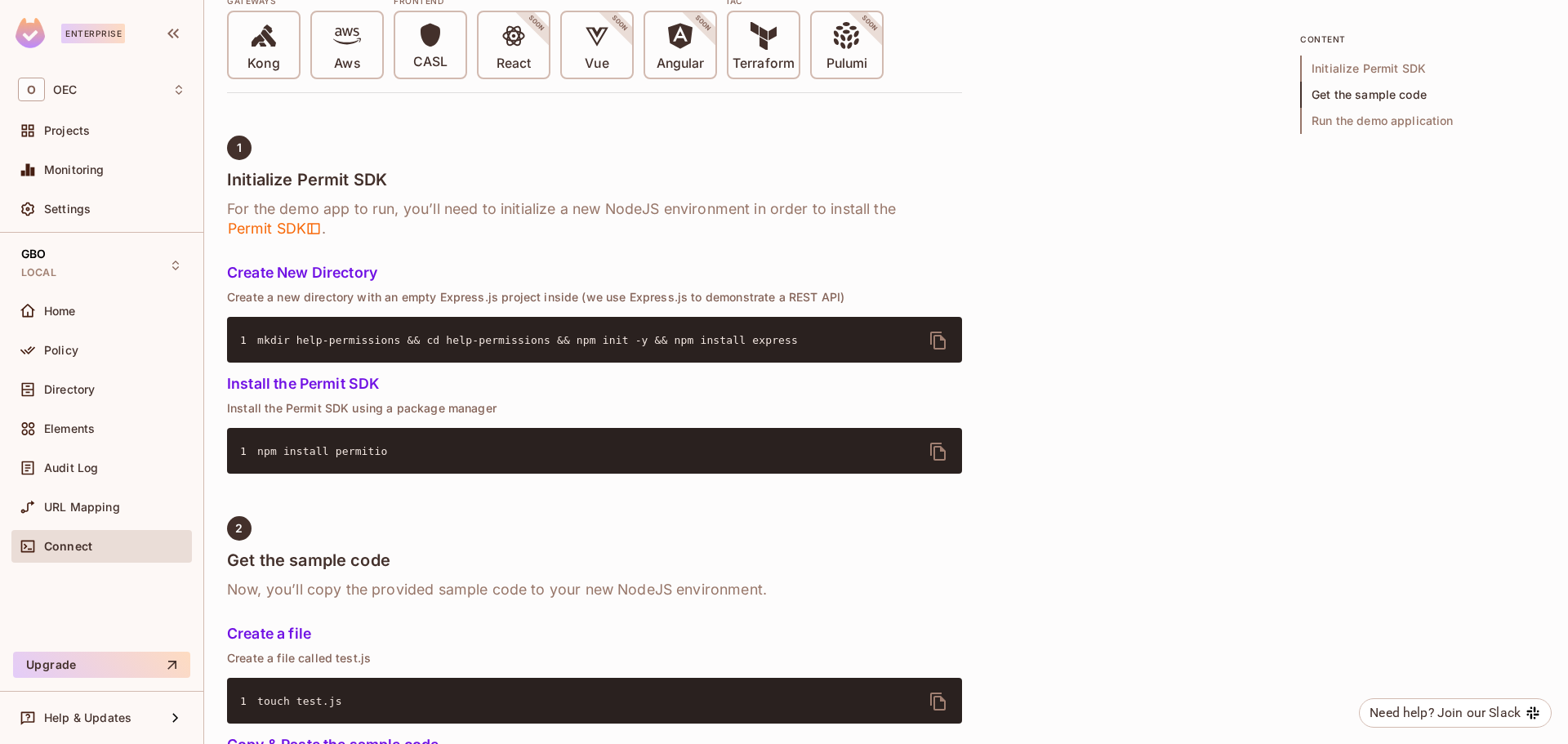
scroll to position [572, 0]
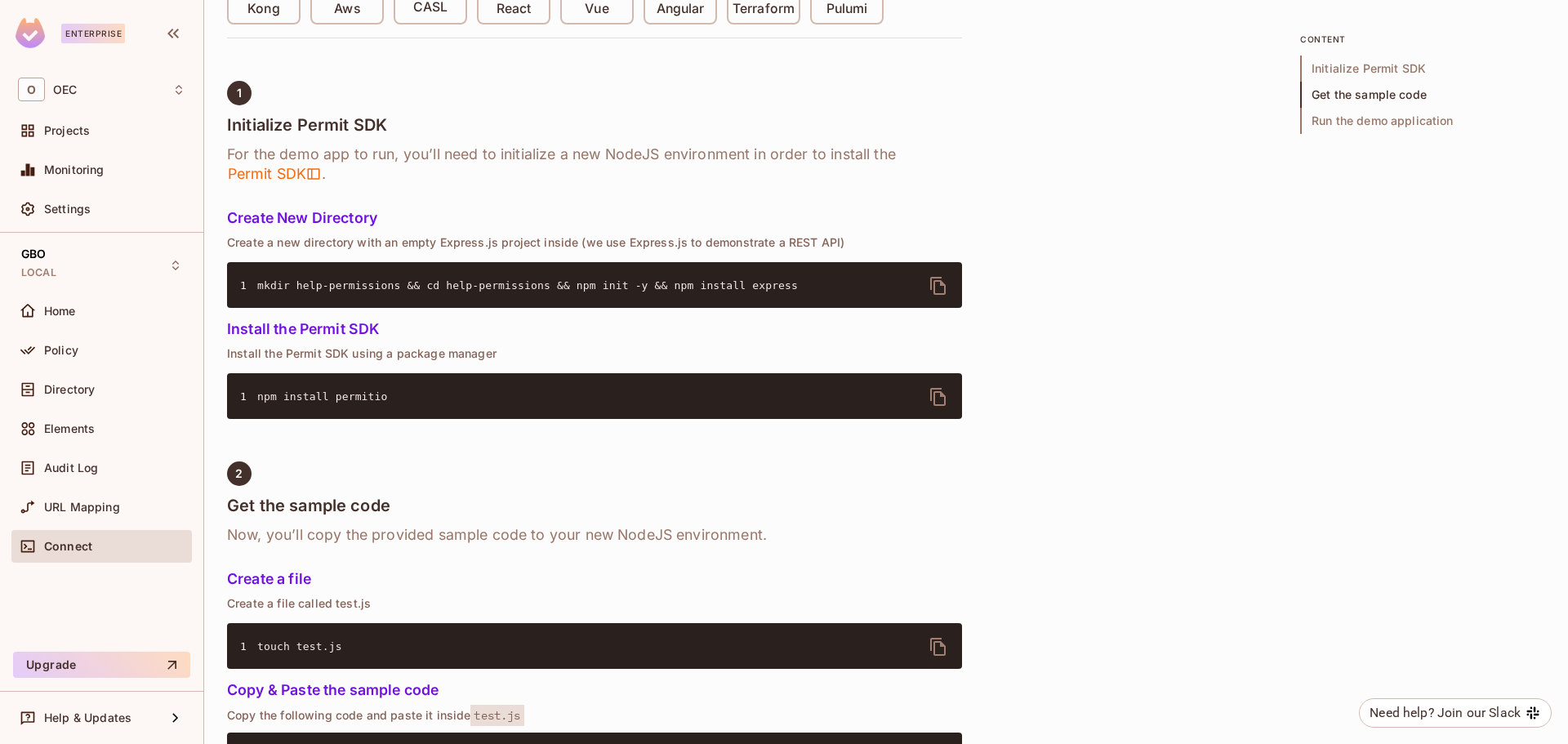
click at [83, 237] on div "GBO LOCAL Home Policy Directory Elements Audit Log URL Mapping Connect" at bounding box center [101, 439] width 203 height 413
click at [84, 275] on div "GBO LOCAL" at bounding box center [102, 265] width 181 height 45
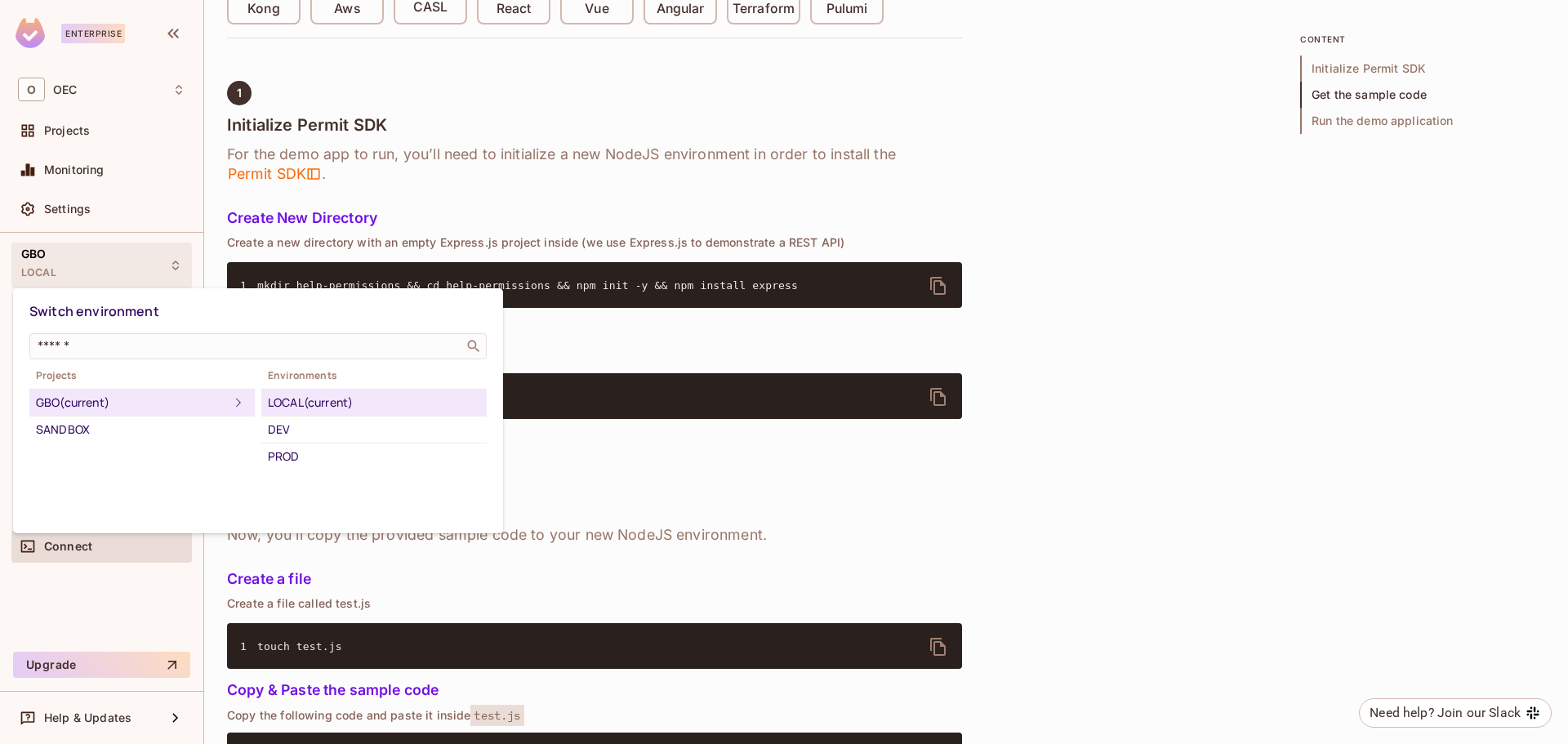
click at [332, 404] on div "LOCAL (current)" at bounding box center [374, 402] width 213 height 19
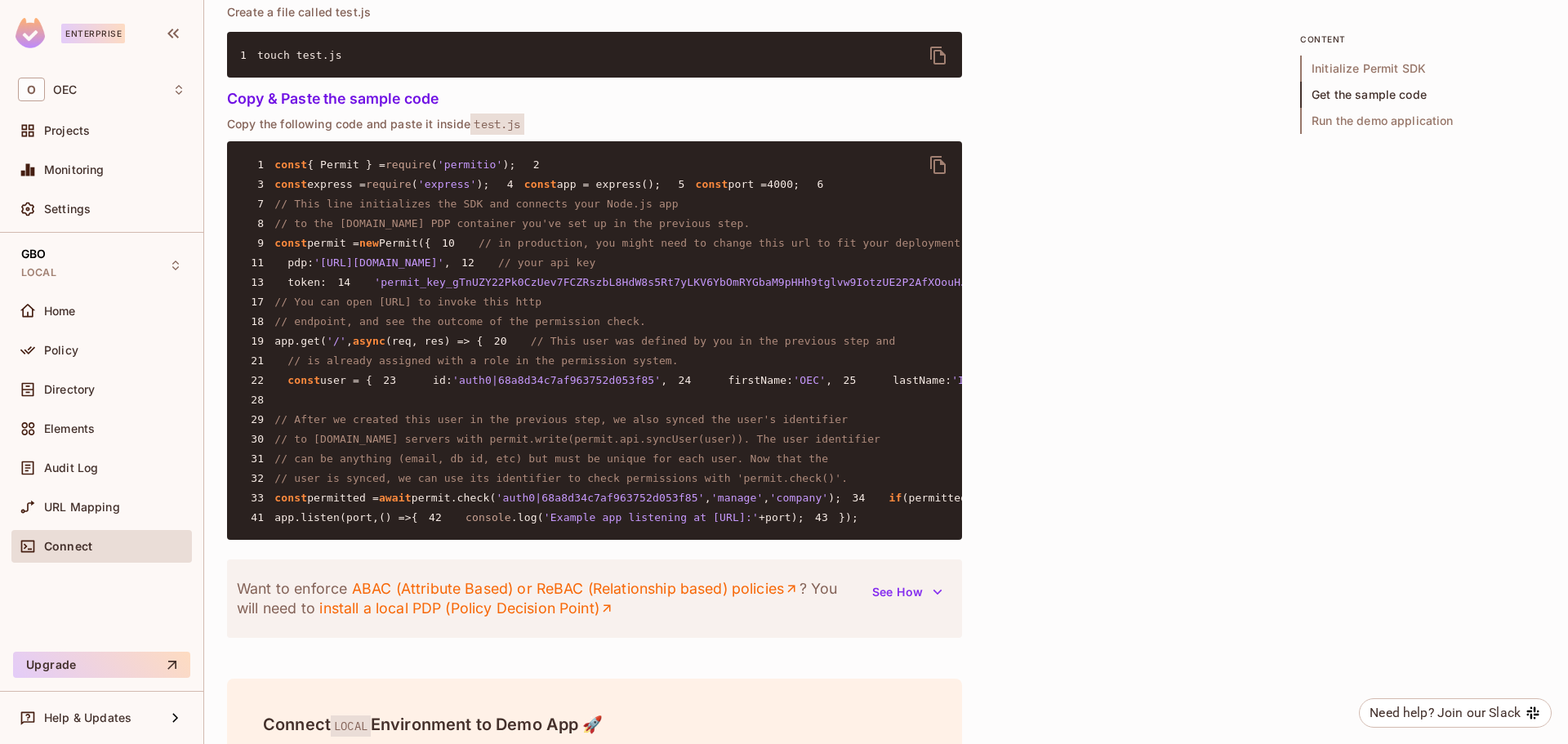
scroll to position [1225, 0]
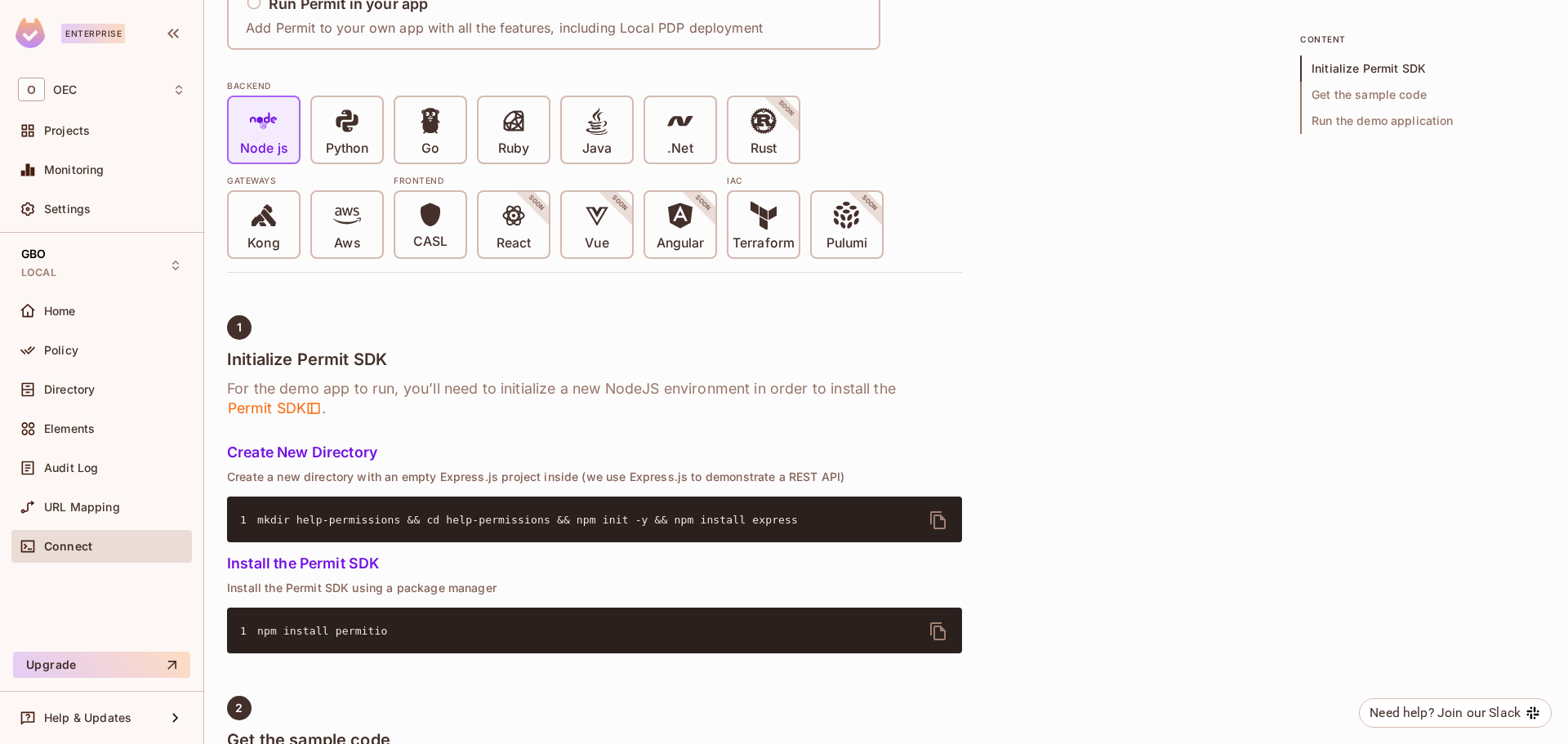
scroll to position [245, 0]
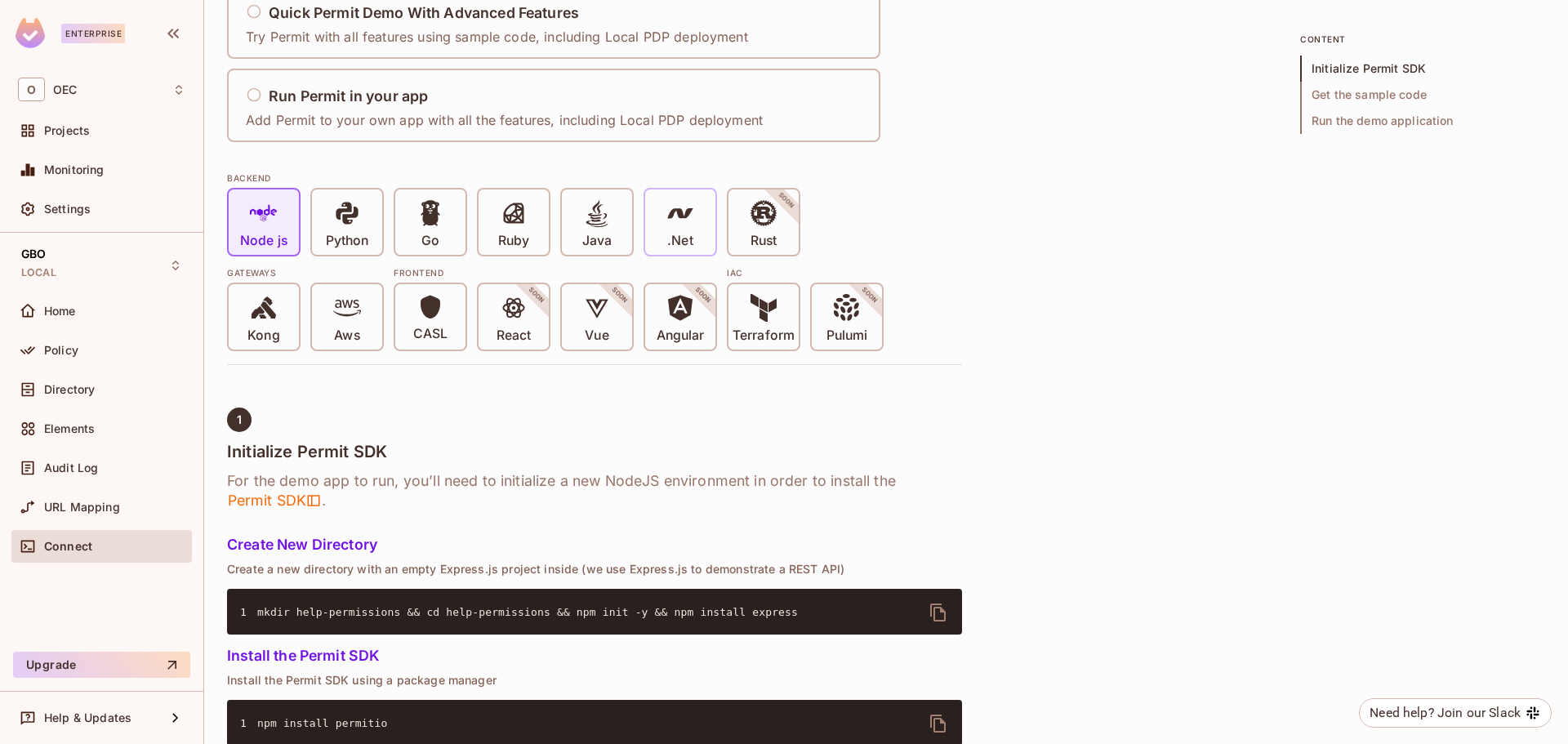
click at [698, 221] on div ".Net" at bounding box center [681, 222] width 70 height 65
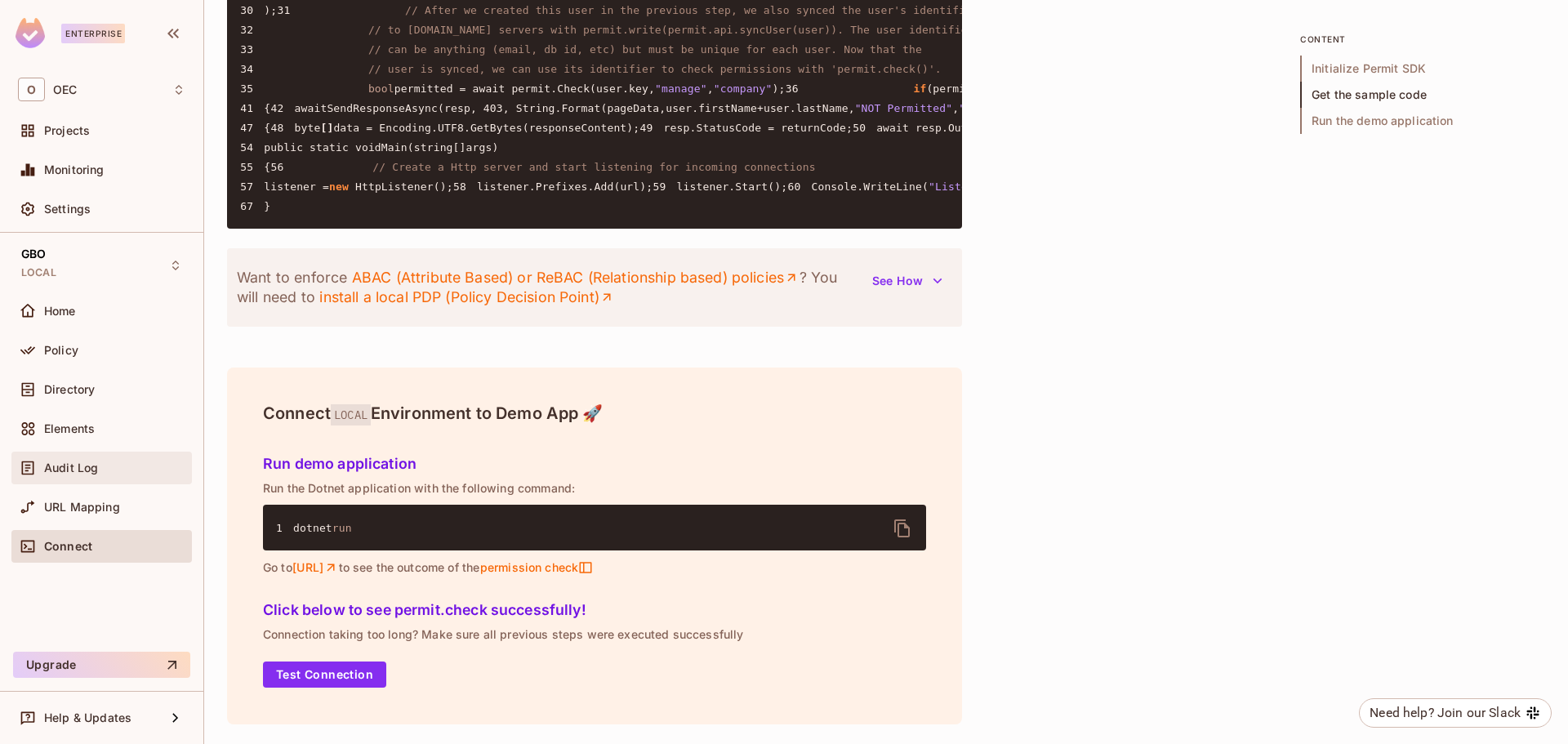
scroll to position [1225, 0]
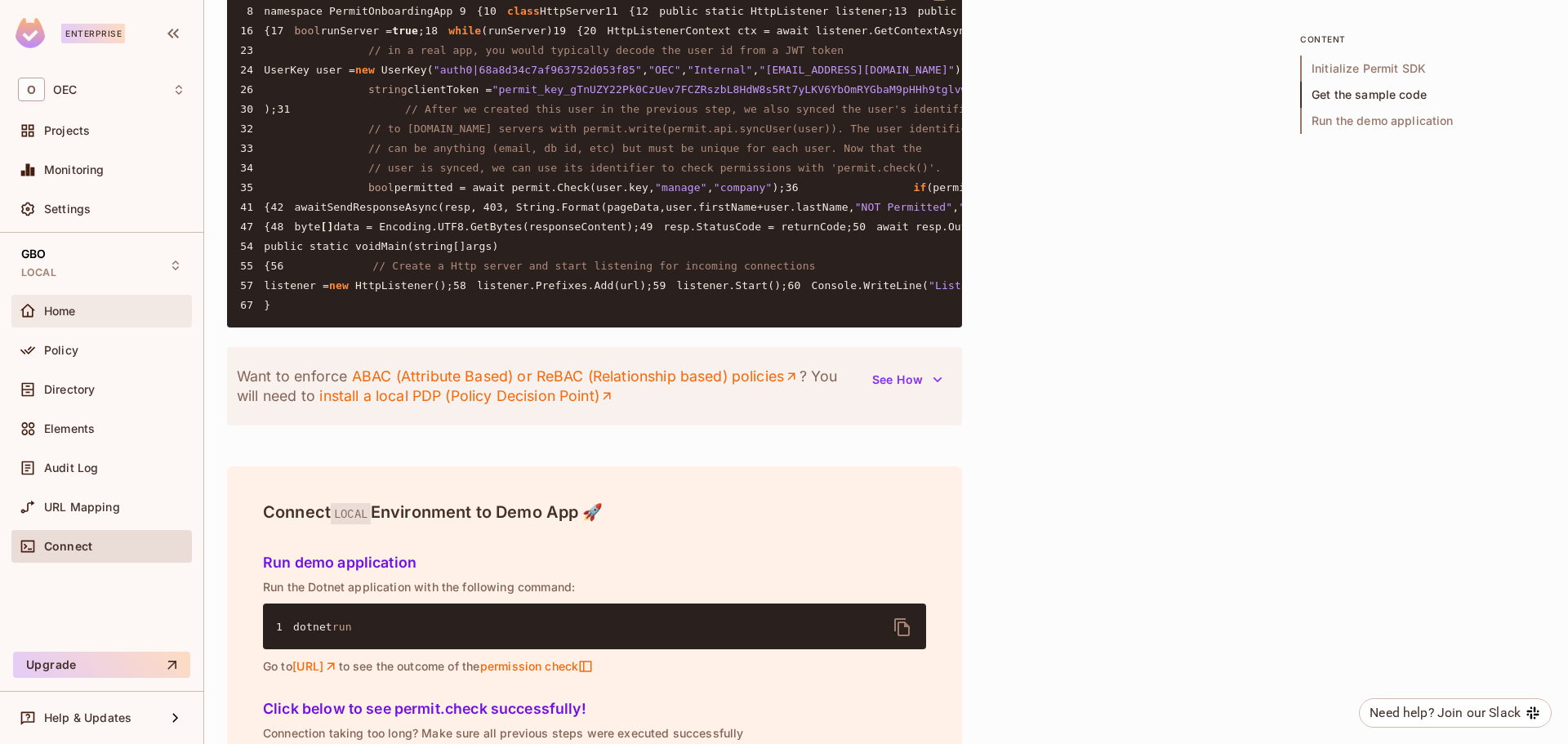
click at [79, 316] on div "Home" at bounding box center [115, 311] width 141 height 13
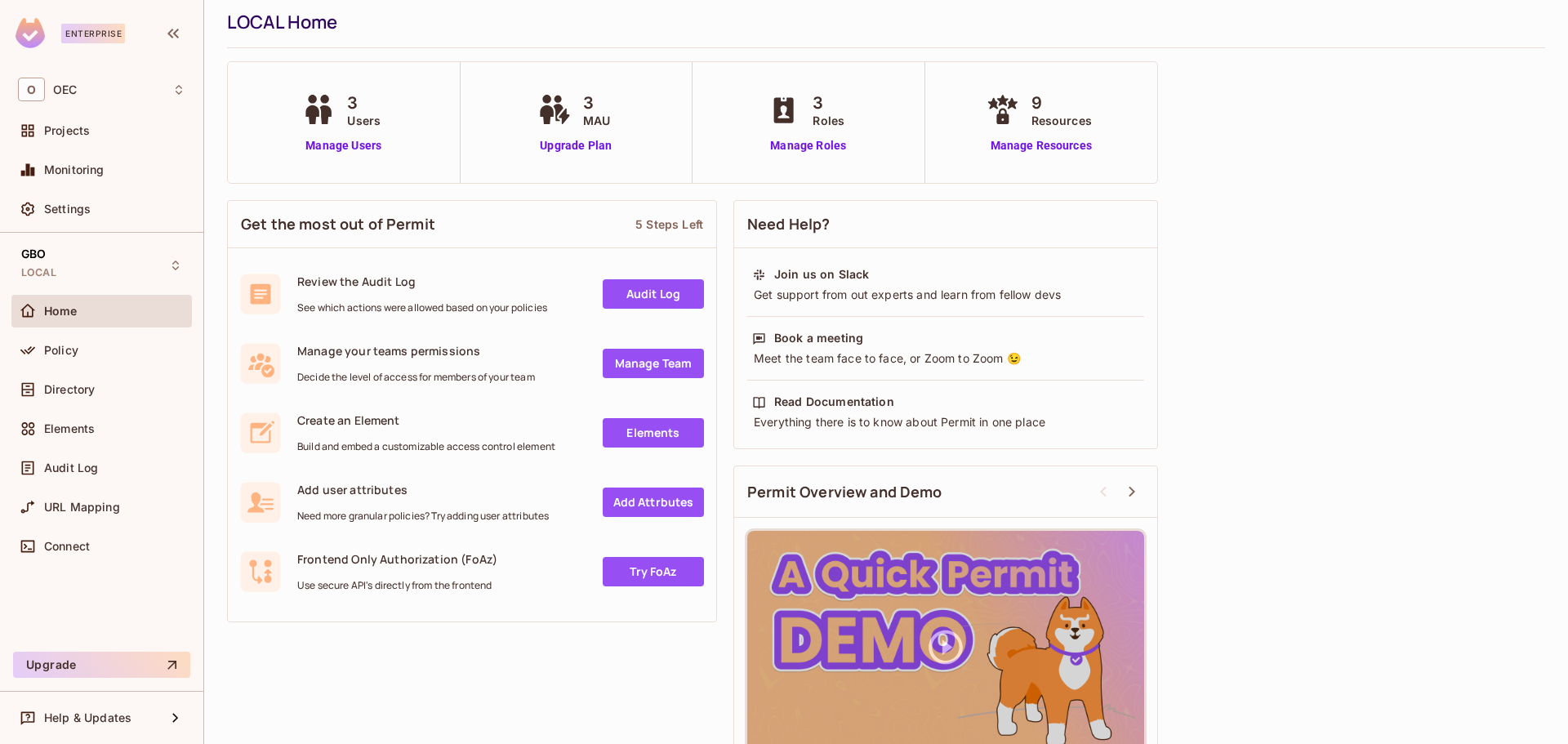
scroll to position [96, 0]
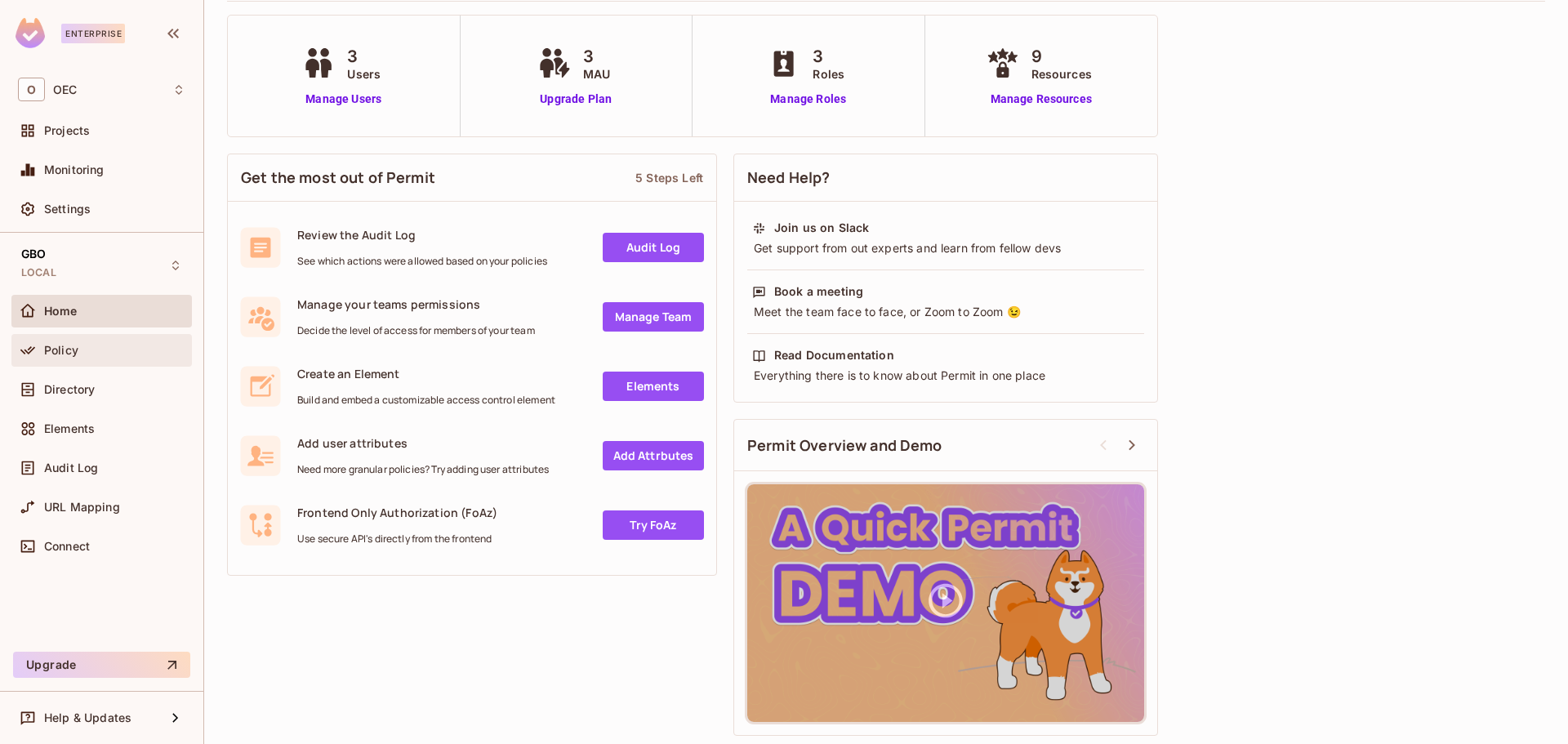
click at [66, 356] on span "Policy" at bounding box center [61, 351] width 34 height 13
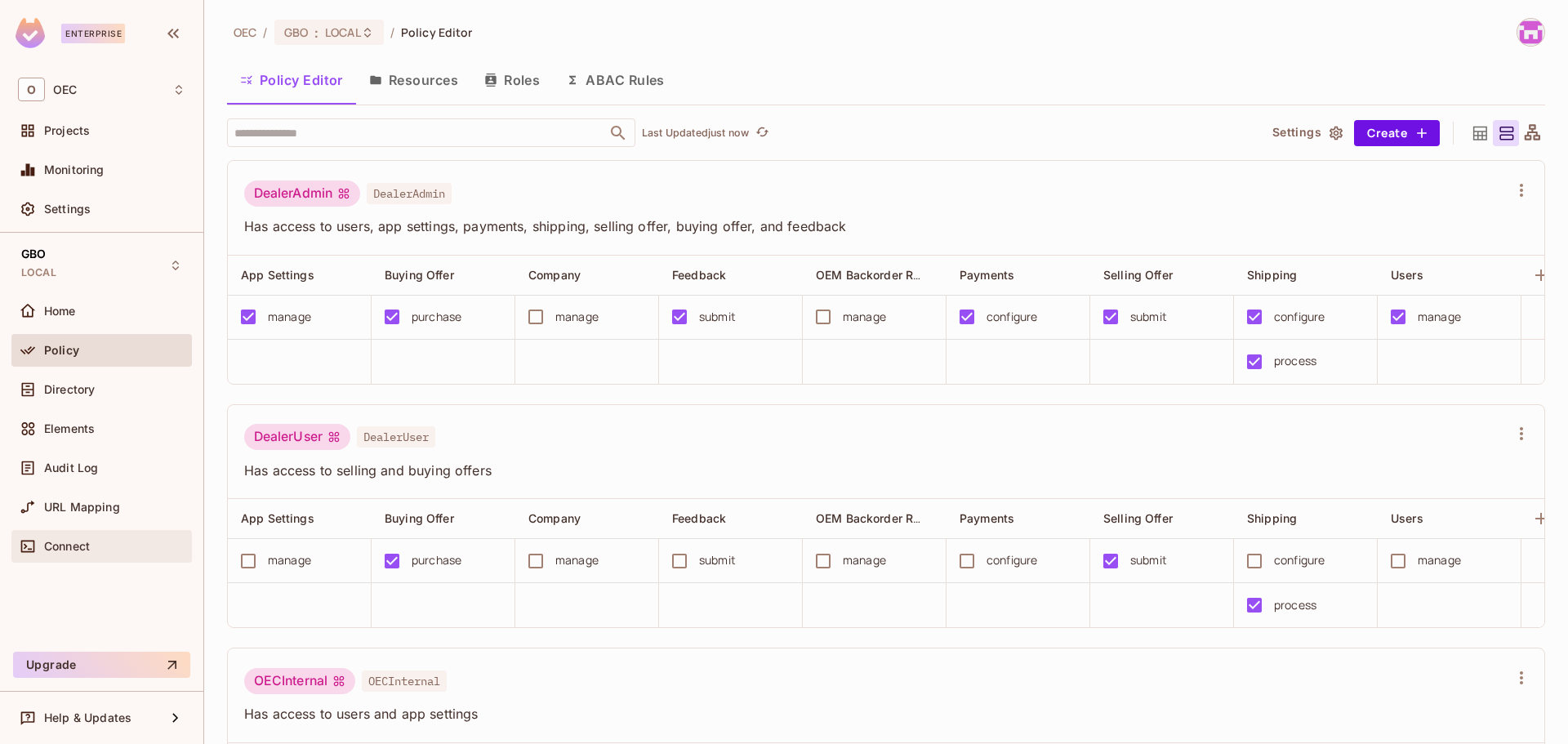
click at [65, 540] on span "Connect" at bounding box center [67, 546] width 46 height 13
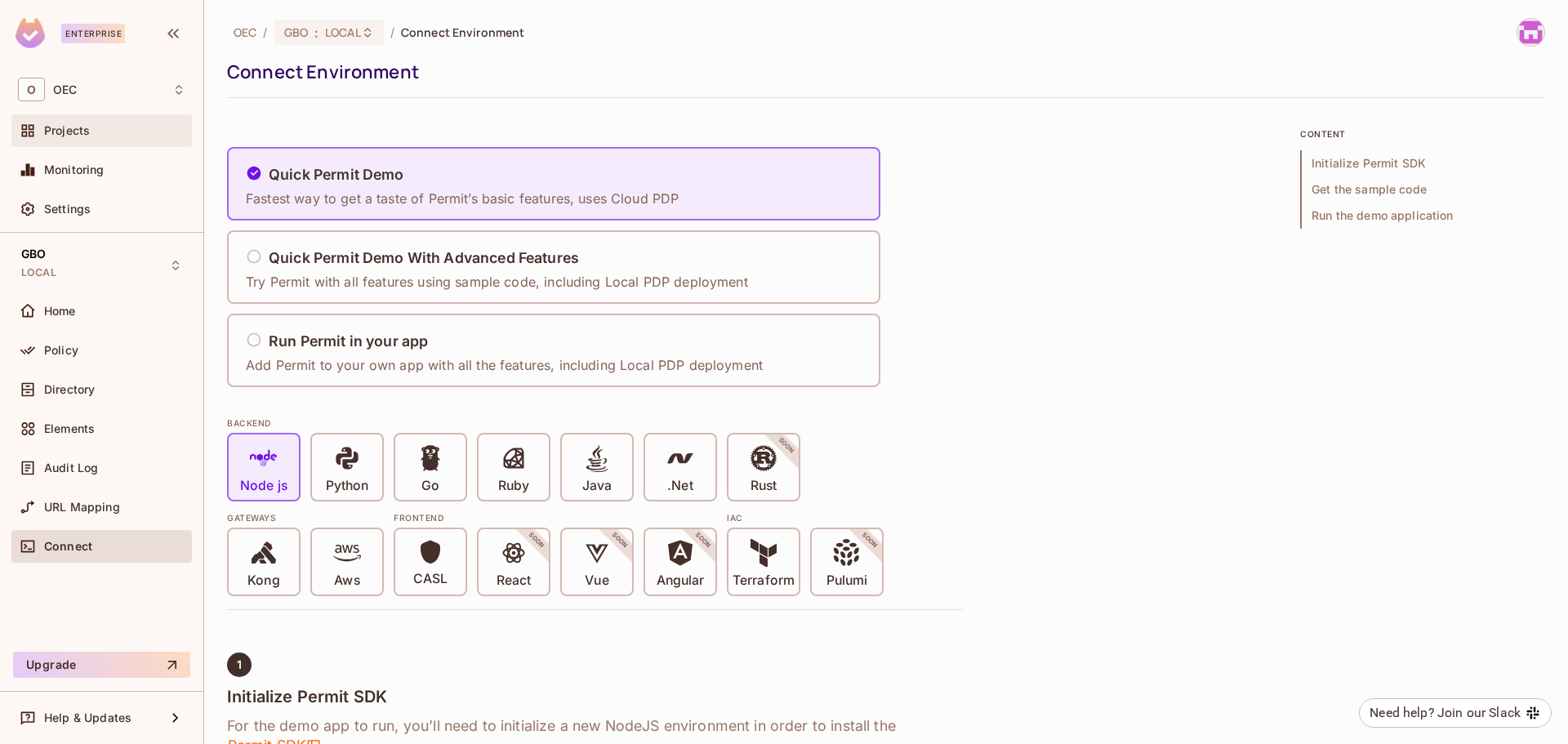
click at [64, 129] on span "Projects" at bounding box center [67, 131] width 46 height 13
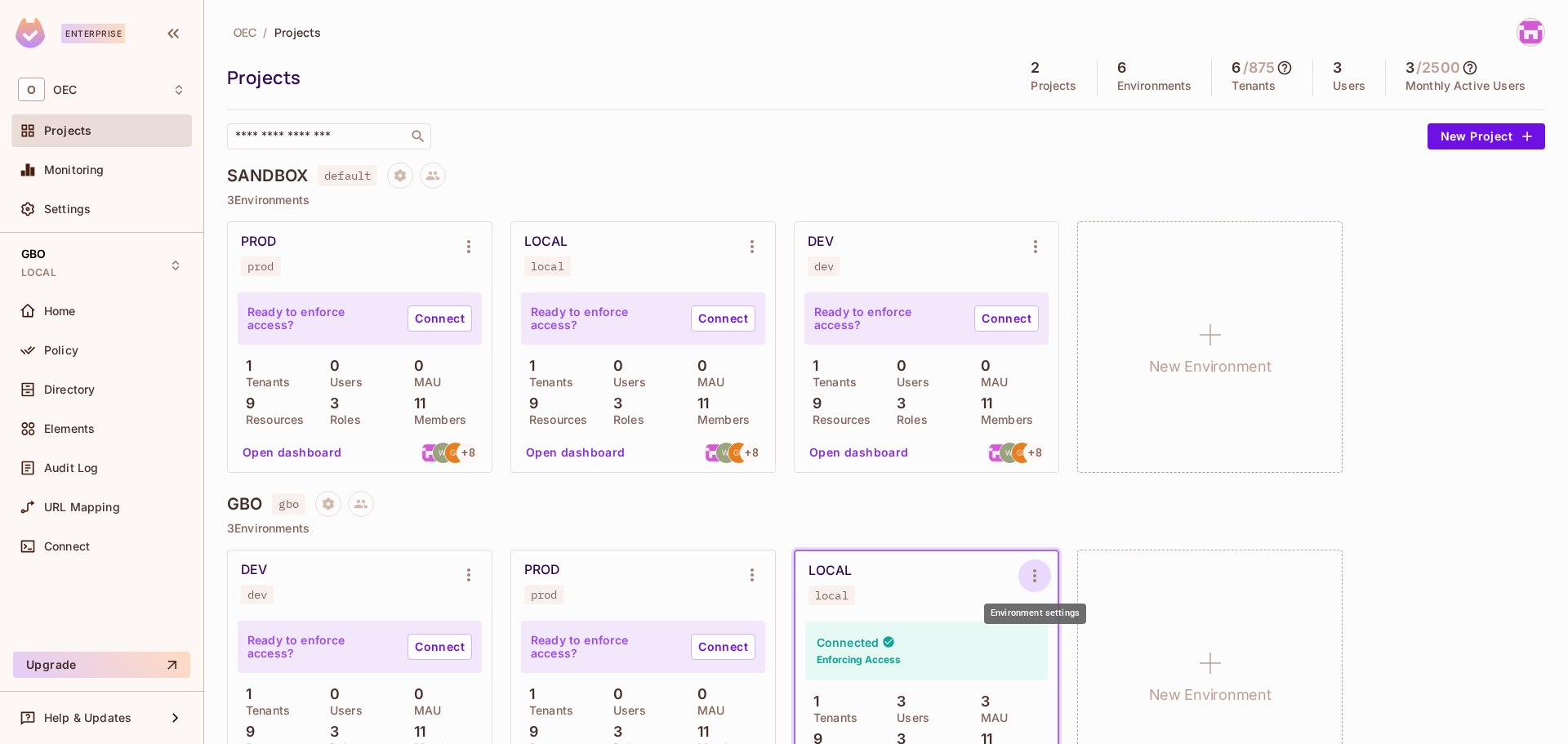
click at [1026, 582] on icon "Environment settings" at bounding box center [1035, 575] width 19 height 19
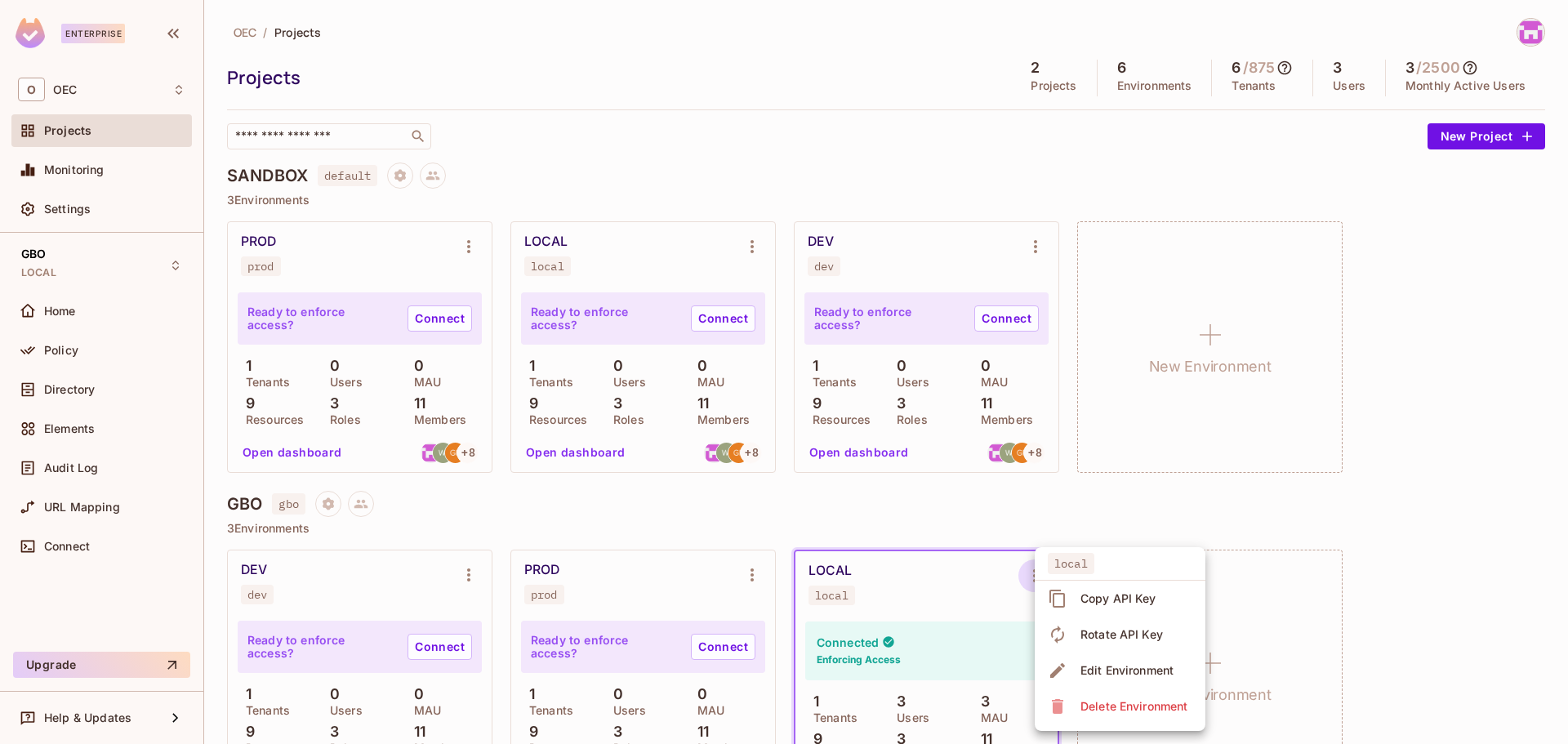
click at [1108, 599] on div "Copy API Key" at bounding box center [1118, 598] width 76 height 17
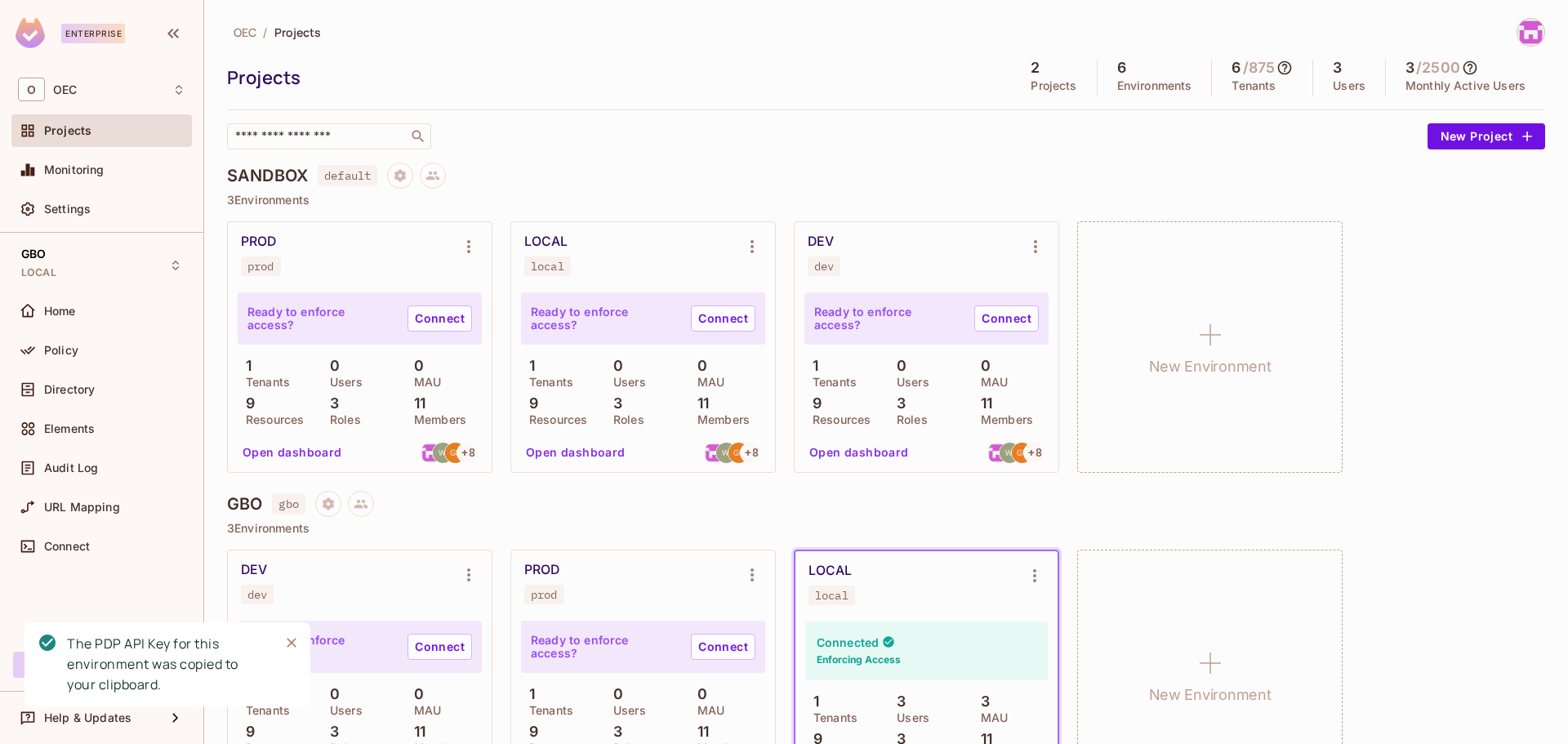
scroll to position [75, 0]
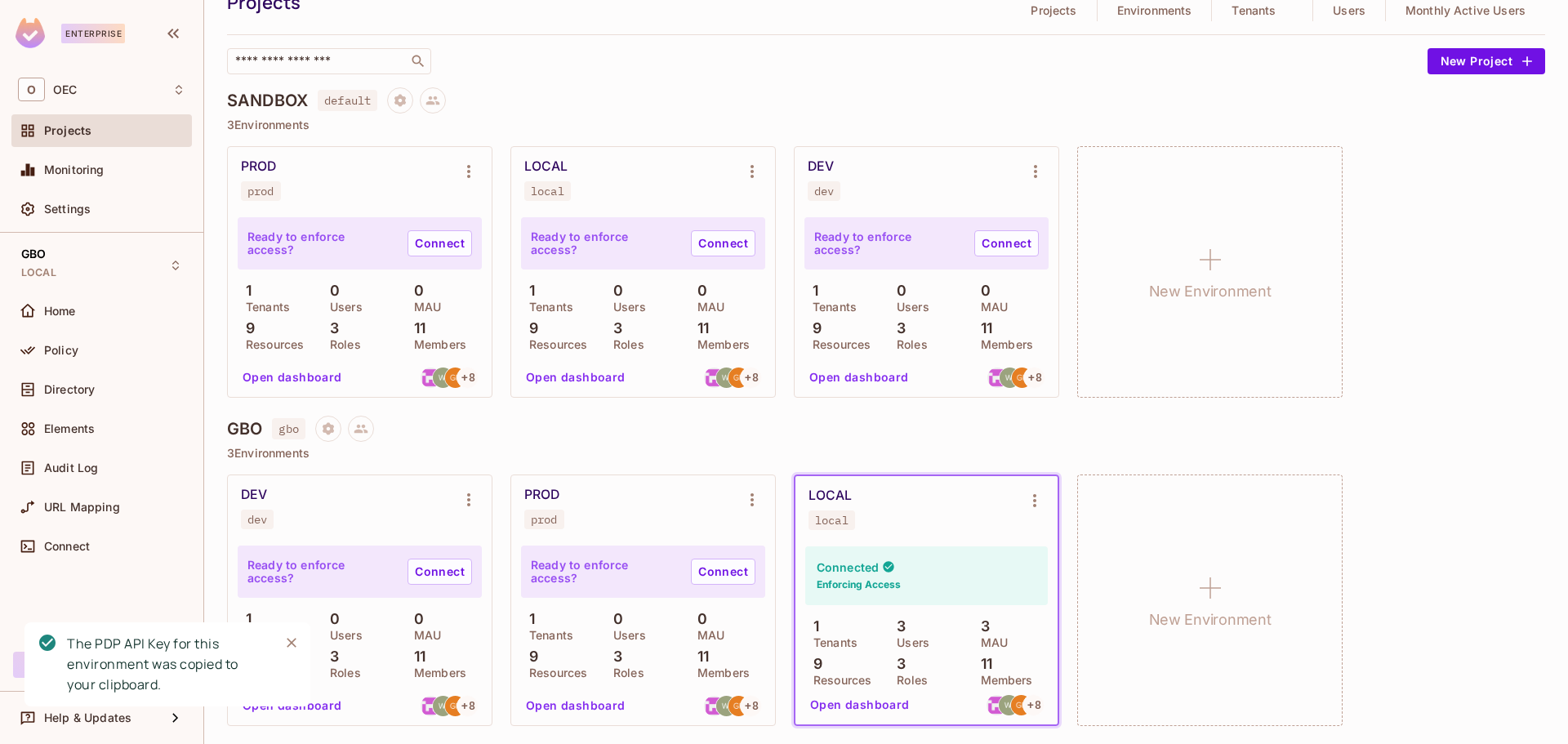
click at [879, 716] on button "Open dashboard" at bounding box center [860, 704] width 113 height 26
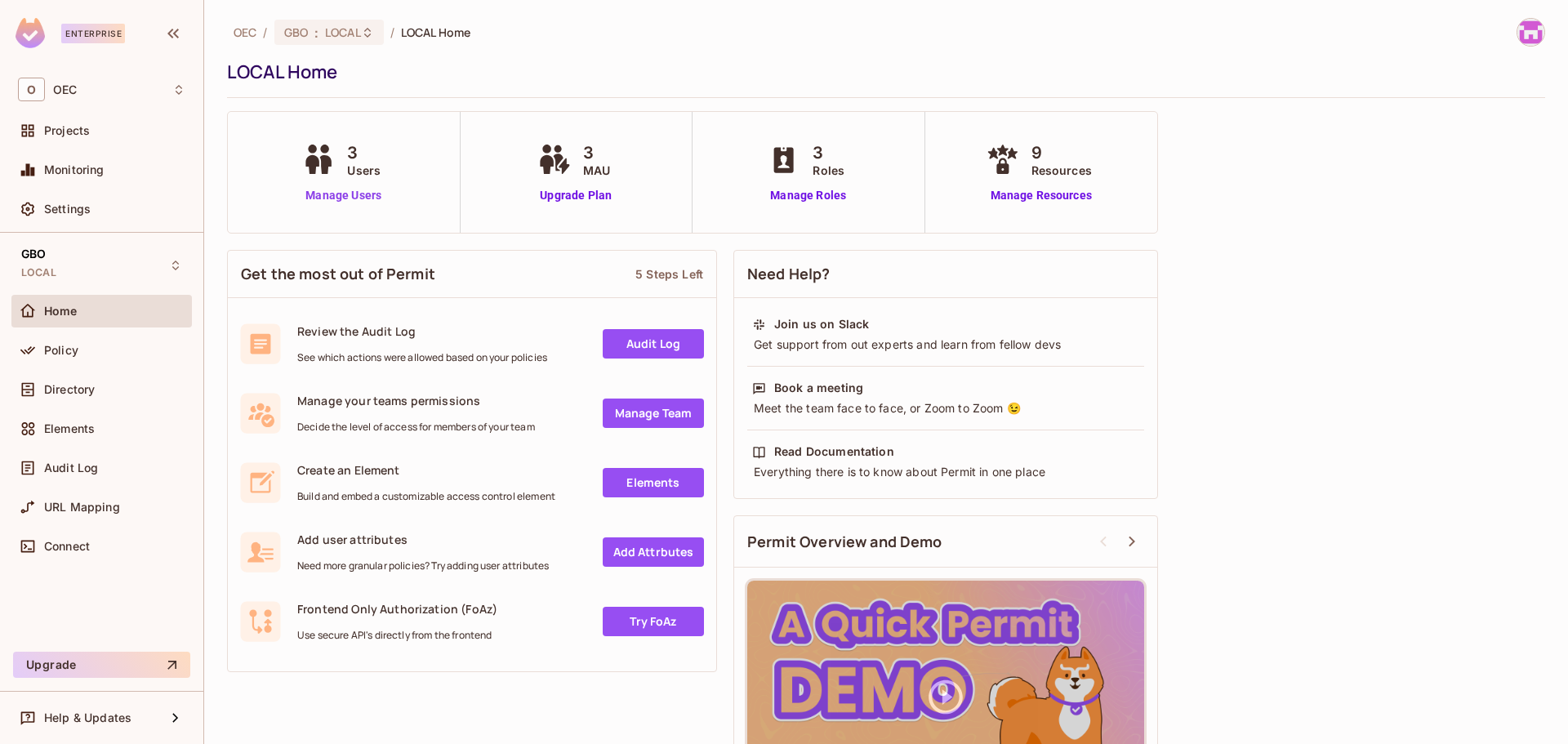
click at [329, 199] on link "Manage Users" at bounding box center [343, 195] width 90 height 17
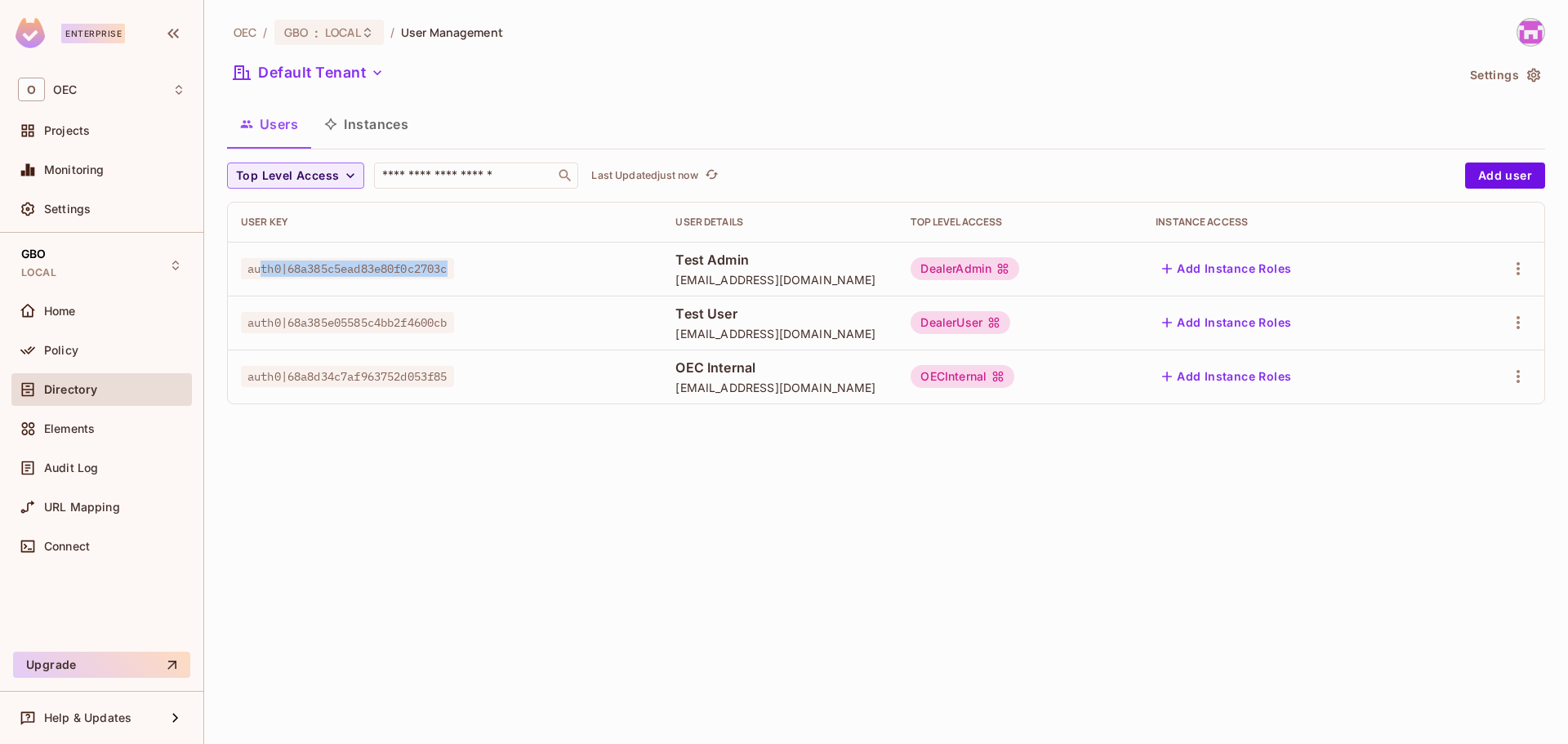
drag, startPoint x: 261, startPoint y: 257, endPoint x: 491, endPoint y: 251, distance: 230.1
click at [491, 251] on td "auth0|68a385c5ead83e80f0c2703c" at bounding box center [445, 269] width 434 height 54
drag, startPoint x: 644, startPoint y: 333, endPoint x: 872, endPoint y: 335, distance: 228.0
click at [872, 335] on td "Test User [EMAIL_ADDRESS][DOMAIN_NAME]" at bounding box center [779, 322] width 235 height 54
click at [1010, 327] on div "DealerUser" at bounding box center [960, 322] width 100 height 23
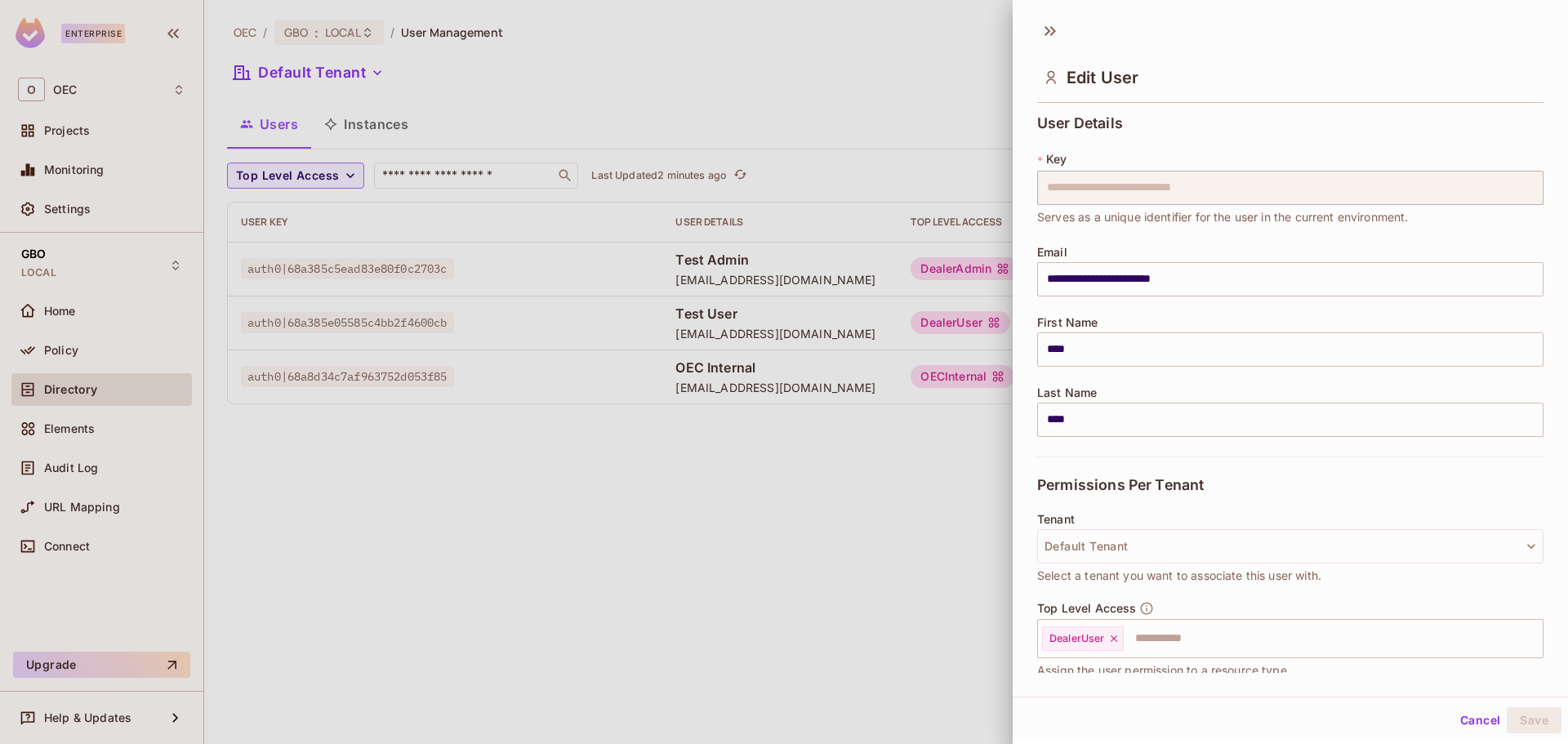
drag, startPoint x: 532, startPoint y: 546, endPoint x: 512, endPoint y: 541, distance: 20.6
click at [532, 546] on div at bounding box center [784, 372] width 1568 height 744
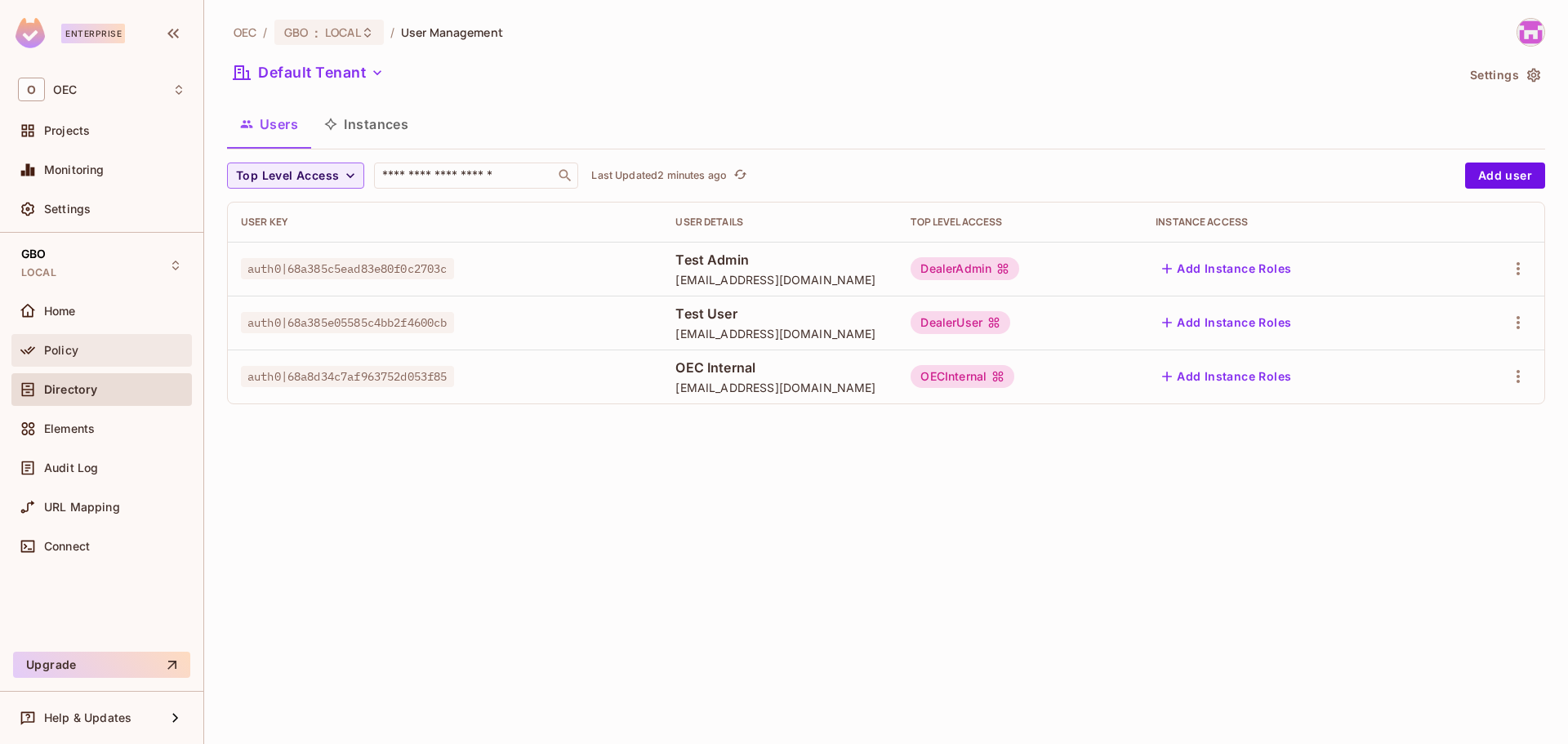
click at [68, 339] on div "Policy" at bounding box center [102, 350] width 181 height 33
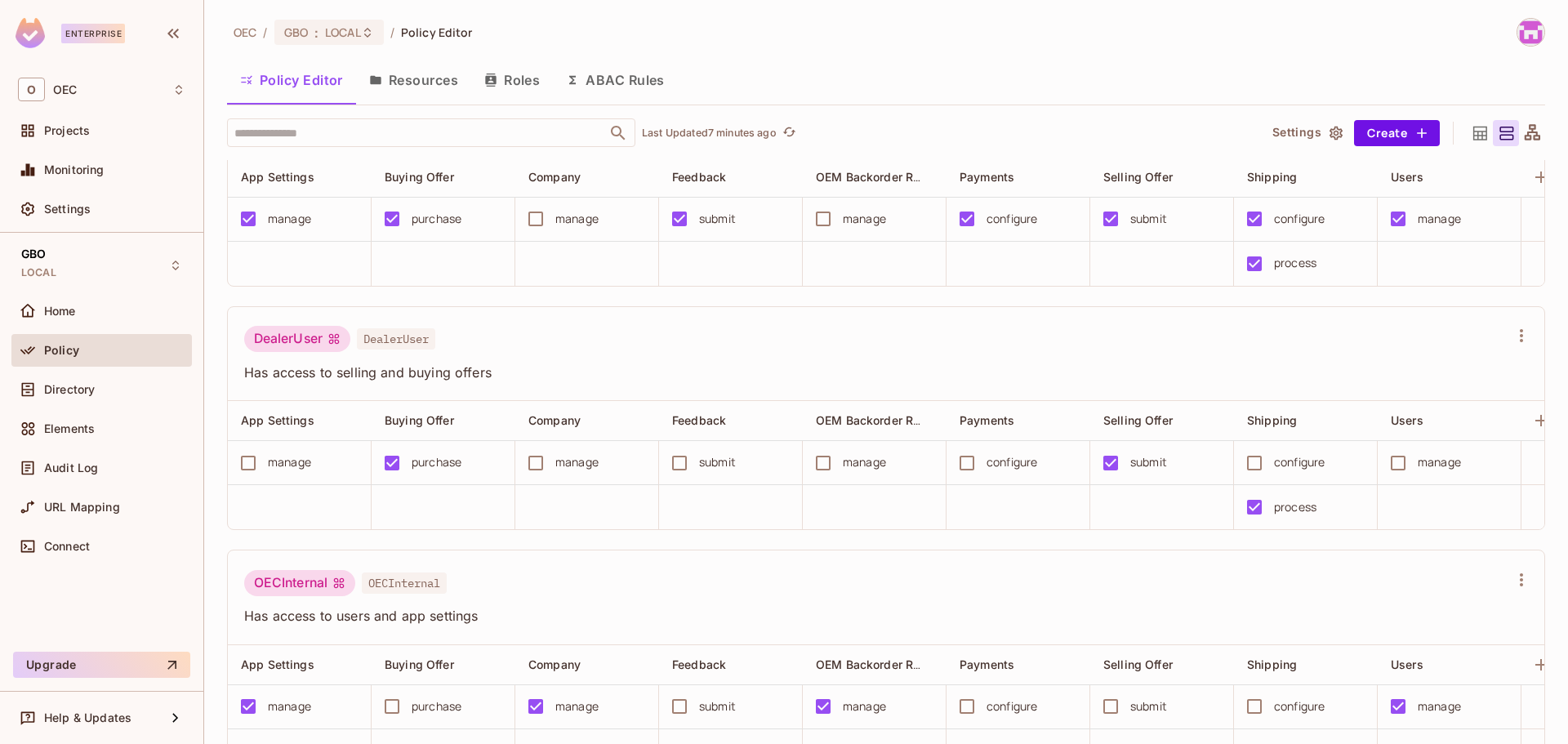
scroll to position [123, 0]
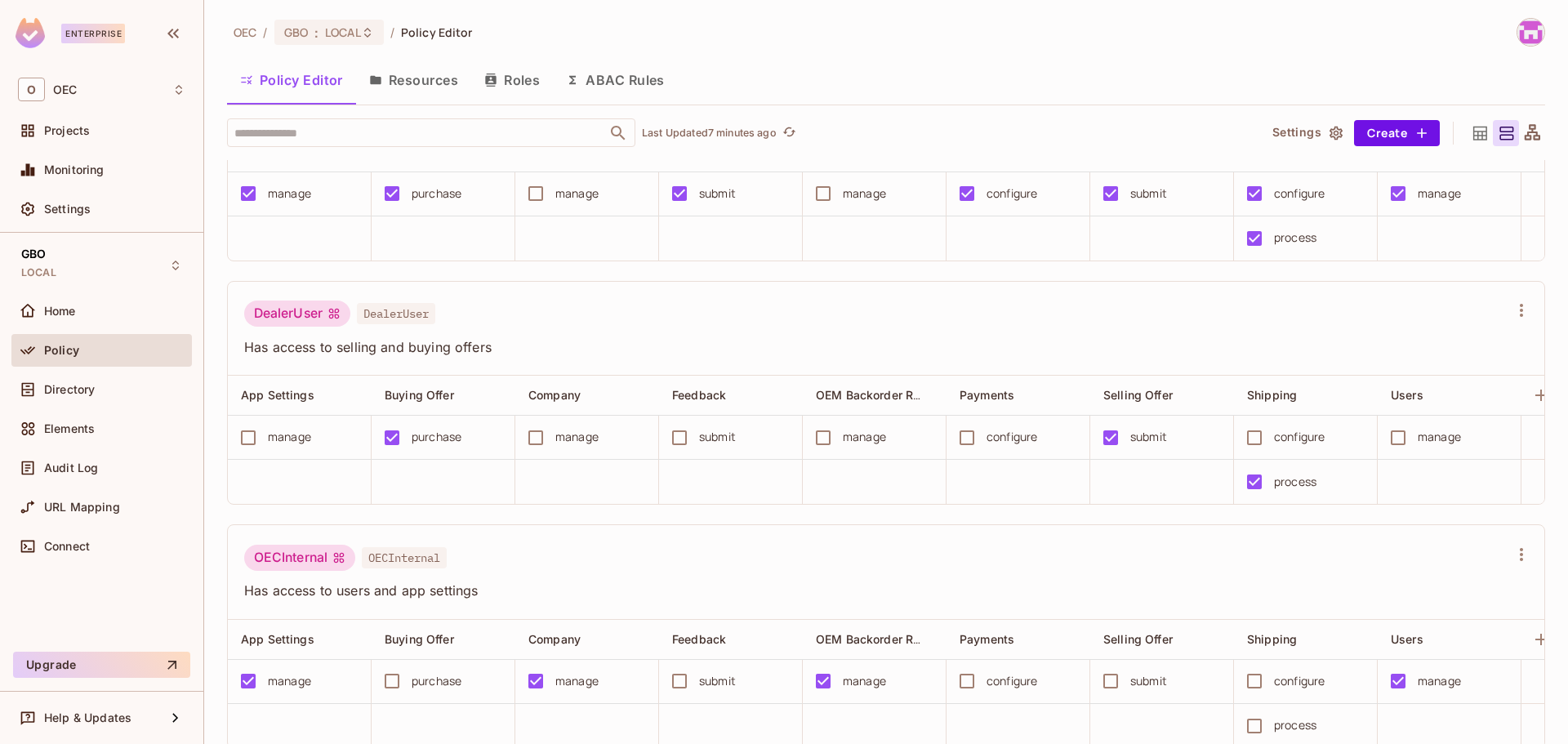
click at [1472, 136] on icon at bounding box center [1480, 133] width 20 height 20
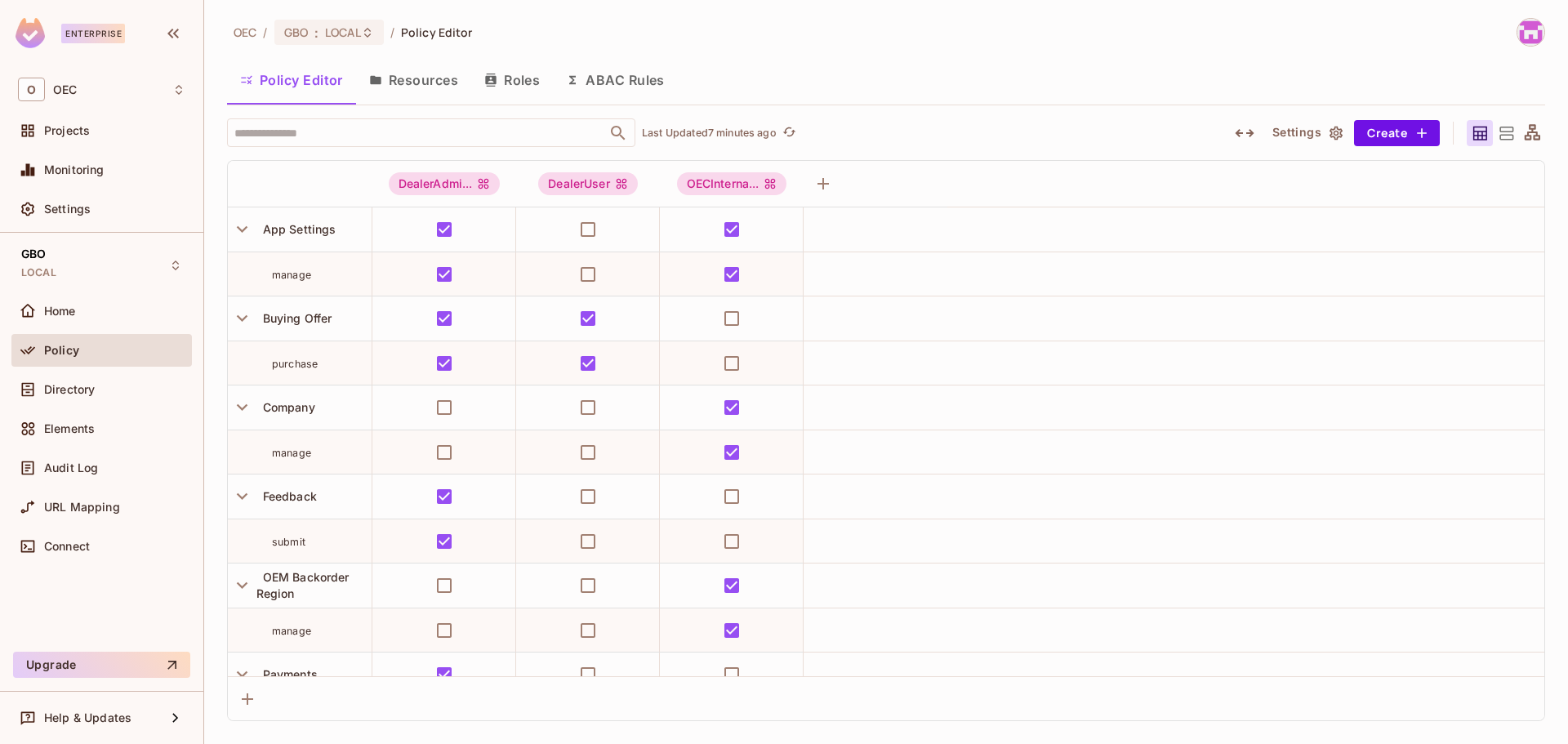
click at [443, 74] on button "Resources" at bounding box center [414, 80] width 116 height 41
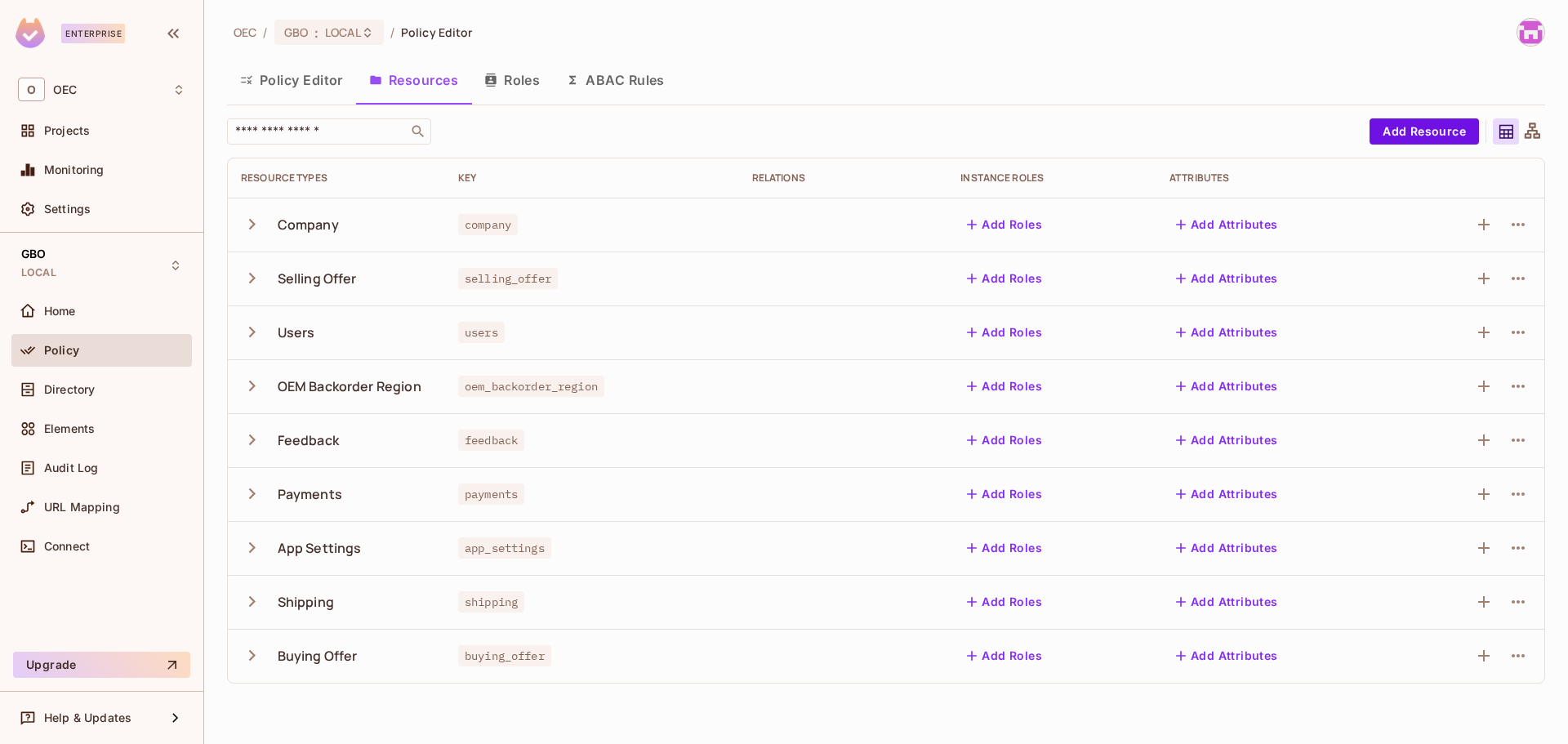
click at [248, 274] on icon "button" at bounding box center [252, 278] width 22 height 22
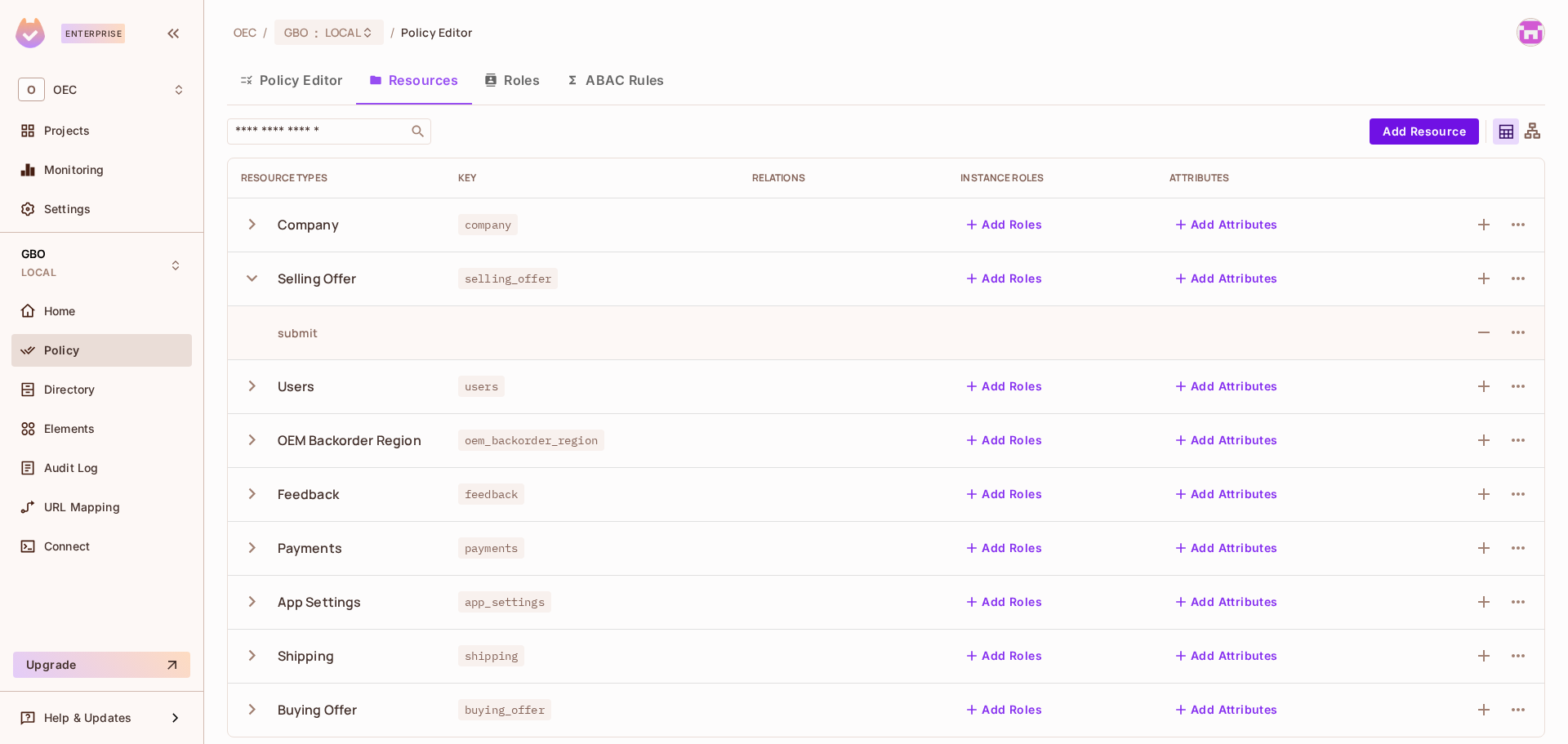
click at [250, 273] on icon "button" at bounding box center [252, 278] width 22 height 22
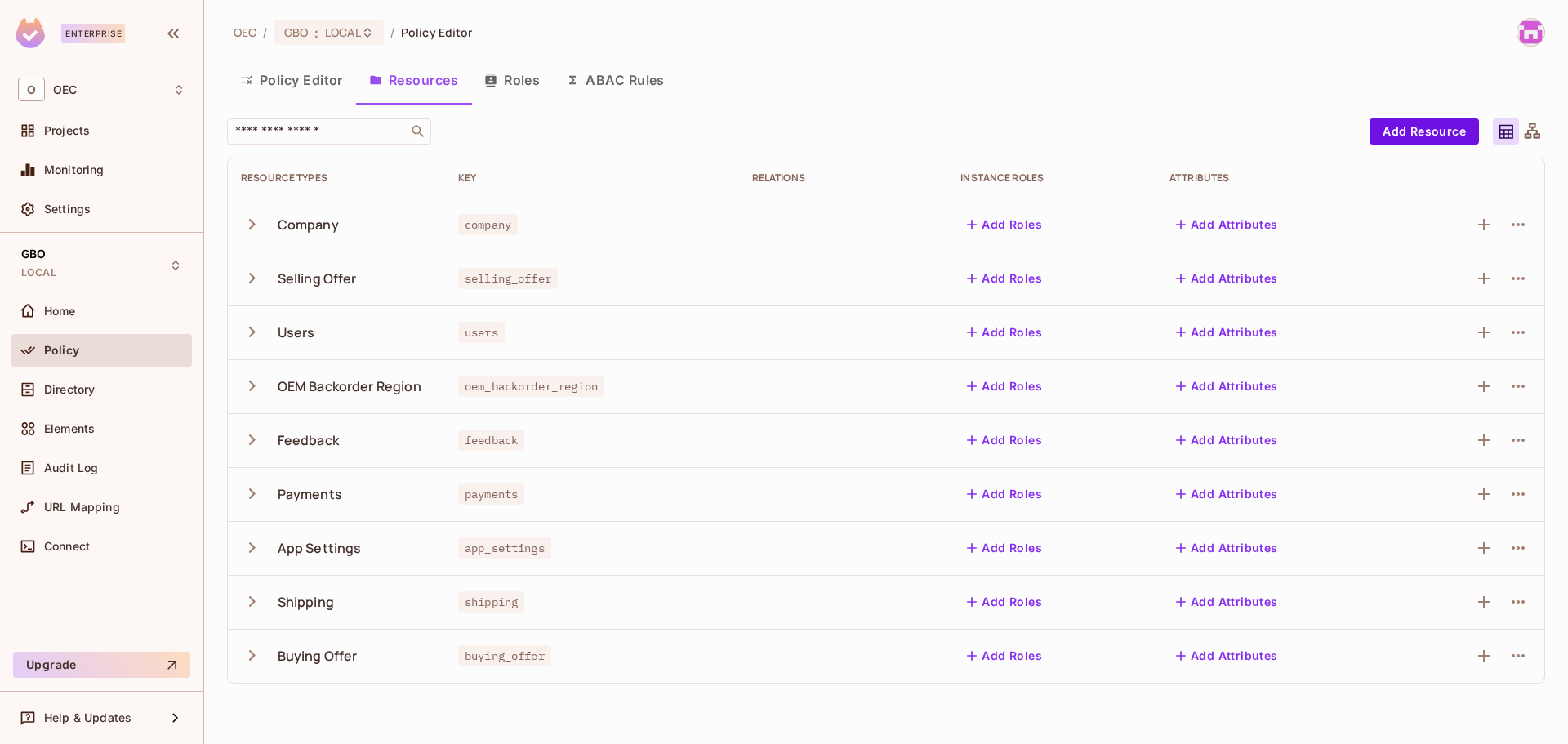
click at [291, 84] on button "Policy Editor" at bounding box center [291, 80] width 129 height 41
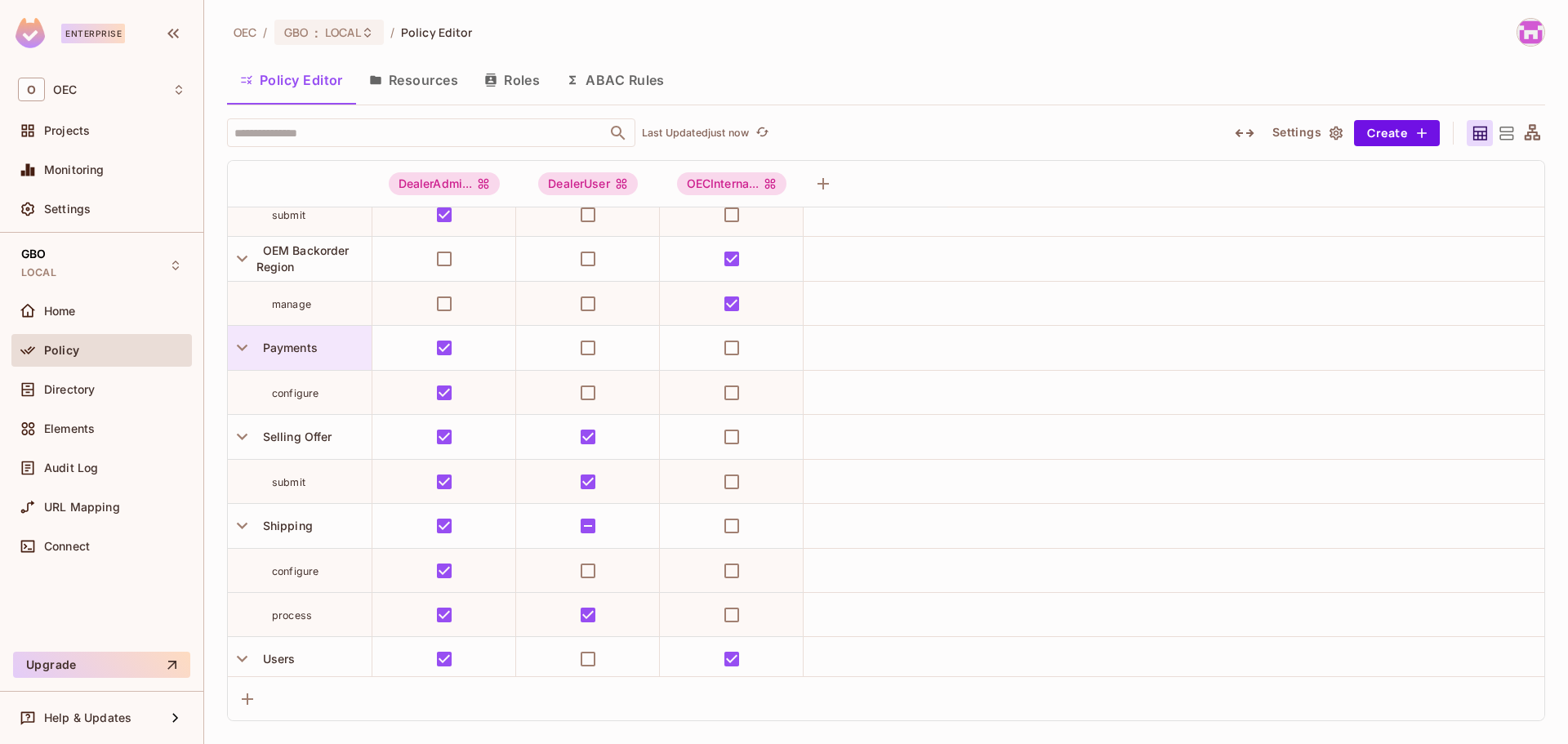
scroll to position [377, 0]
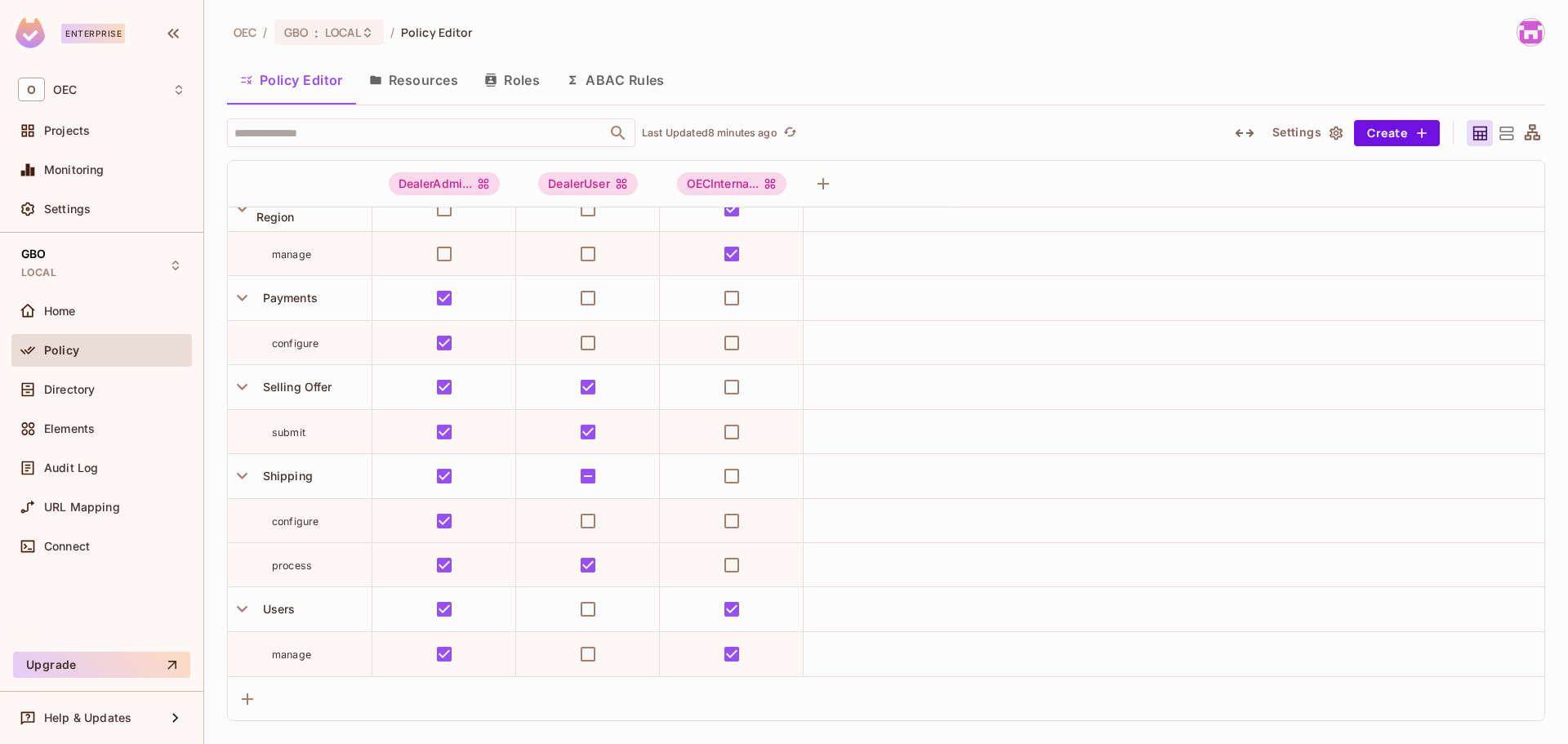
click at [1536, 43] on img at bounding box center [1531, 32] width 27 height 27
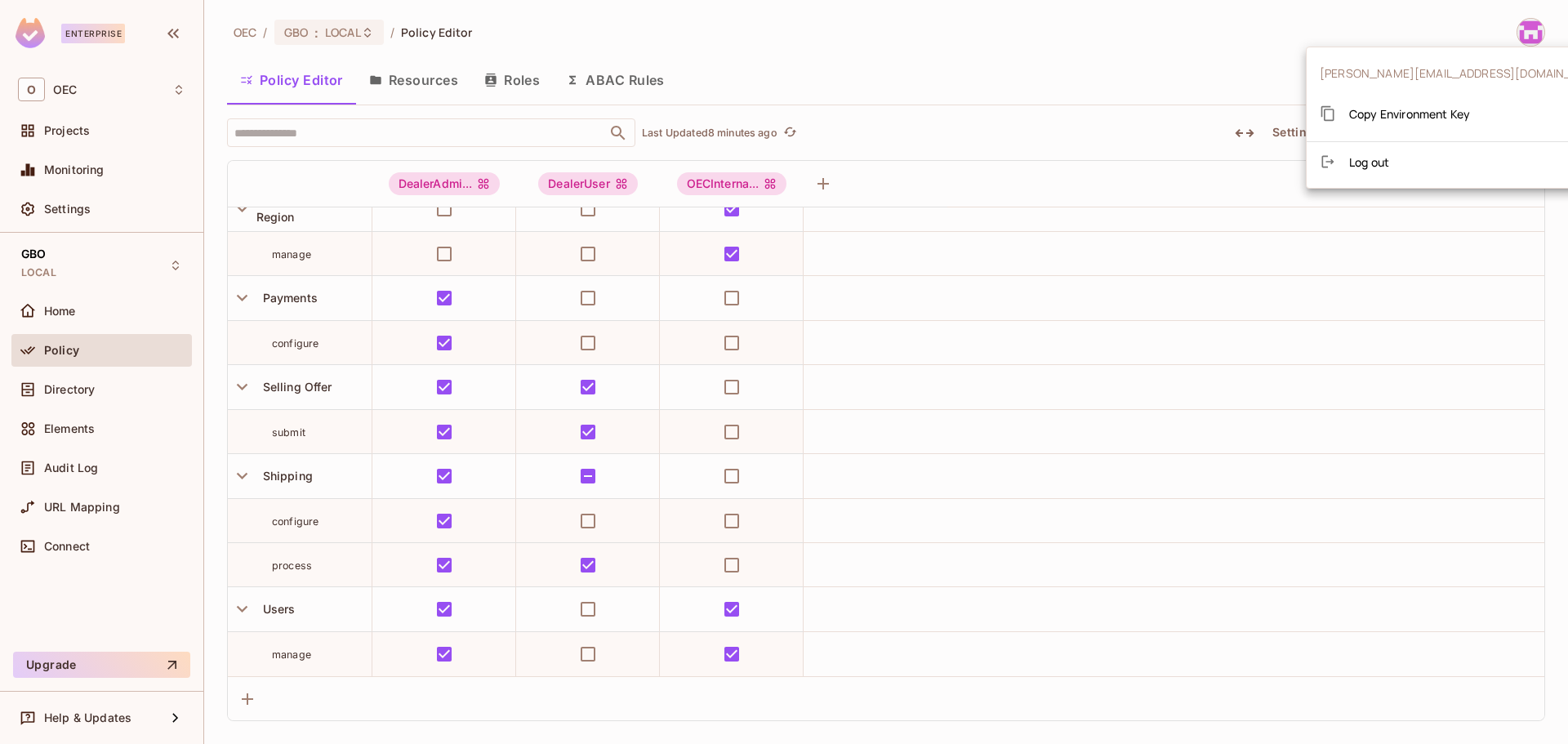
drag, startPoint x: 1184, startPoint y: 16, endPoint x: 1170, endPoint y: 18, distance: 14.1
click at [1177, 18] on div at bounding box center [784, 372] width 1568 height 744
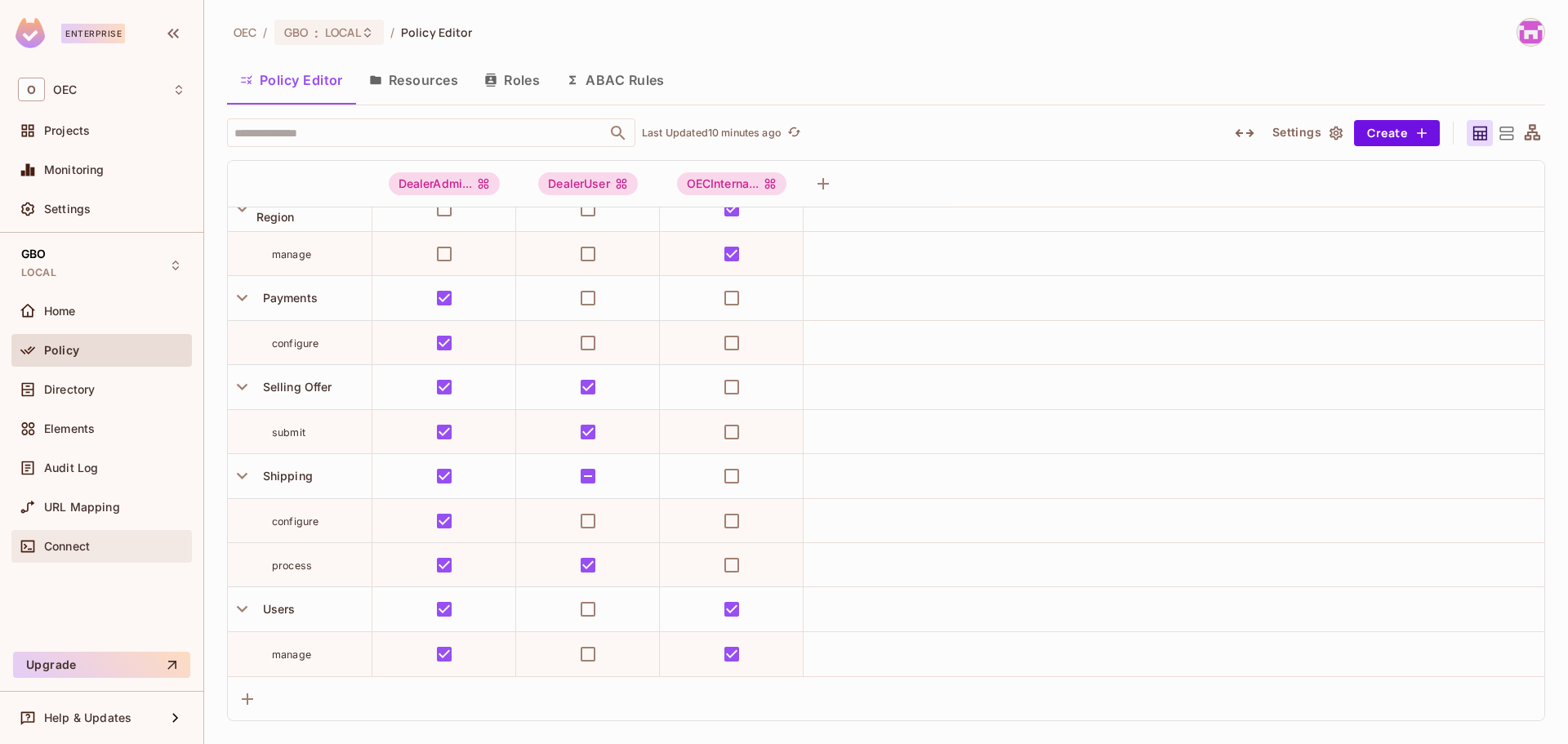
click at [92, 550] on div "Connect" at bounding box center [115, 546] width 141 height 13
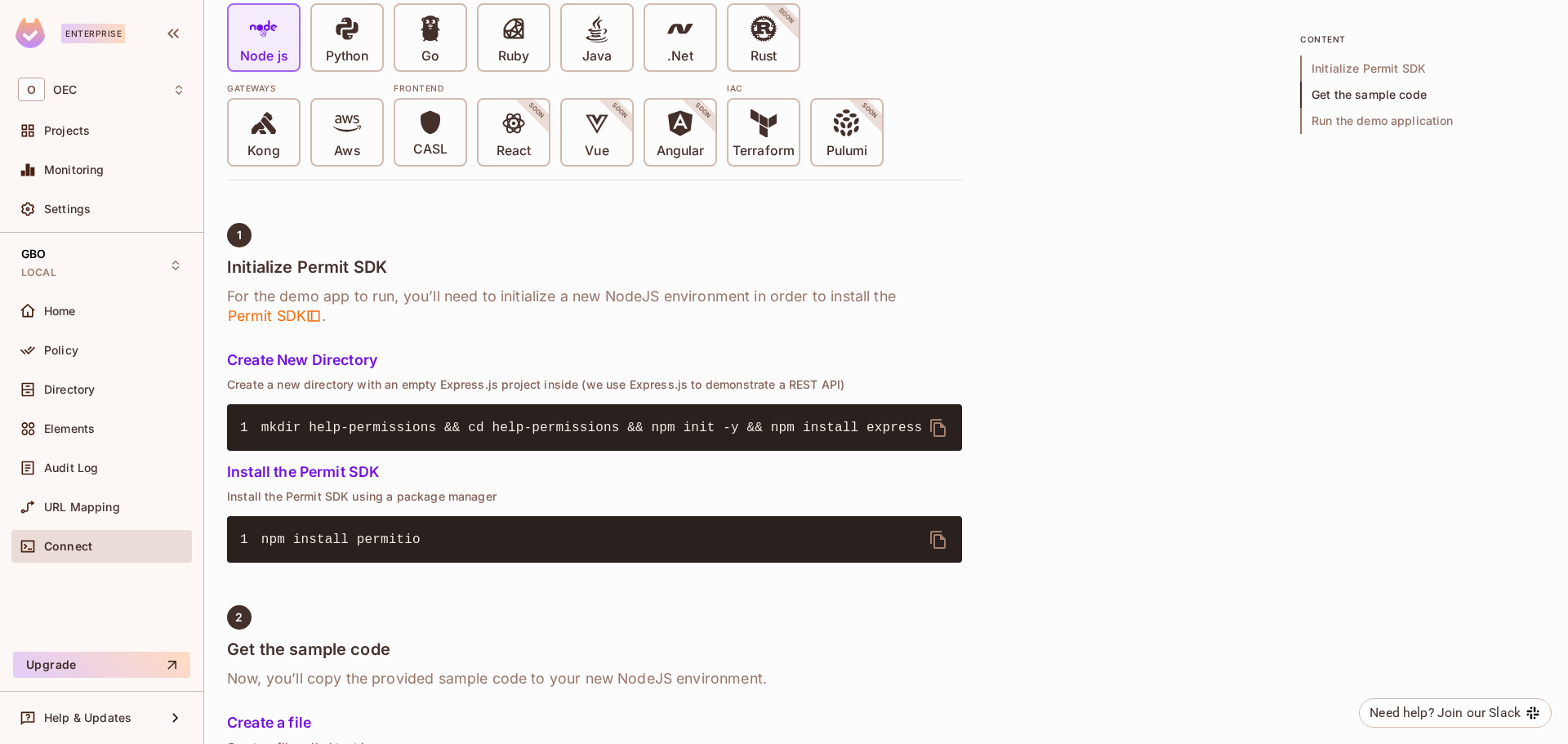
scroll to position [408, 0]
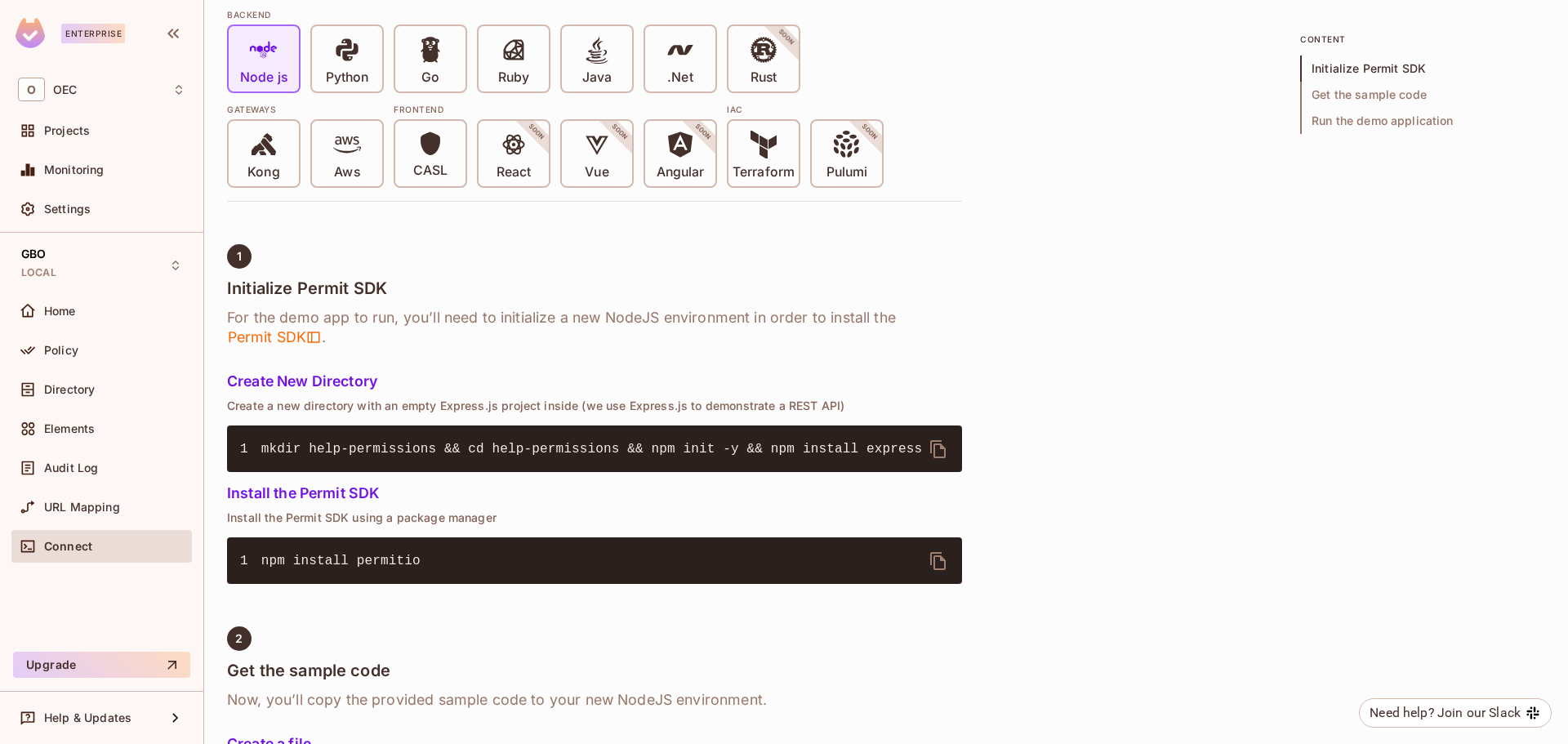
click at [681, 66] on span at bounding box center [680, 53] width 28 height 33
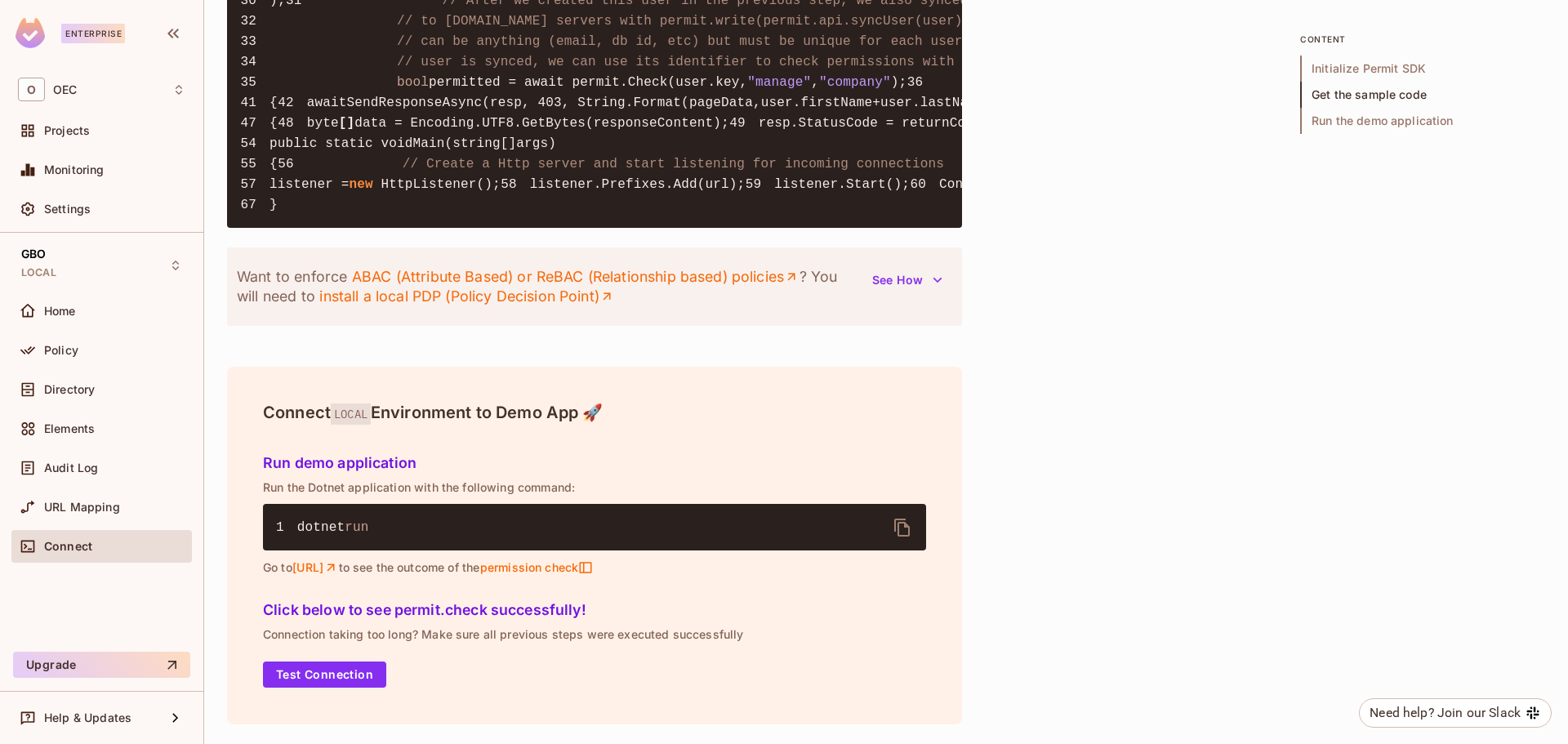
scroll to position [2041, 0]
